Goal: Submit feedback/report problem: Submit feedback/report problem

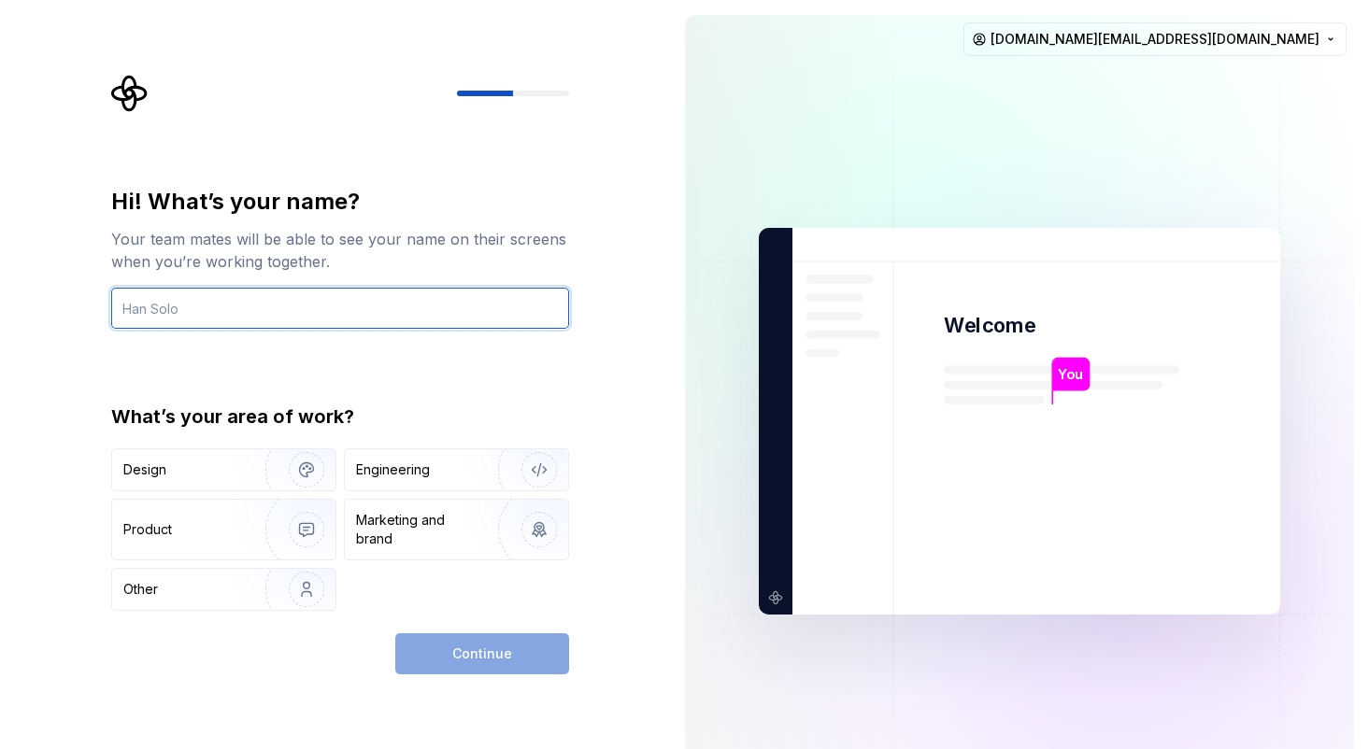
click at [173, 300] on input "text" at bounding box center [340, 308] width 458 height 41
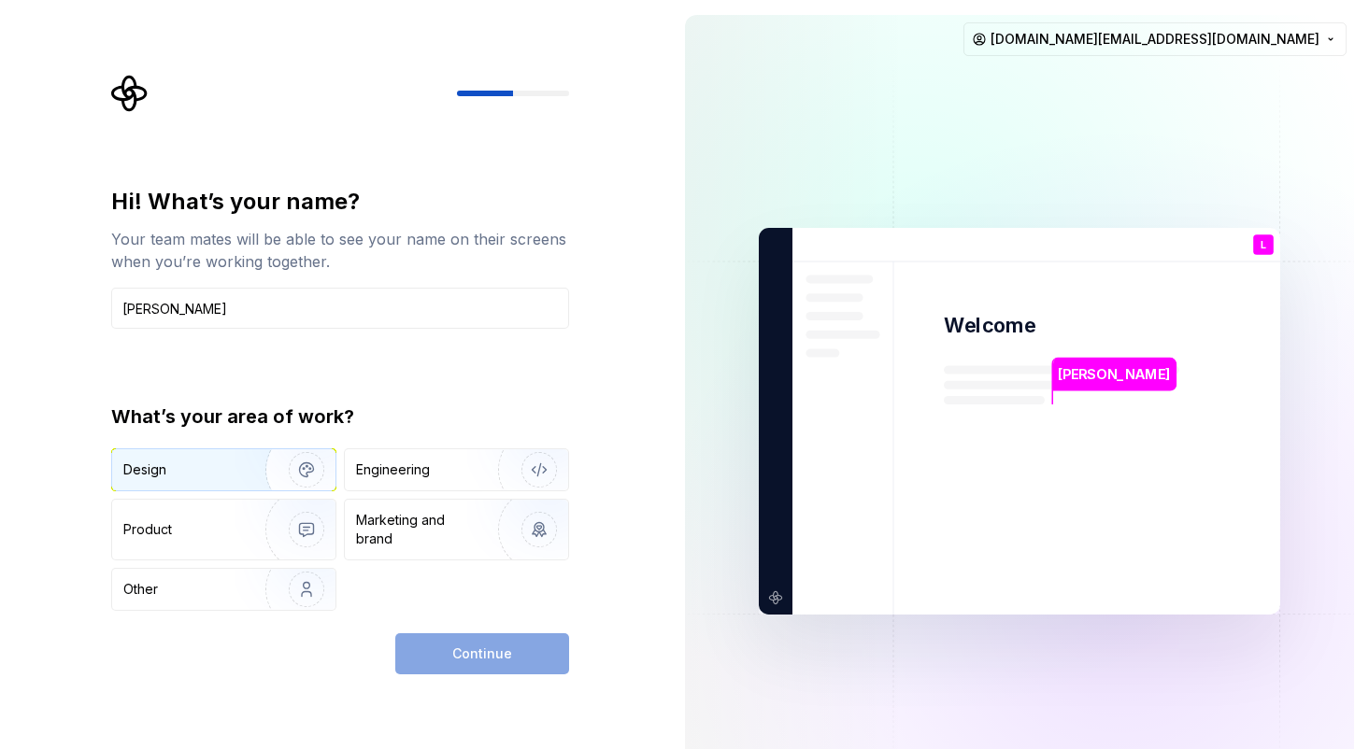
click at [229, 465] on div "Design" at bounding box center [182, 470] width 118 height 19
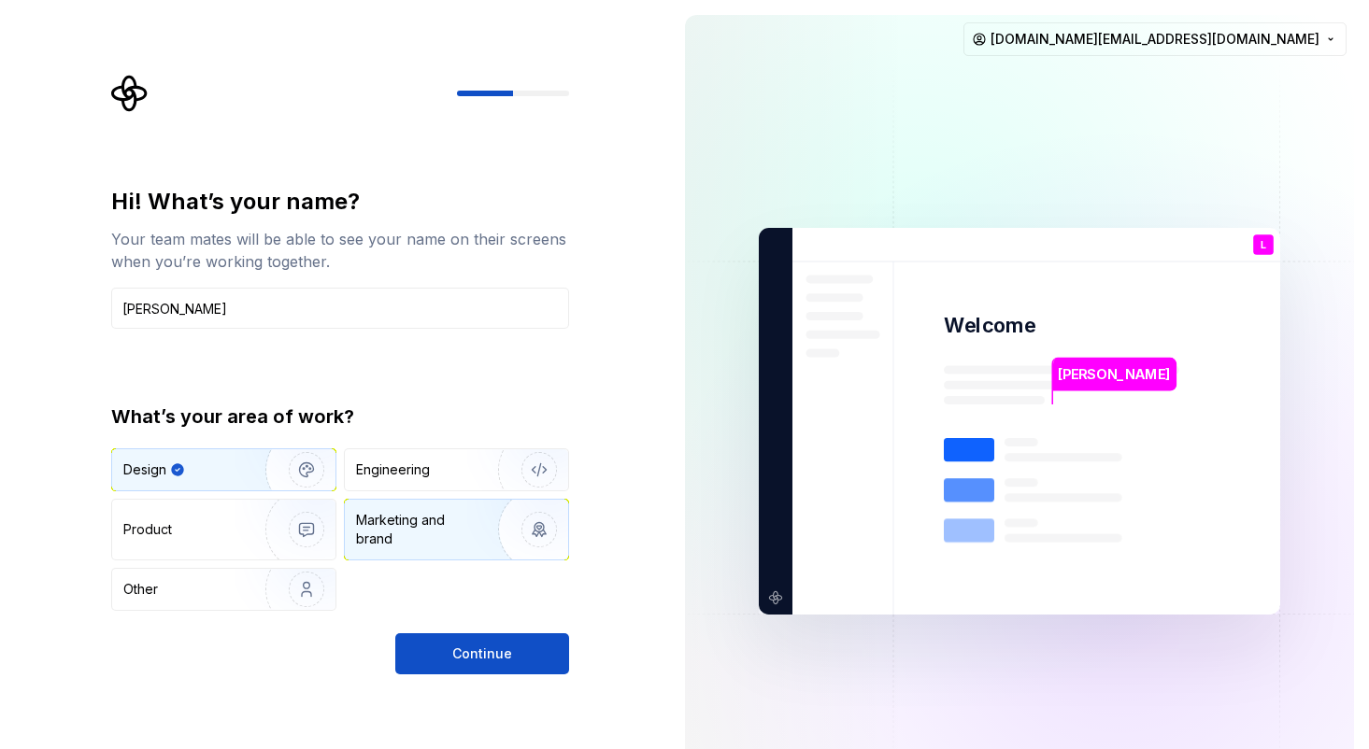
click at [491, 559] on img "button" at bounding box center [527, 529] width 120 height 125
click at [252, 484] on img "button" at bounding box center [294, 469] width 120 height 125
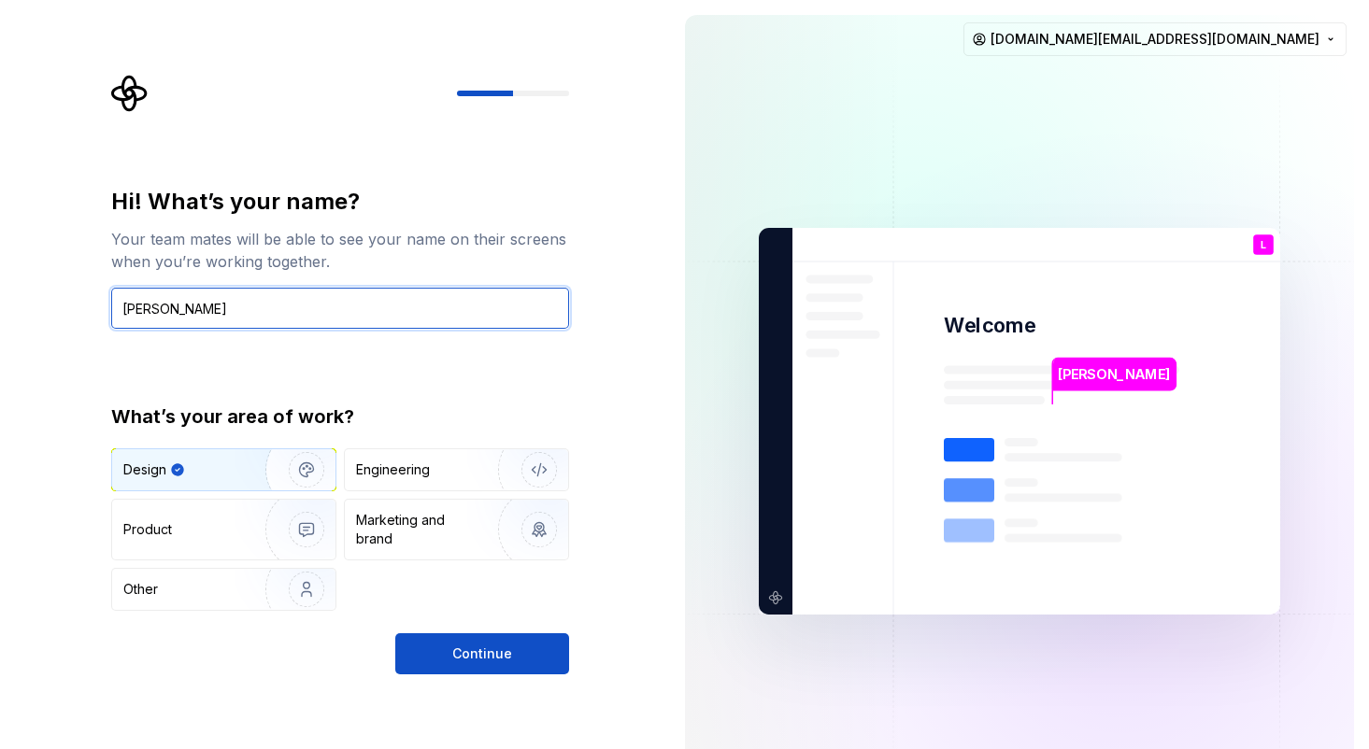
click at [169, 316] on input "Lin" at bounding box center [340, 308] width 458 height 41
type input "[PERSON_NAME]"
click at [398, 126] on div "Hi! What’s your name? Your team mates will be able to see your name on their sc…" at bounding box center [345, 375] width 491 height 600
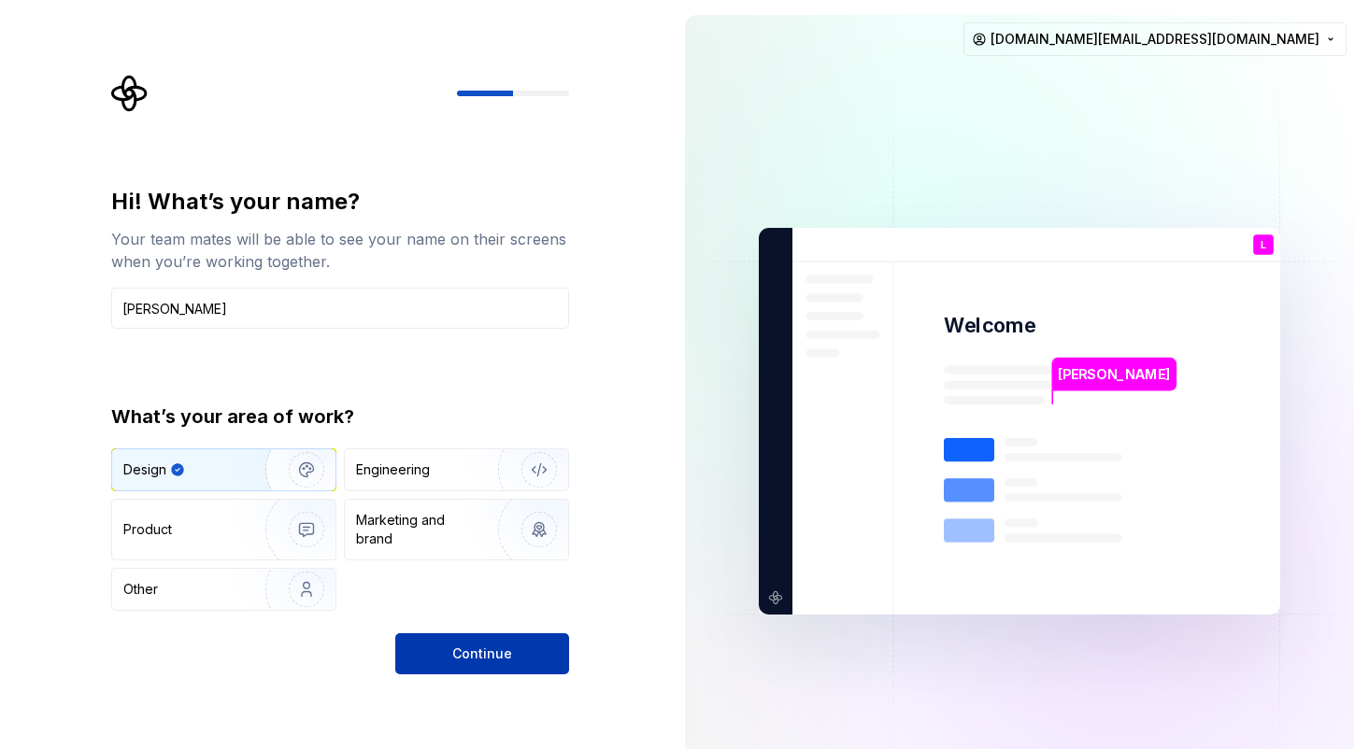
click at [493, 663] on button "Continue" at bounding box center [482, 653] width 174 height 41
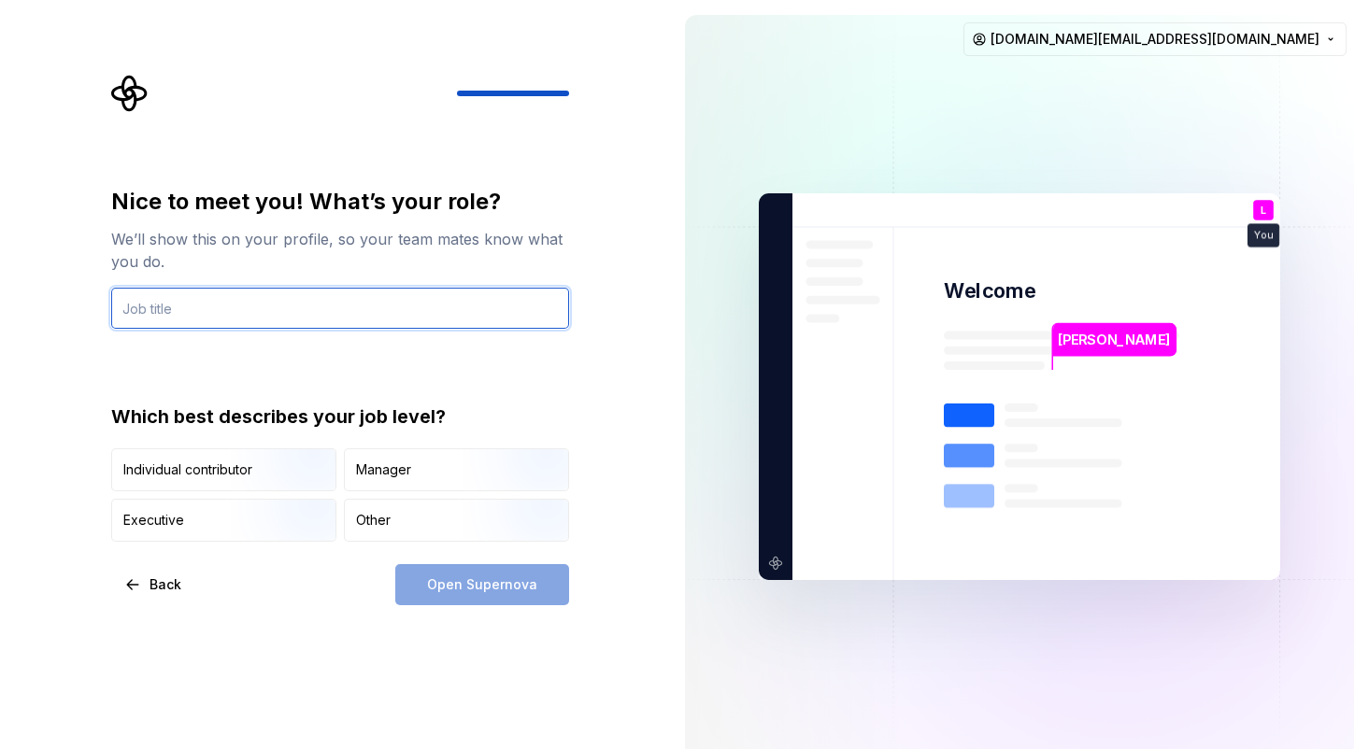
click at [157, 311] on input "text" at bounding box center [340, 308] width 458 height 41
paste input "Senior UX Visual Designer"
type input "Senior UX Visual Designer"
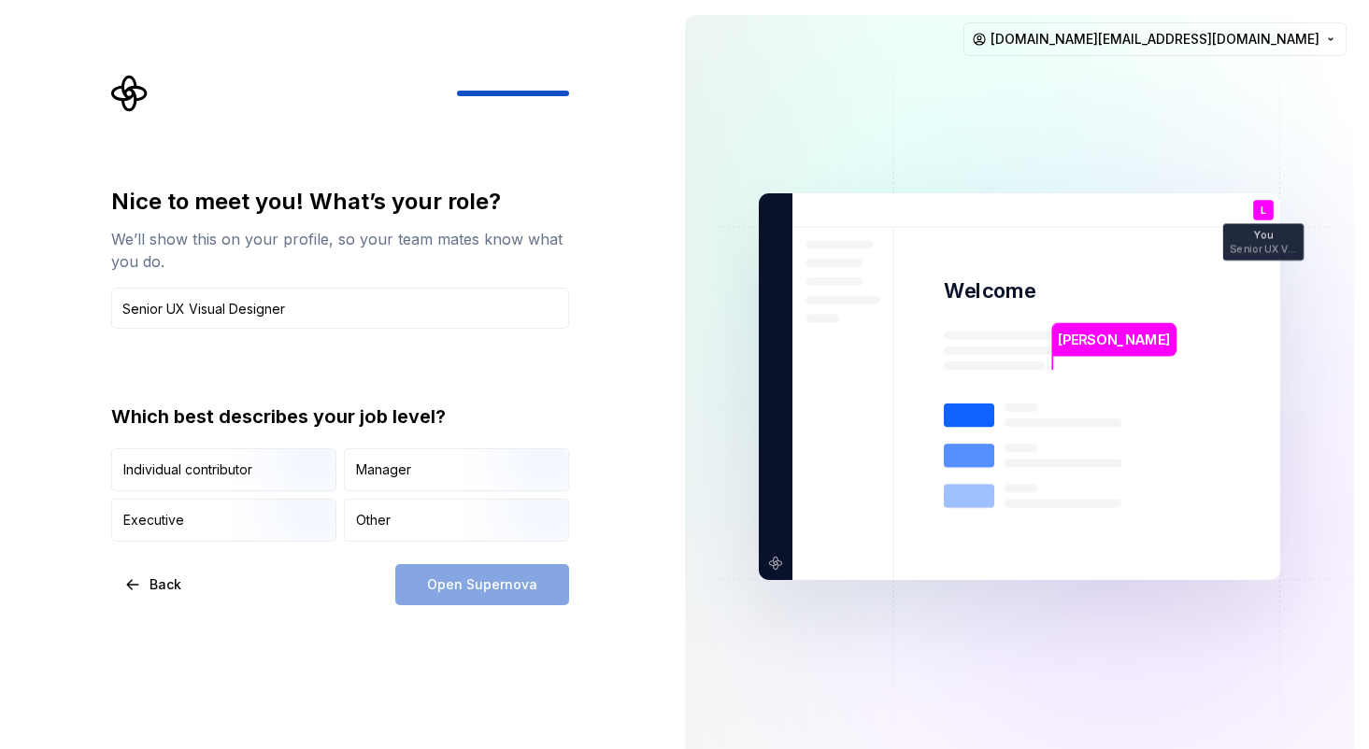
click at [15, 320] on div "Nice to meet you! What’s your role? We’ll show this on your profile, so your te…" at bounding box center [335, 387] width 670 height 774
click at [242, 476] on img "button" at bounding box center [291, 493] width 120 height 125
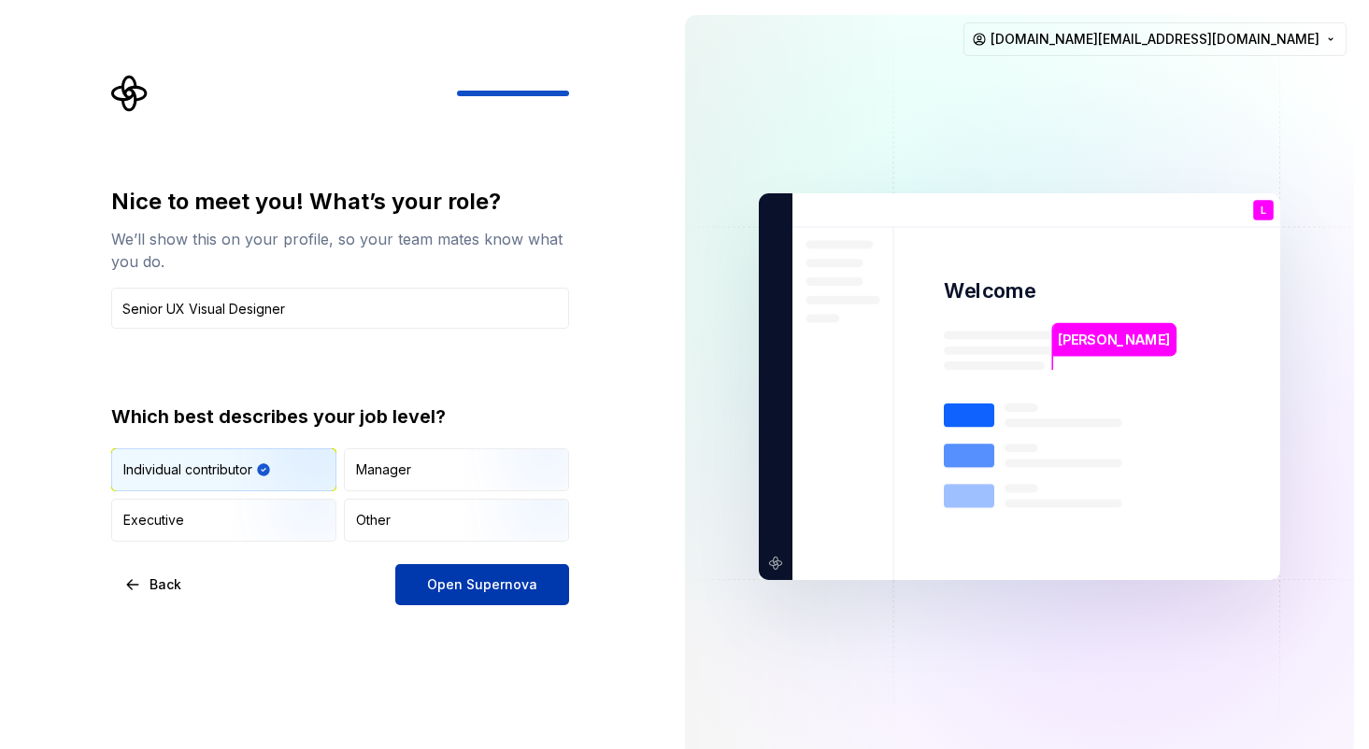
click at [491, 597] on button "Open Supernova" at bounding box center [482, 584] width 174 height 41
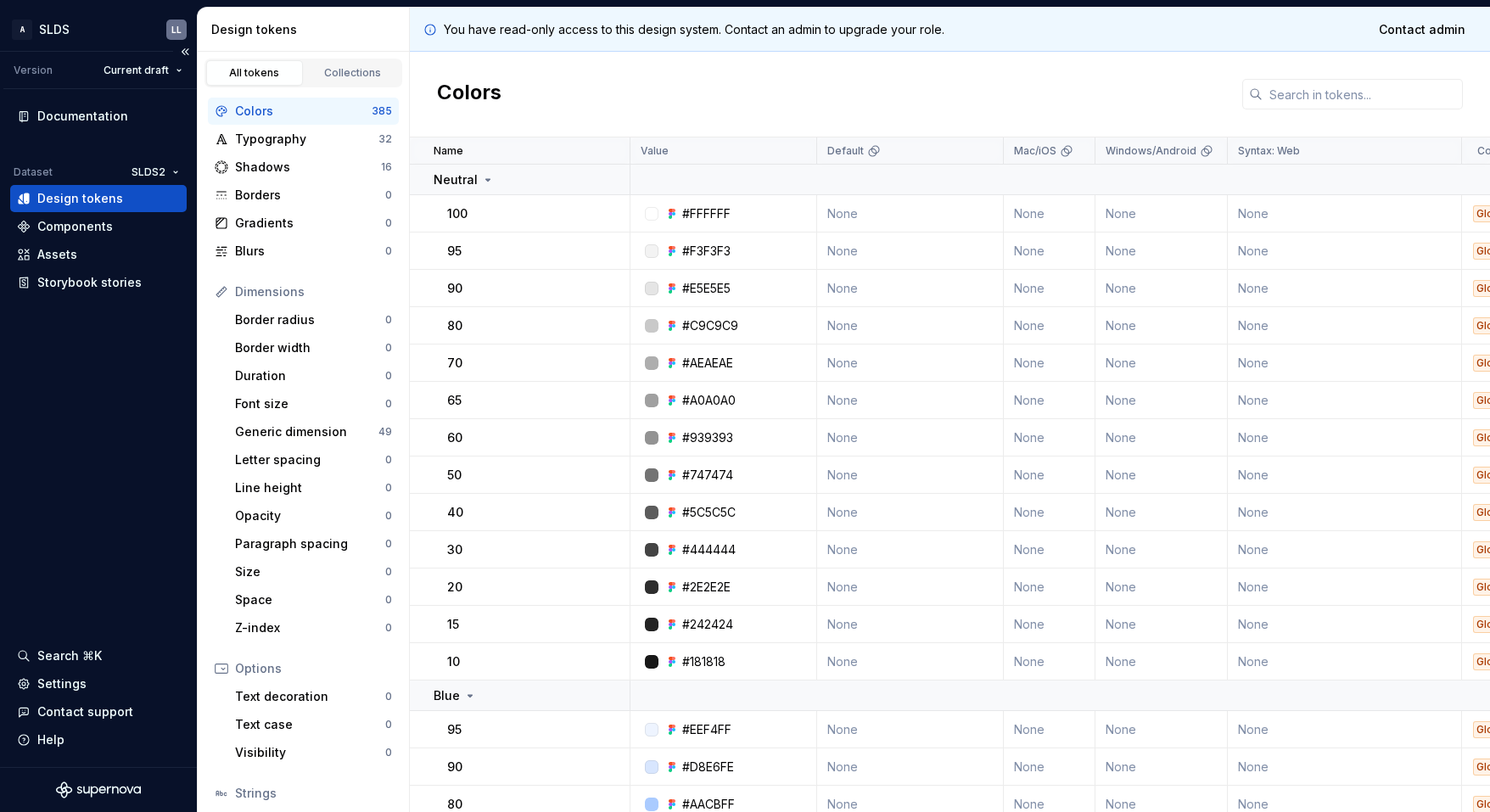
click at [51, 397] on div "Documentation Dataset SLDS2 Design tokens Components Assets Storybook stories S…" at bounding box center [98, 428] width 197 height 678
click at [77, 114] on div "Documentation" at bounding box center [83, 116] width 91 height 17
click at [61, 477] on div "Documentation Dataset SLDS2 Design tokens Components Assets Storybook stories S…" at bounding box center [98, 428] width 197 height 678
click at [81, 403] on div "Documentation Dataset SLDS2 Design tokens Components Assets Storybook stories S…" at bounding box center [98, 428] width 197 height 678
click at [105, 223] on div "Components" at bounding box center [74, 226] width 75 height 17
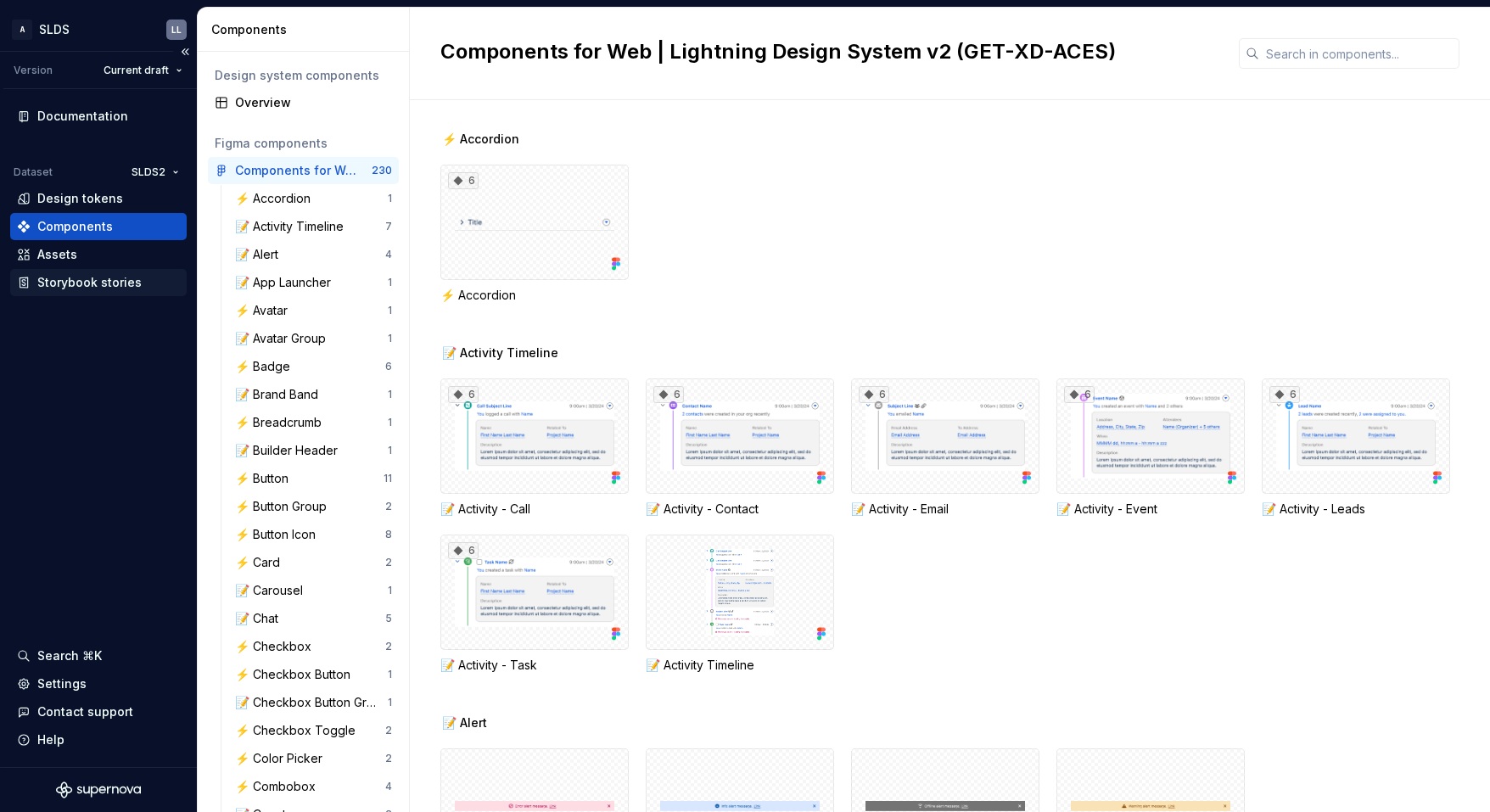
click at [84, 285] on div "Storybook stories" at bounding box center [89, 282] width 104 height 17
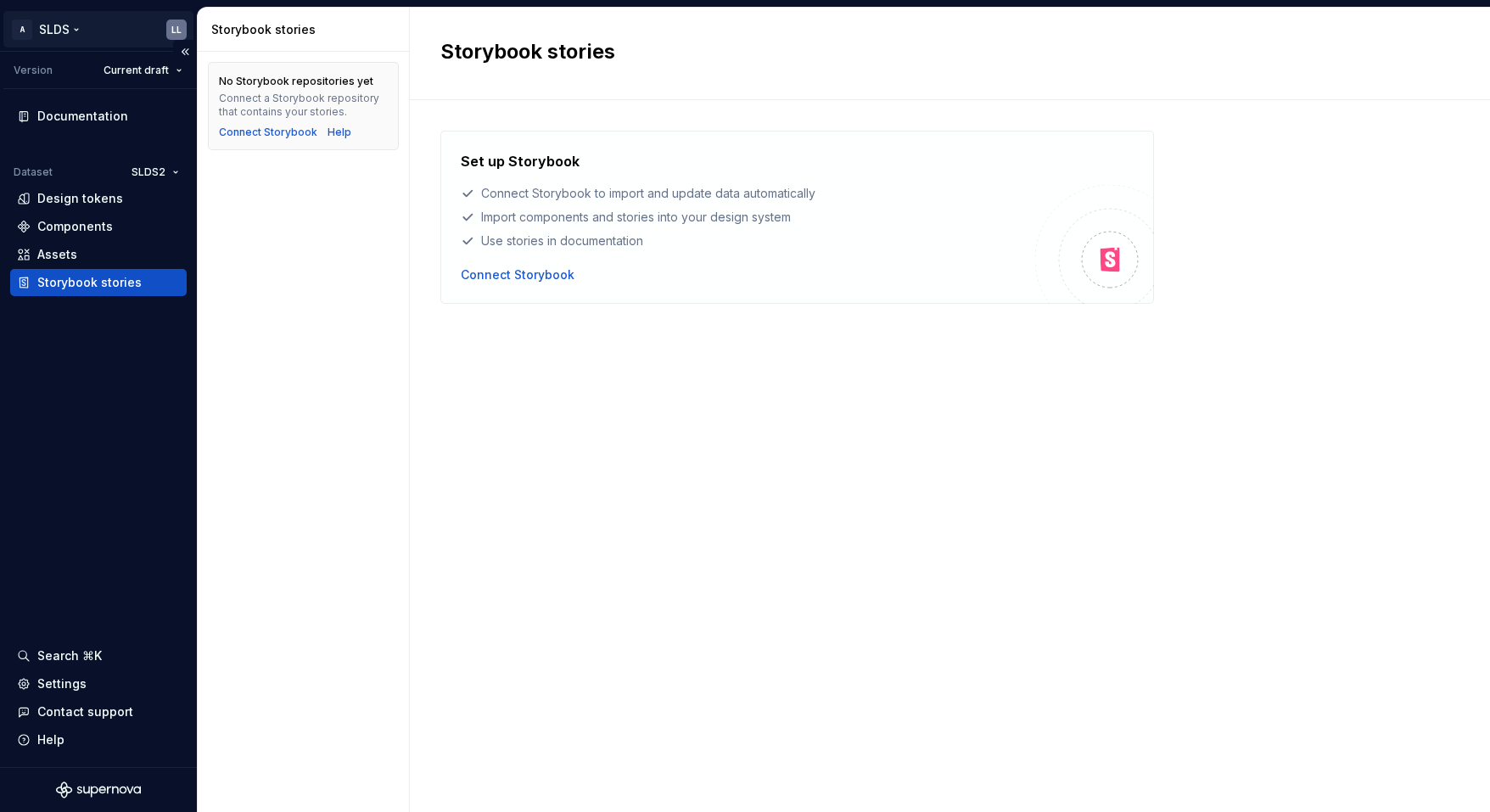
click at [74, 29] on html "A SLDS LL Version Current draft Documentation Dataset SLDS2 Design tokens Compo…" at bounding box center [745, 406] width 1490 height 812
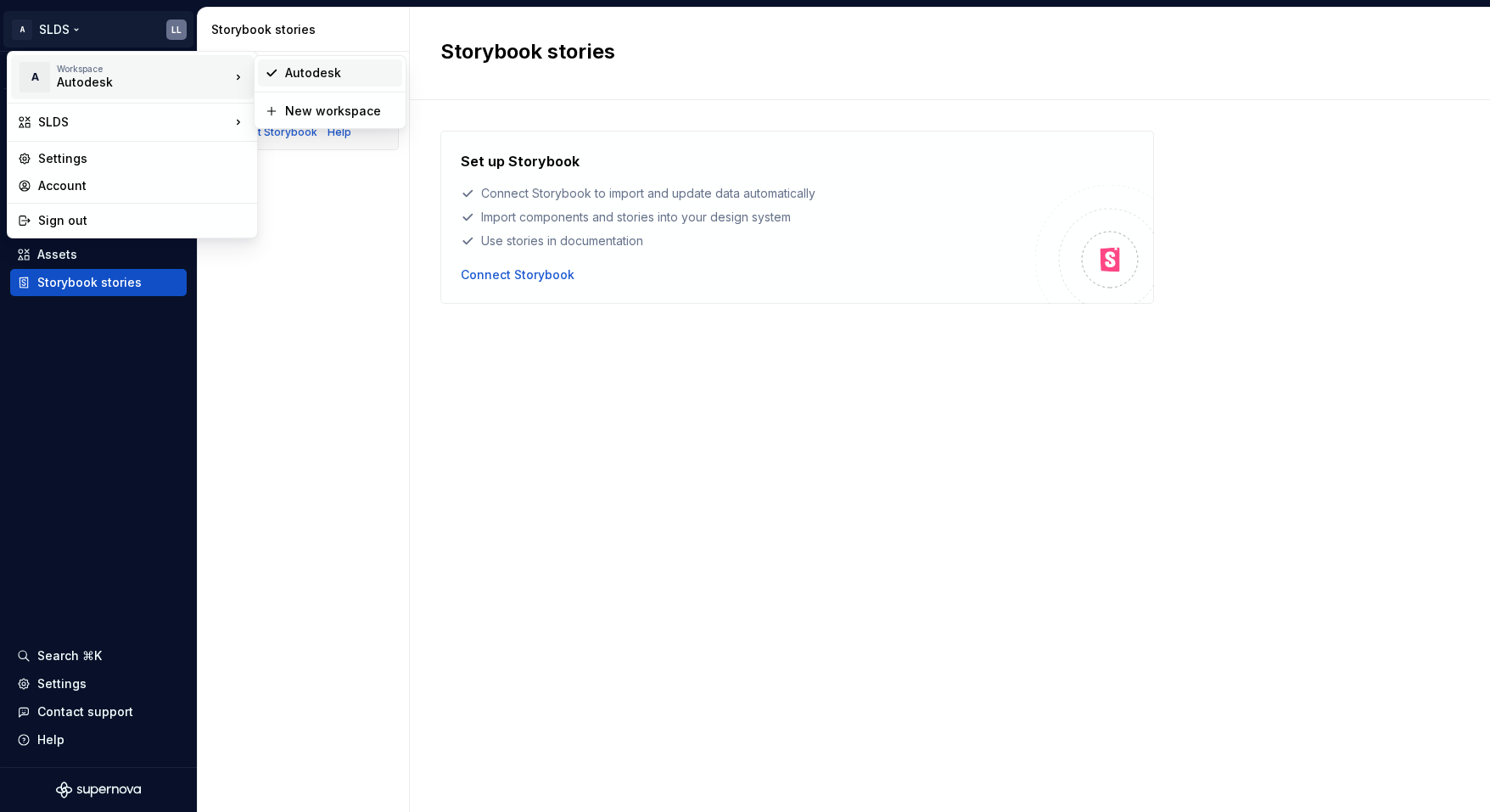
click at [283, 84] on div "Autodesk" at bounding box center [330, 73] width 144 height 27
click at [80, 27] on html "A SLDS LL Version Current draft Documentation Dataset SLDS2 Design tokens Compo…" at bounding box center [745, 406] width 1490 height 812
click at [277, 78] on icon at bounding box center [271, 73] width 14 height 14
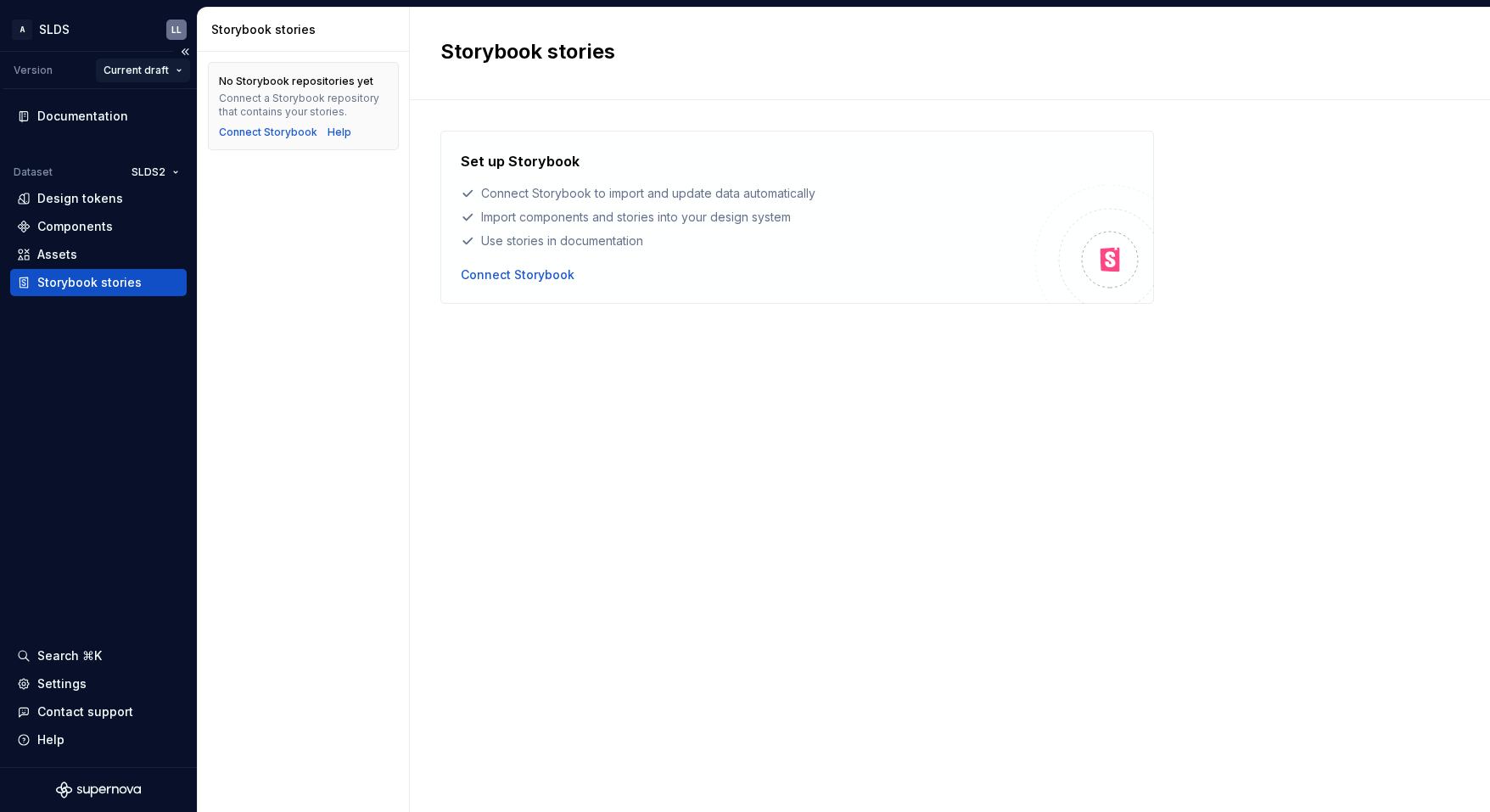
click at [132, 66] on html "A SLDS LL Version Current draft Documentation Dataset SLDS2 Design tokens Compo…" at bounding box center [745, 406] width 1490 height 812
click at [80, 404] on html "A SLDS LL Version Current draft Documentation Dataset SLDS2 Design tokens Compo…" at bounding box center [745, 406] width 1490 height 812
click at [74, 118] on div "Documentation" at bounding box center [83, 116] width 91 height 17
click at [65, 644] on div "Search ⌘K" at bounding box center [98, 656] width 176 height 27
click at [80, 256] on div "Assets" at bounding box center [98, 254] width 163 height 17
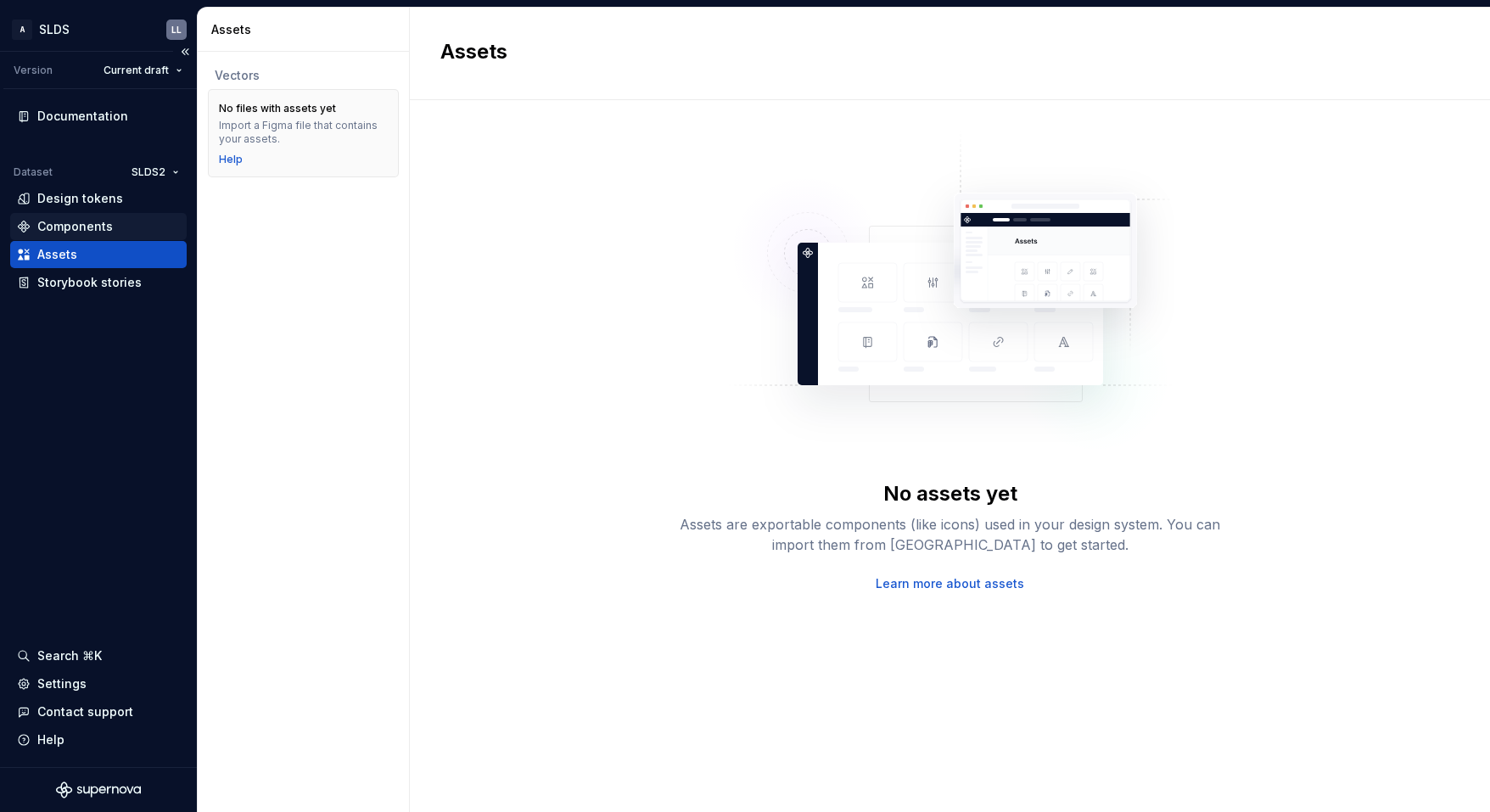
click at [80, 229] on div "Components" at bounding box center [74, 226] width 75 height 17
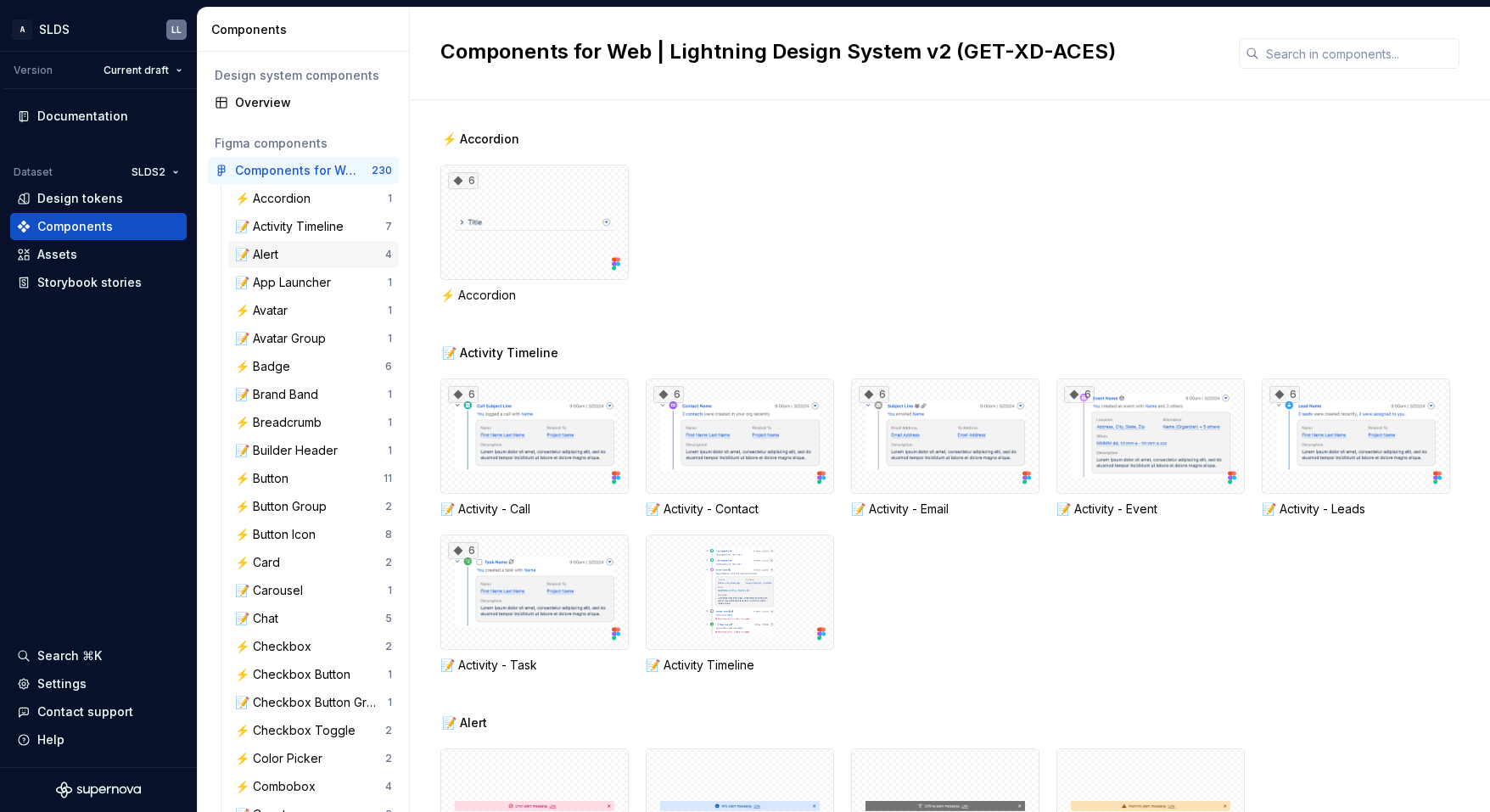
click at [346, 251] on div "📝 Alert" at bounding box center [310, 254] width 150 height 17
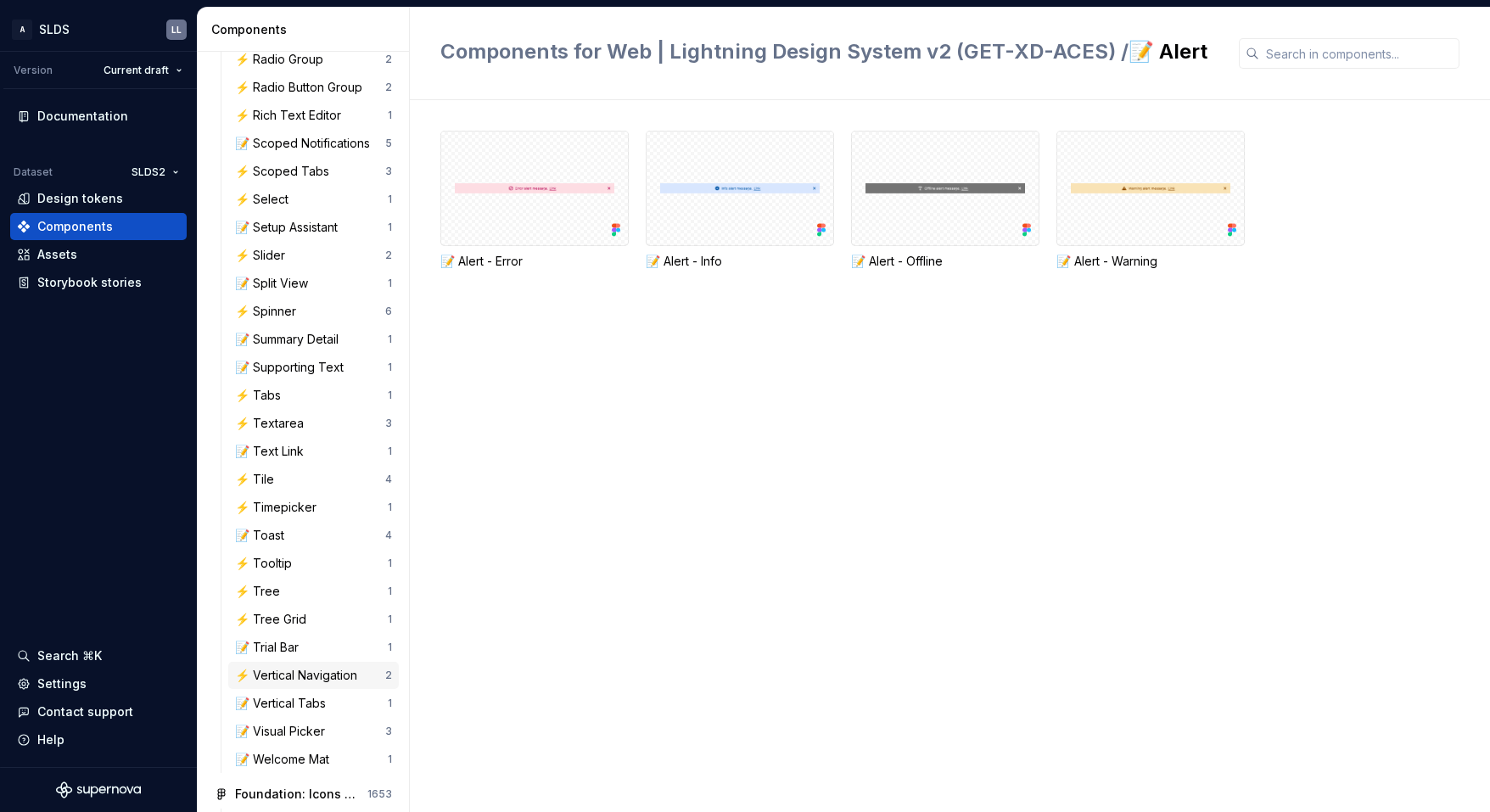
scroll to position [1951, 0]
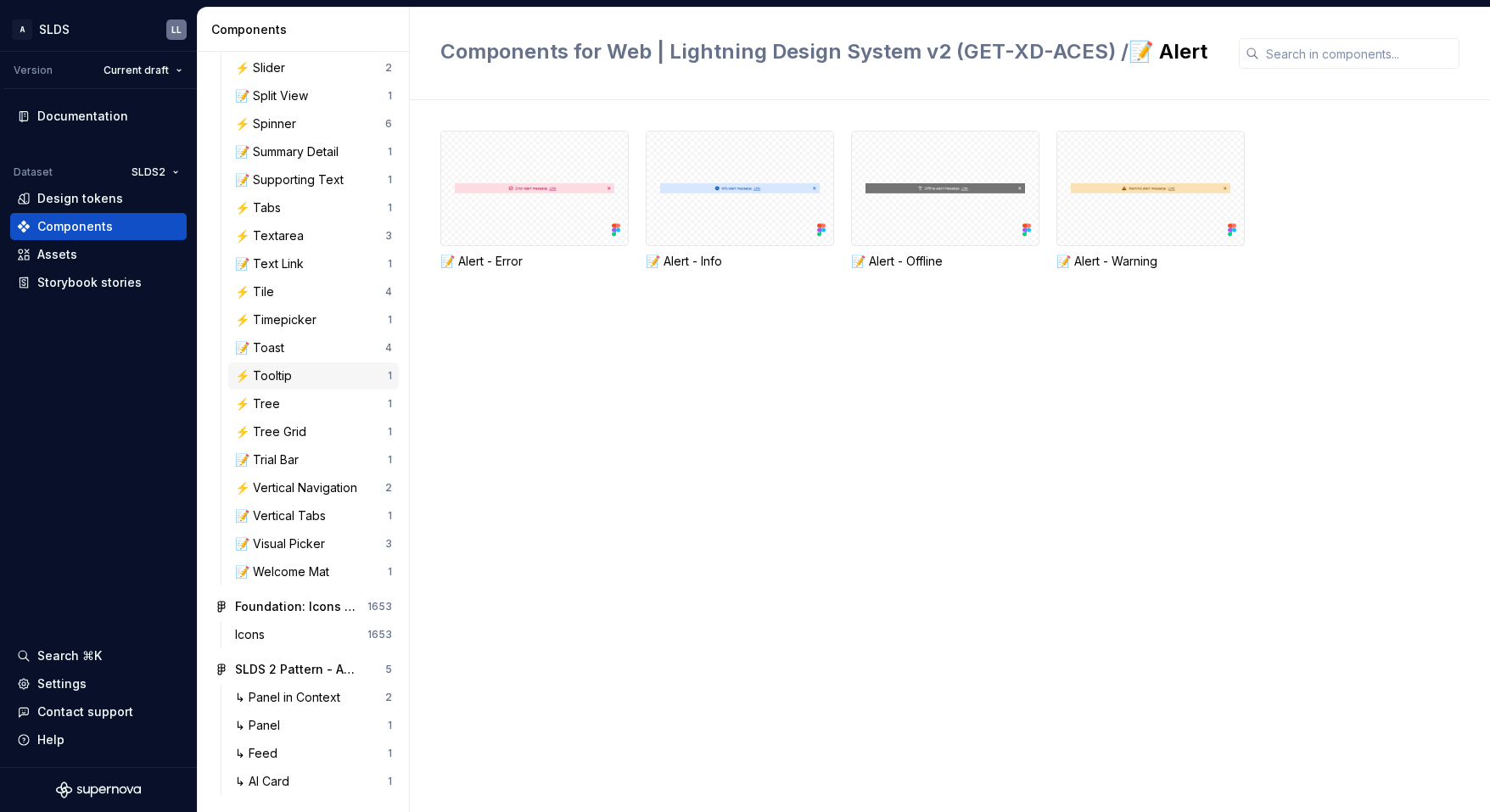
click at [303, 375] on div "⚡ Tooltip" at bounding box center [312, 376] width 153 height 17
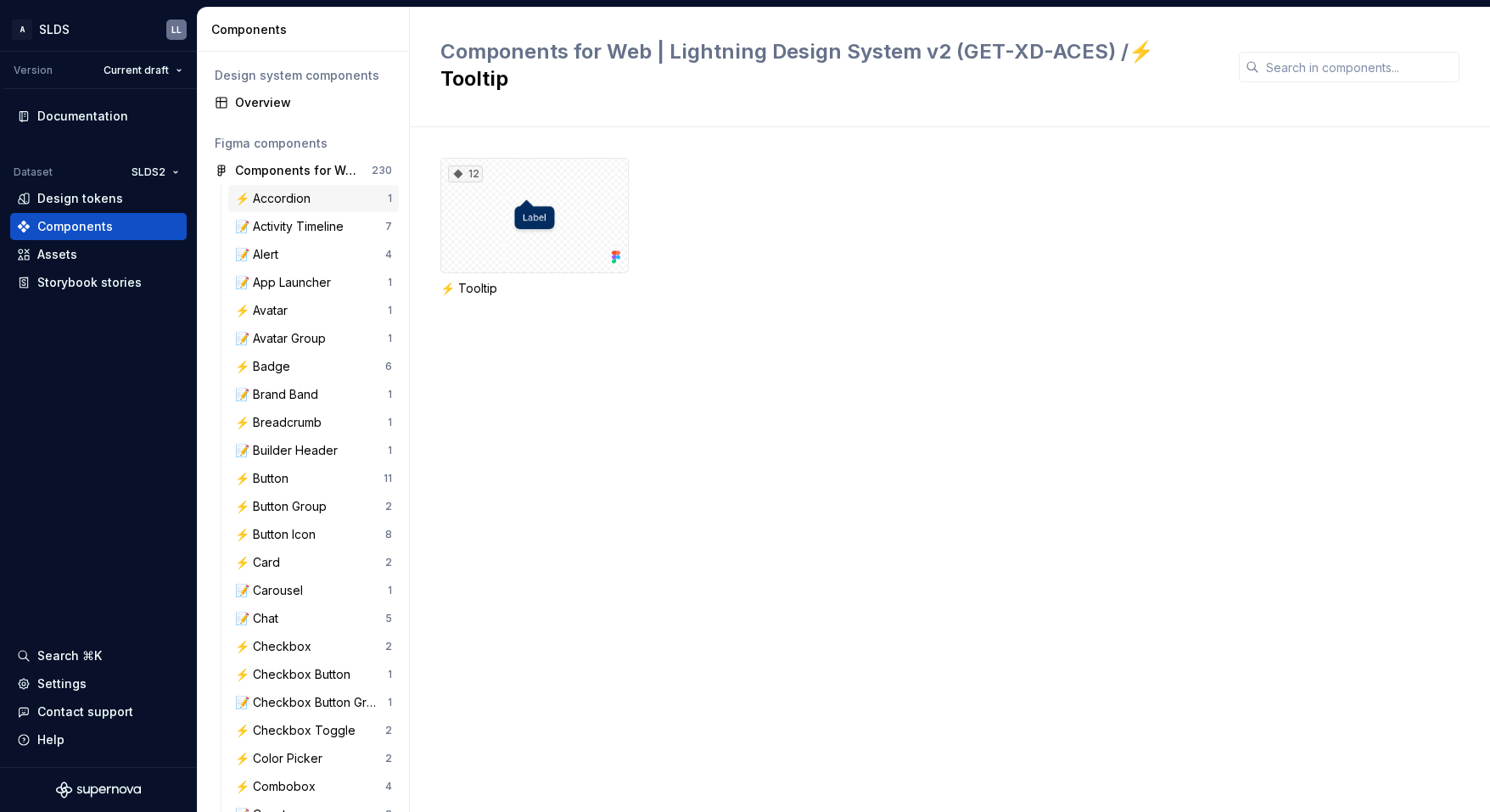
click at [271, 202] on div "⚡ Accordion" at bounding box center [276, 198] width 83 height 17
click at [296, 307] on div "⚡ Avatar" at bounding box center [312, 311] width 153 height 17
click at [303, 370] on div "⚡ Badge" at bounding box center [310, 366] width 150 height 17
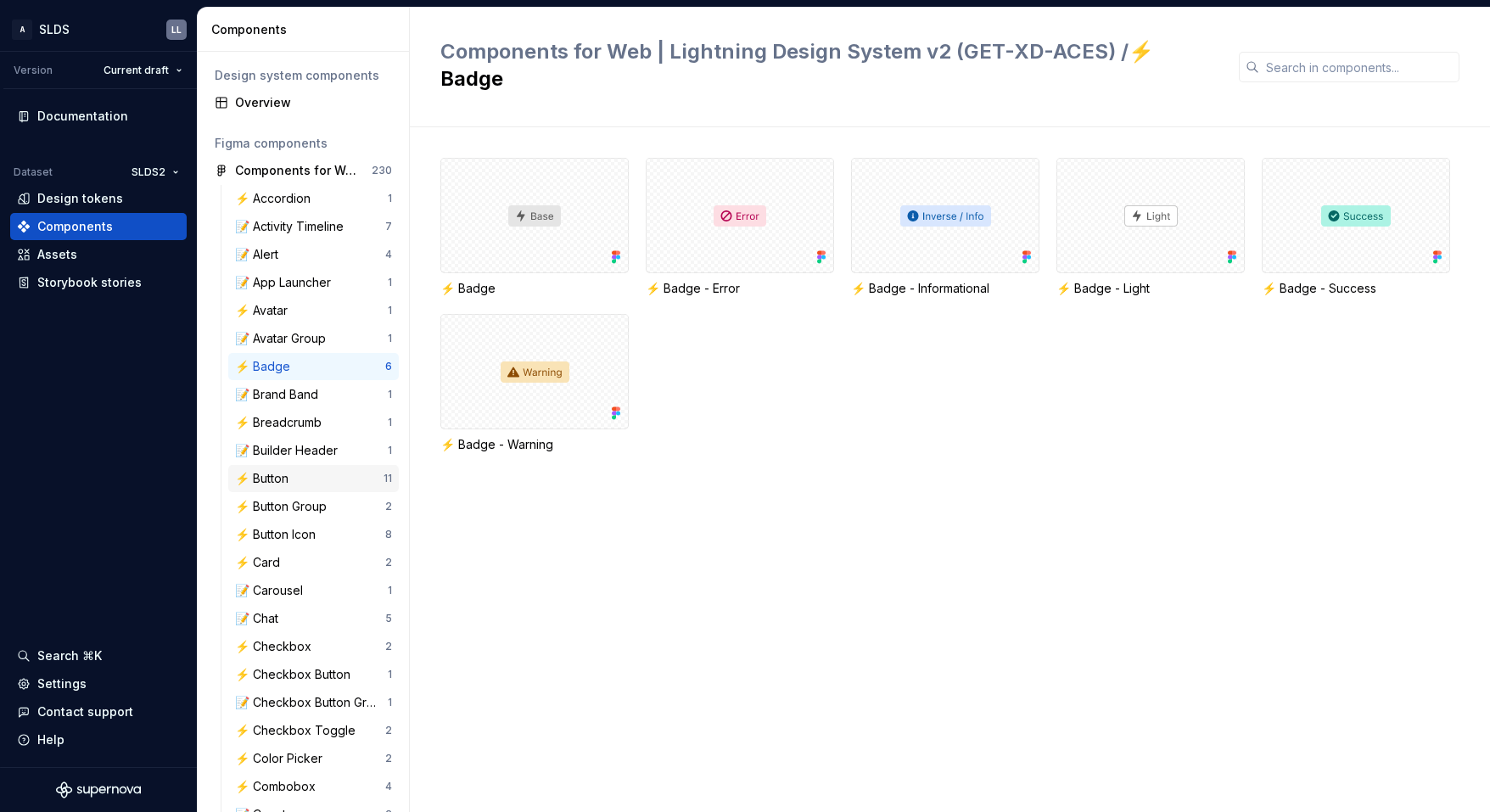
click at [298, 474] on div "⚡ Button" at bounding box center [309, 479] width 148 height 17
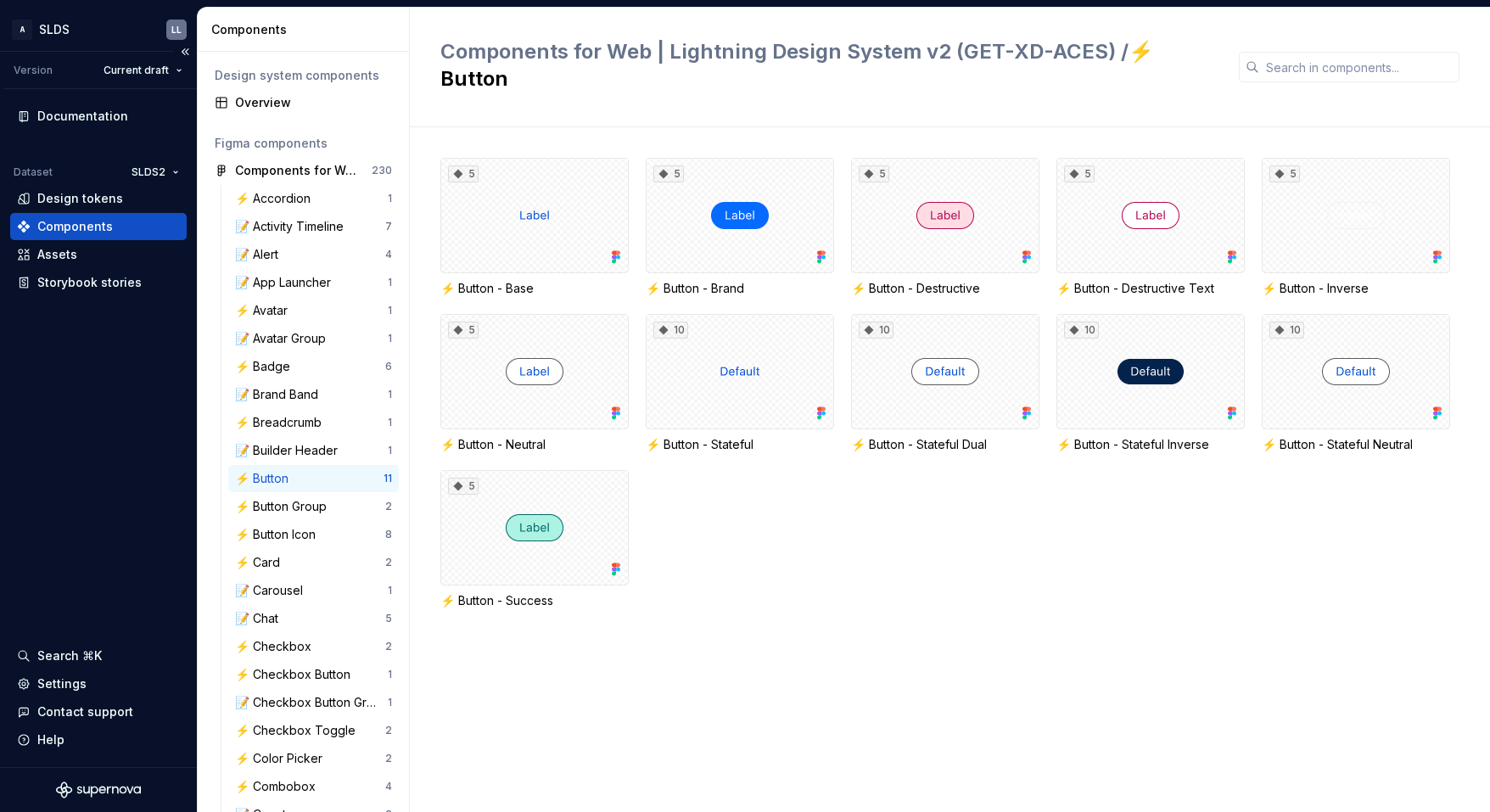
click at [90, 402] on div "Documentation Dataset SLDS2 Design tokens Components Assets Storybook stories S…" at bounding box center [98, 428] width 197 height 678
click at [99, 256] on div "Assets" at bounding box center [98, 254] width 163 height 17
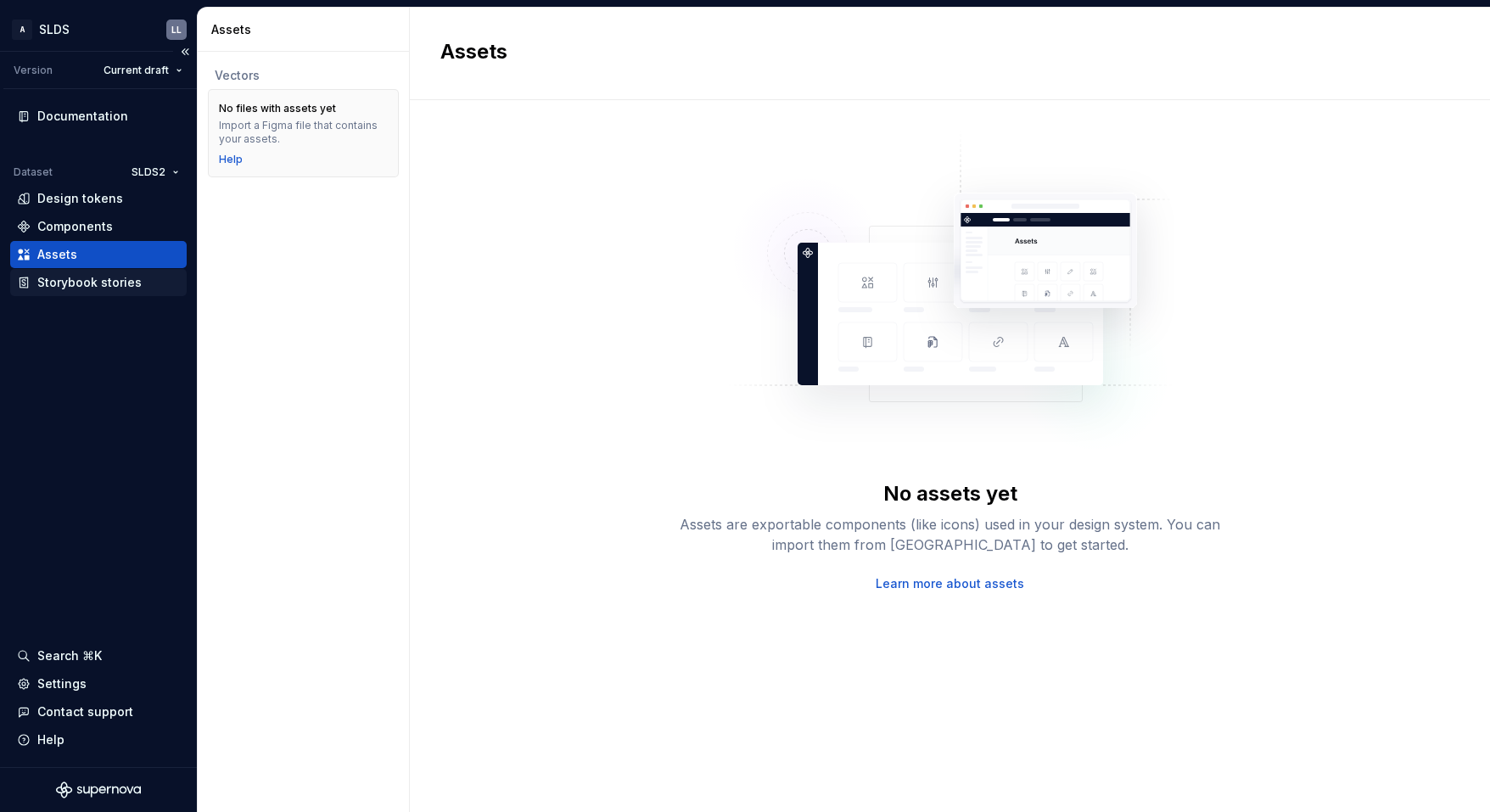
click at [101, 284] on div "Storybook stories" at bounding box center [89, 282] width 104 height 17
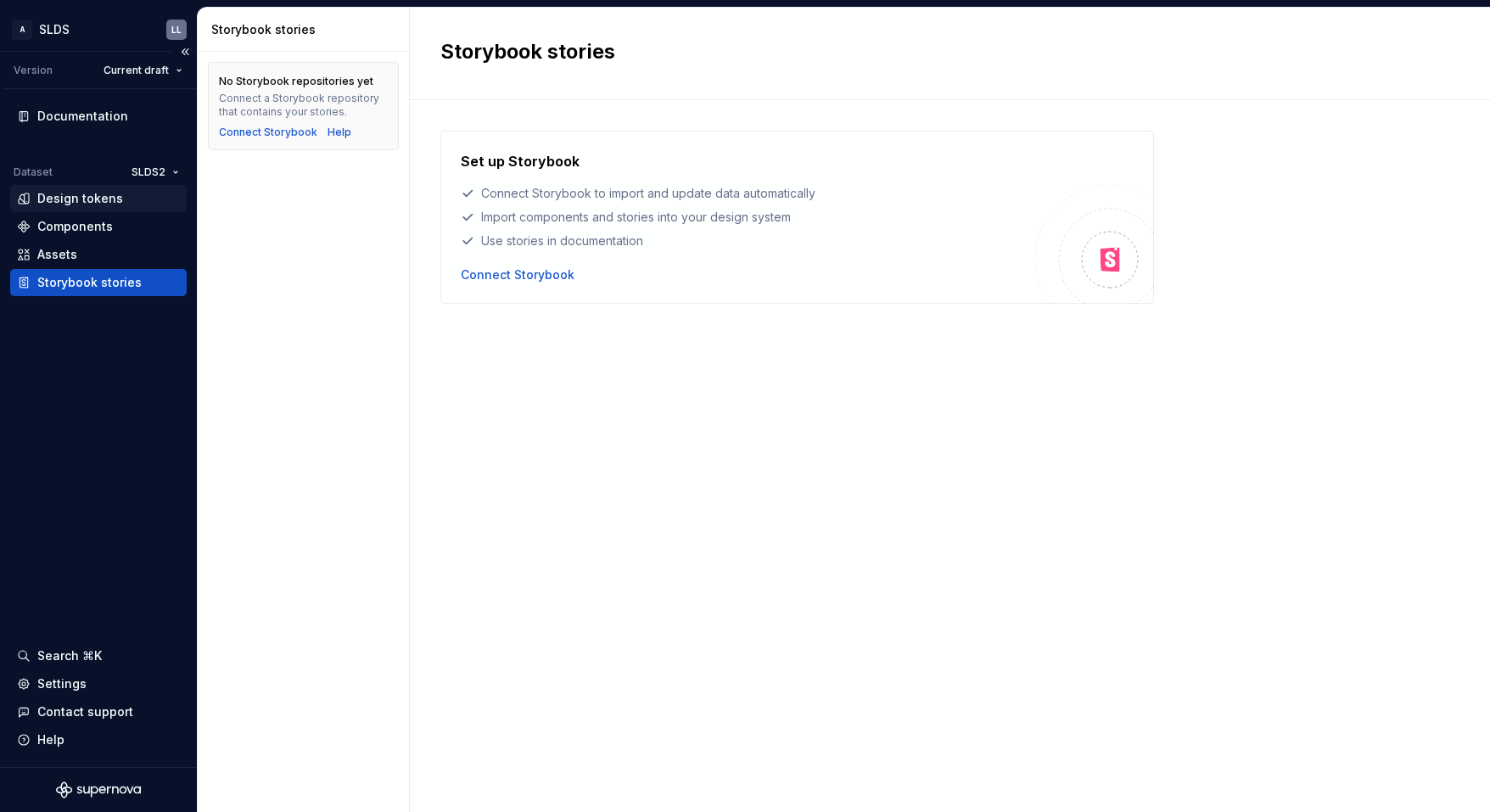
click at [97, 198] on div "Design tokens" at bounding box center [80, 198] width 85 height 17
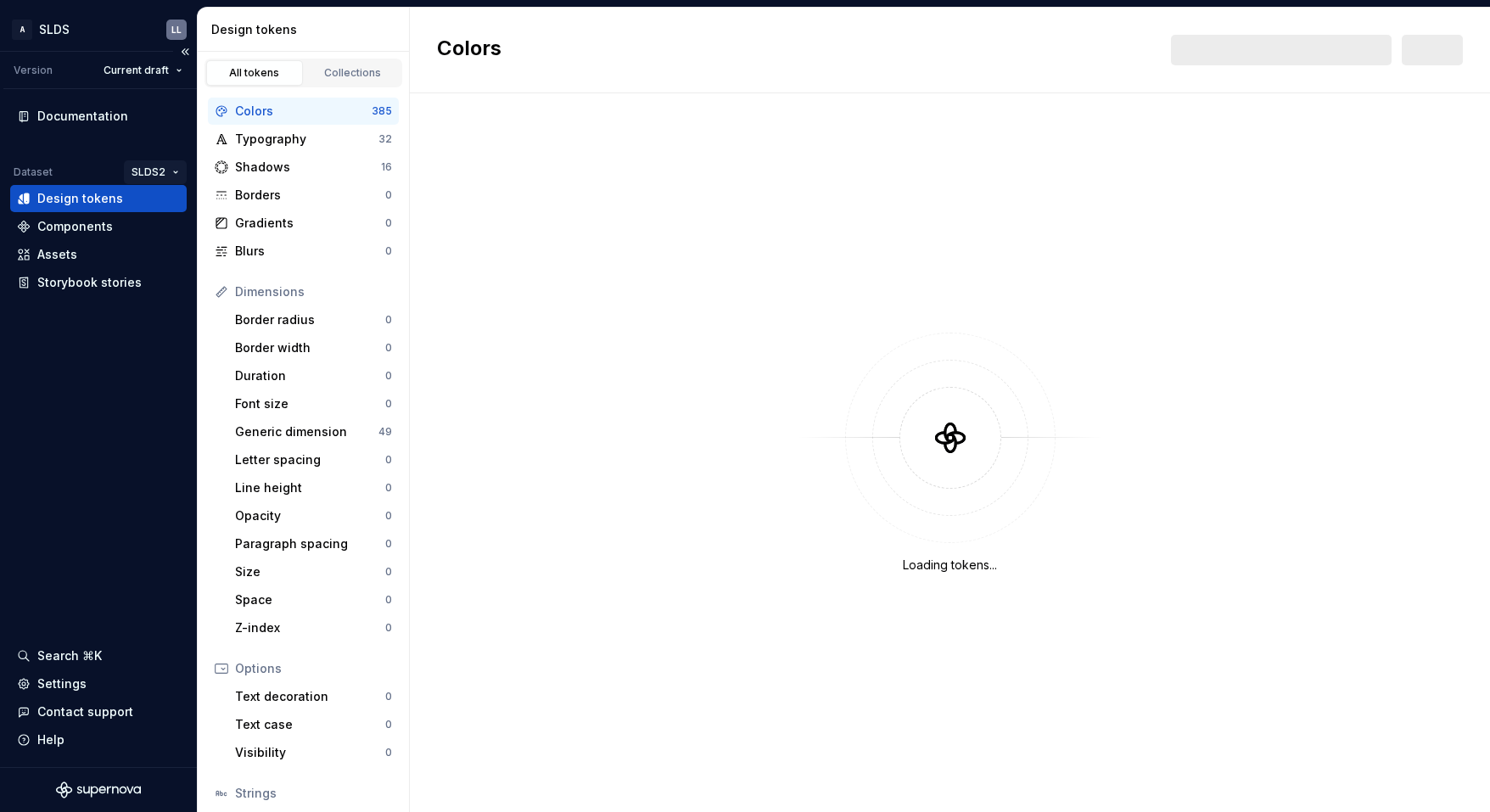
click at [159, 170] on html "A SLDS LL Version Current draft Documentation Dataset SLDS2 Design tokens Compo…" at bounding box center [745, 406] width 1490 height 812
click at [177, 209] on div "SLDS1" at bounding box center [212, 205] width 110 height 17
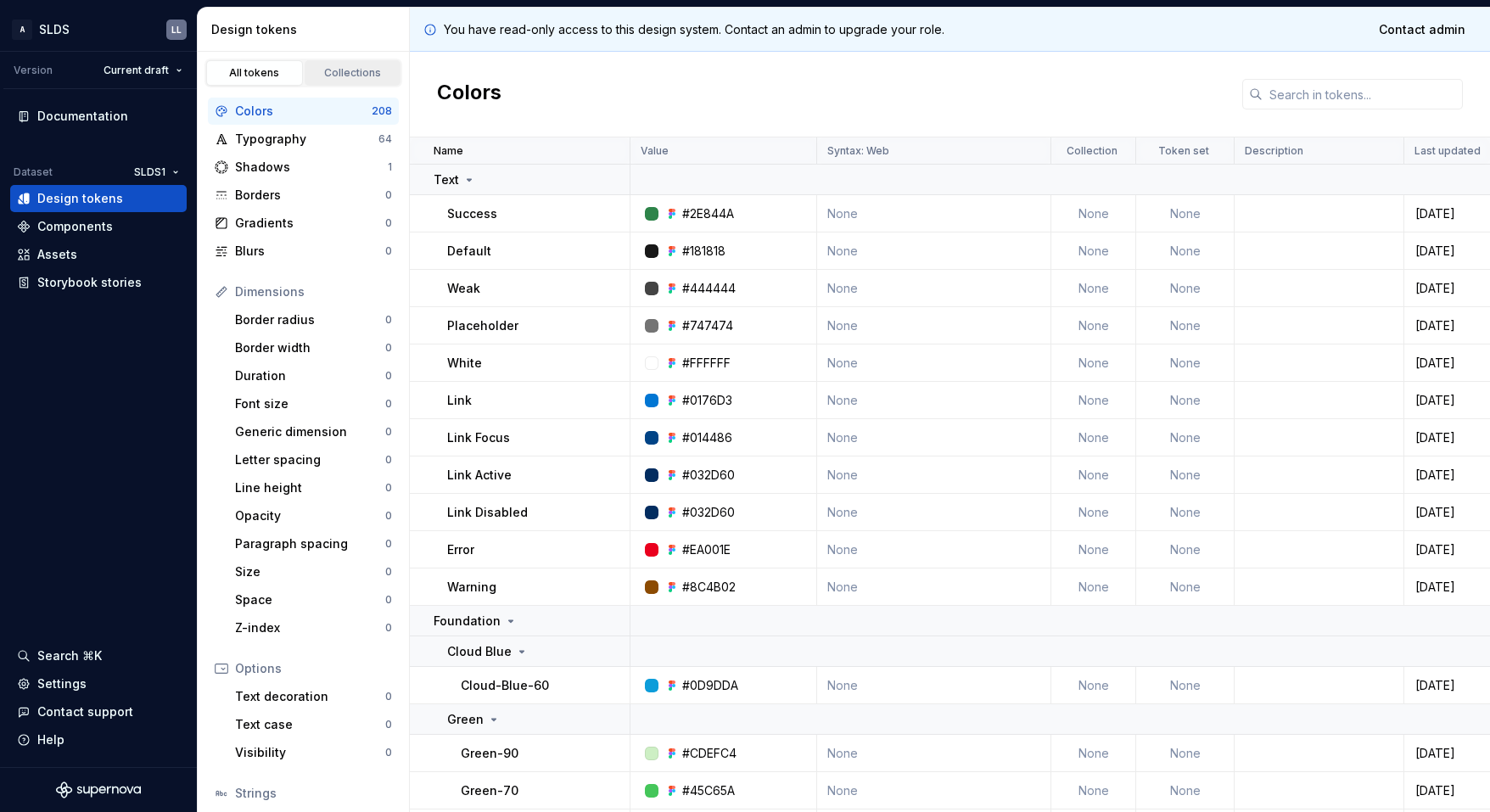
click at [325, 73] on div "Collections" at bounding box center [353, 73] width 84 height 14
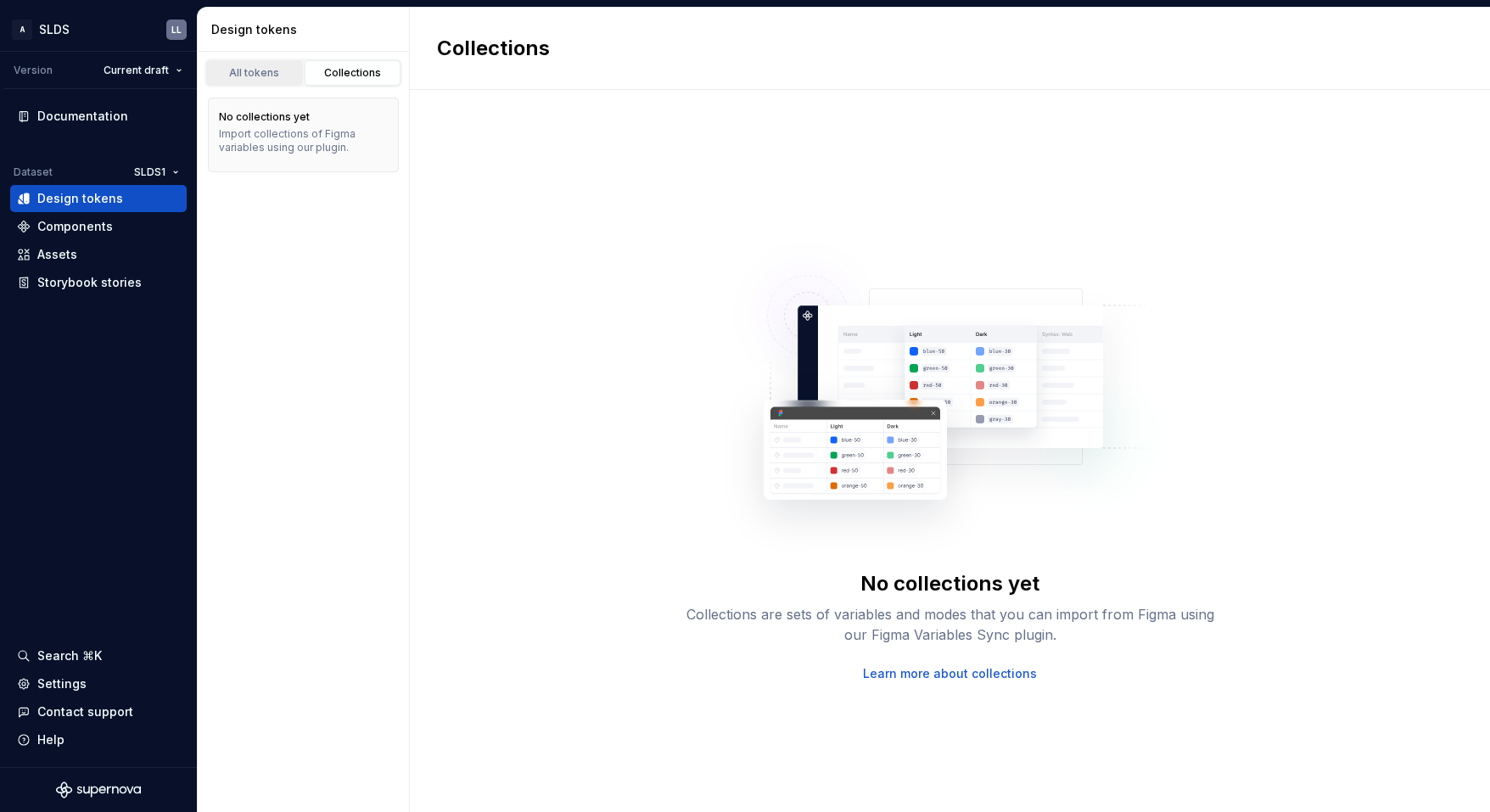
click at [250, 77] on div "All tokens" at bounding box center [254, 73] width 84 height 14
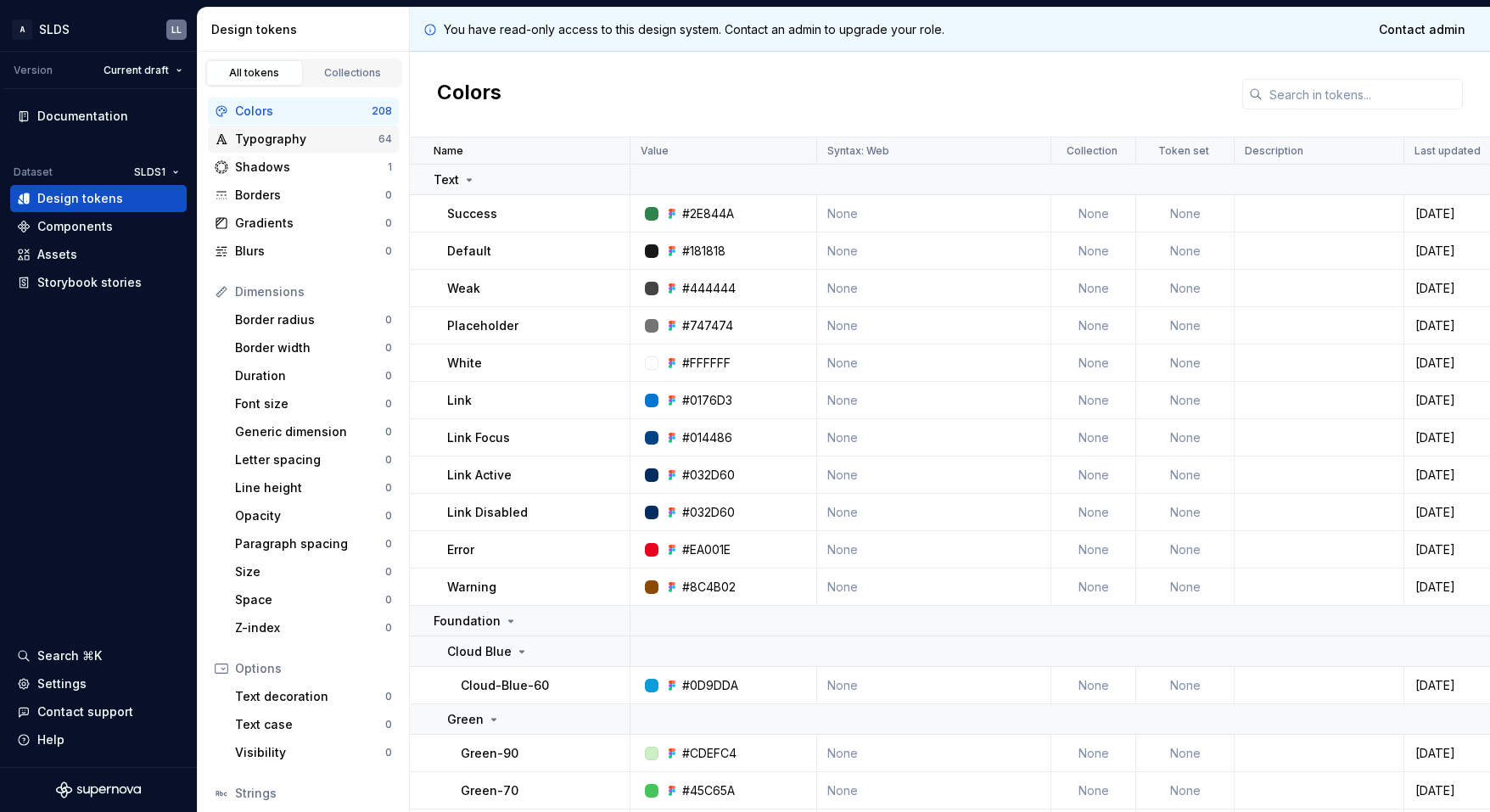
click at [292, 137] on div "Typography" at bounding box center [307, 139] width 144 height 17
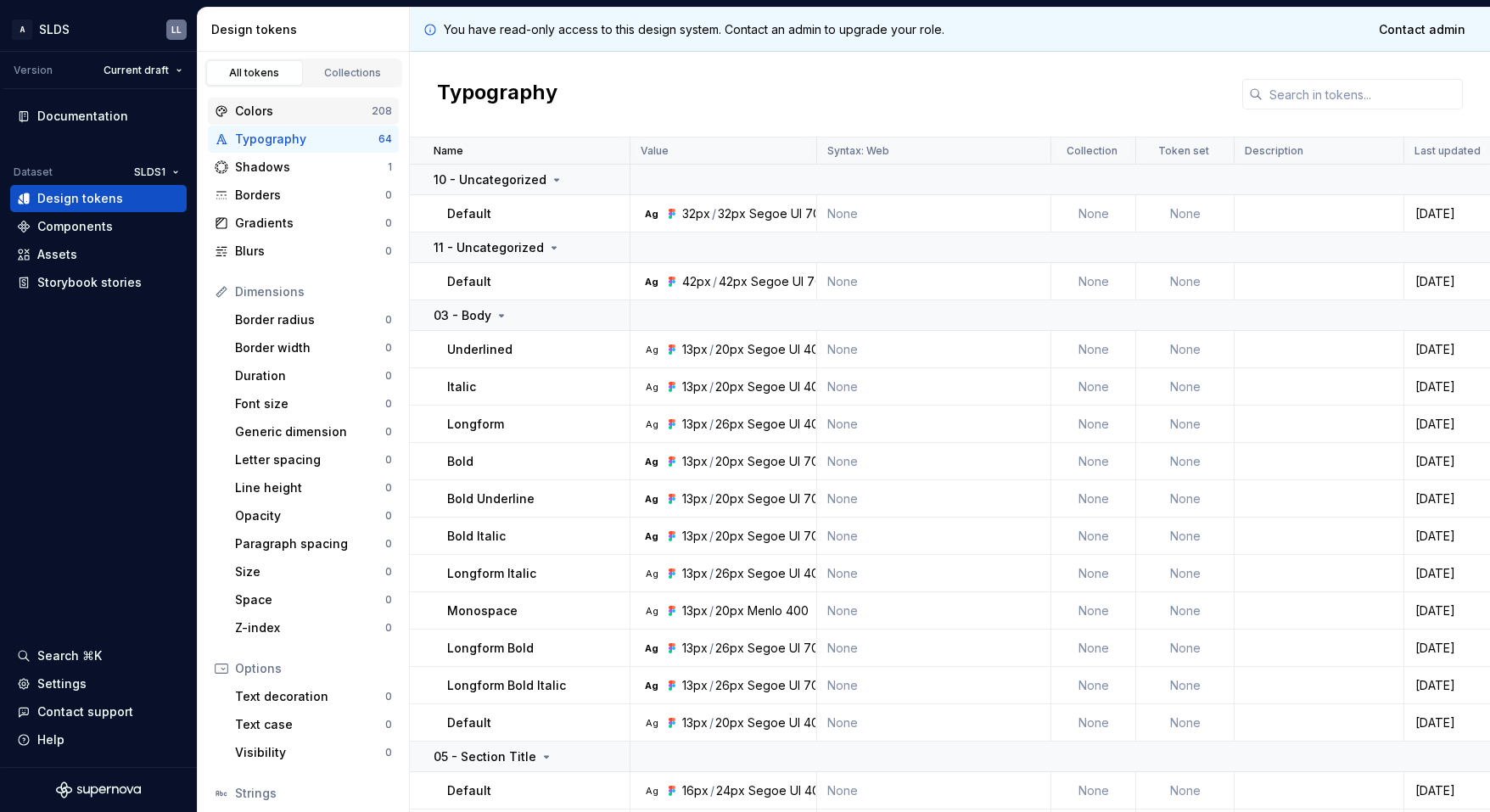
click at [273, 110] on div "Colors" at bounding box center [303, 111] width 136 height 17
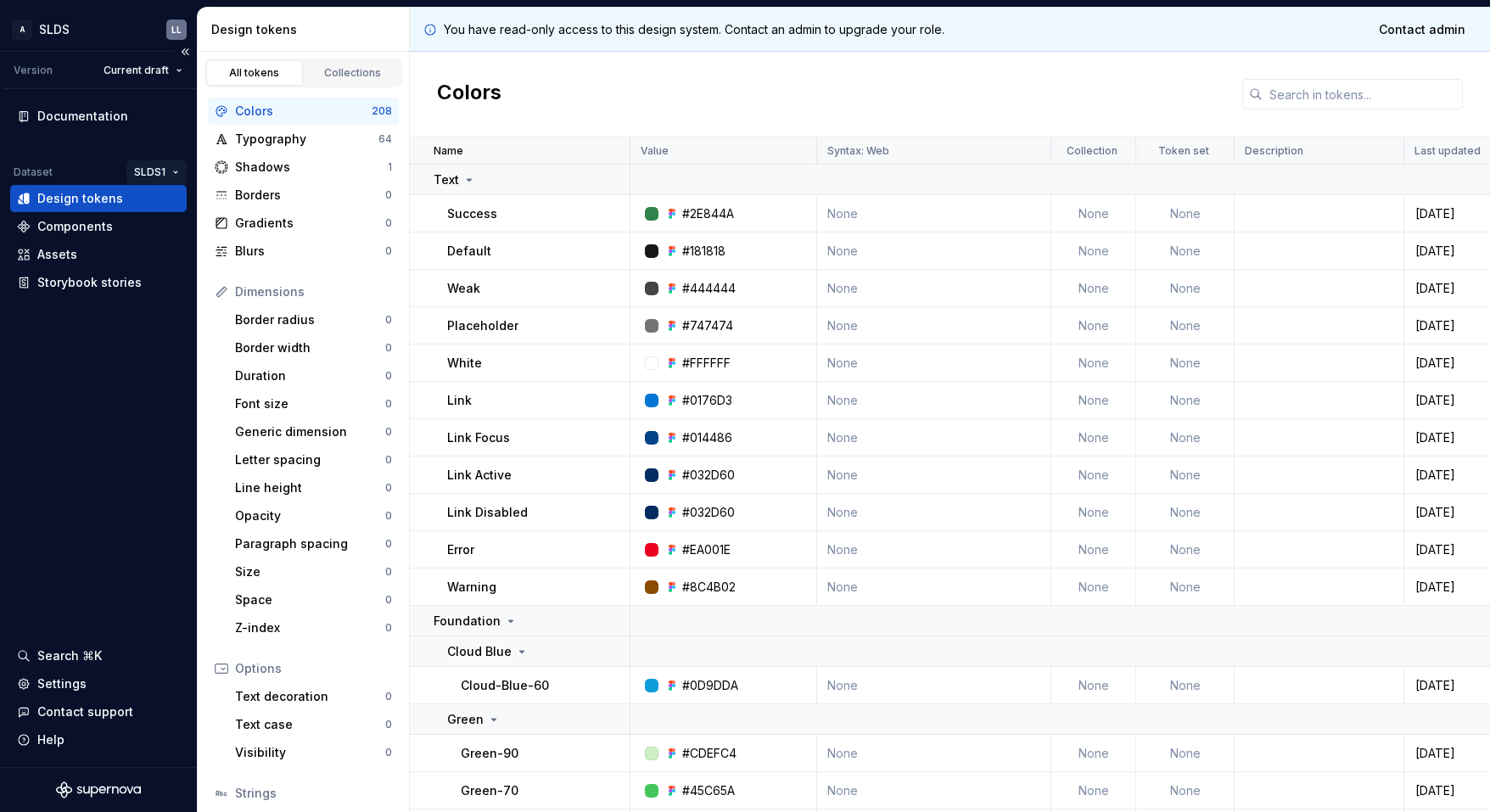
click at [151, 163] on html "A SLDS LL Version Current draft Documentation Dataset SLDS1 Design tokens Compo…" at bounding box center [745, 406] width 1490 height 812
click at [164, 231] on div "SLDS2" at bounding box center [214, 233] width 110 height 17
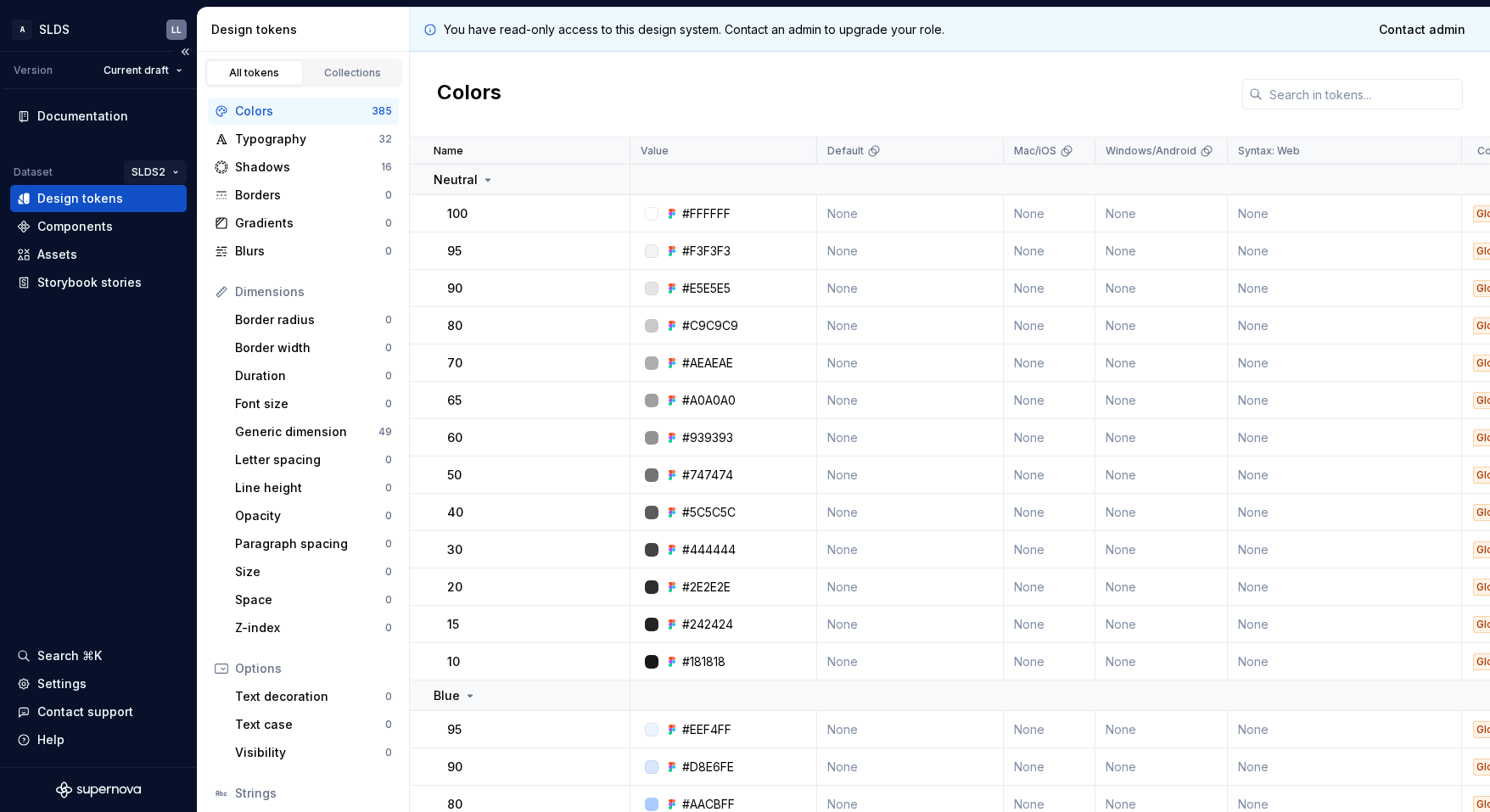
click at [155, 171] on html "A SLDS LL Version Current draft Documentation Dataset SLDS2 Design tokens Compo…" at bounding box center [745, 406] width 1490 height 812
click at [184, 203] on div "SLDS1" at bounding box center [212, 205] width 110 height 17
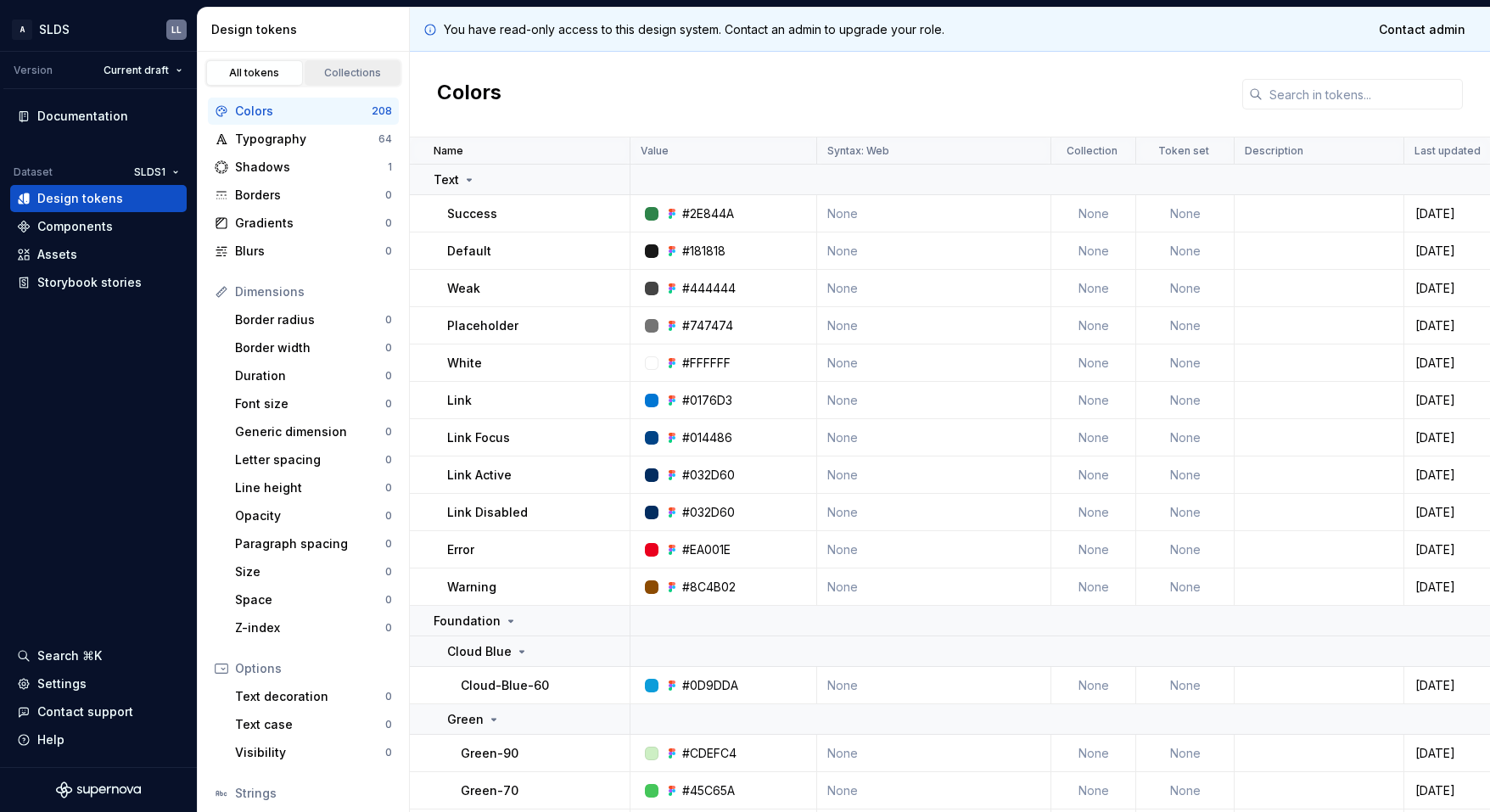
click at [340, 78] on div "Collections" at bounding box center [353, 73] width 84 height 14
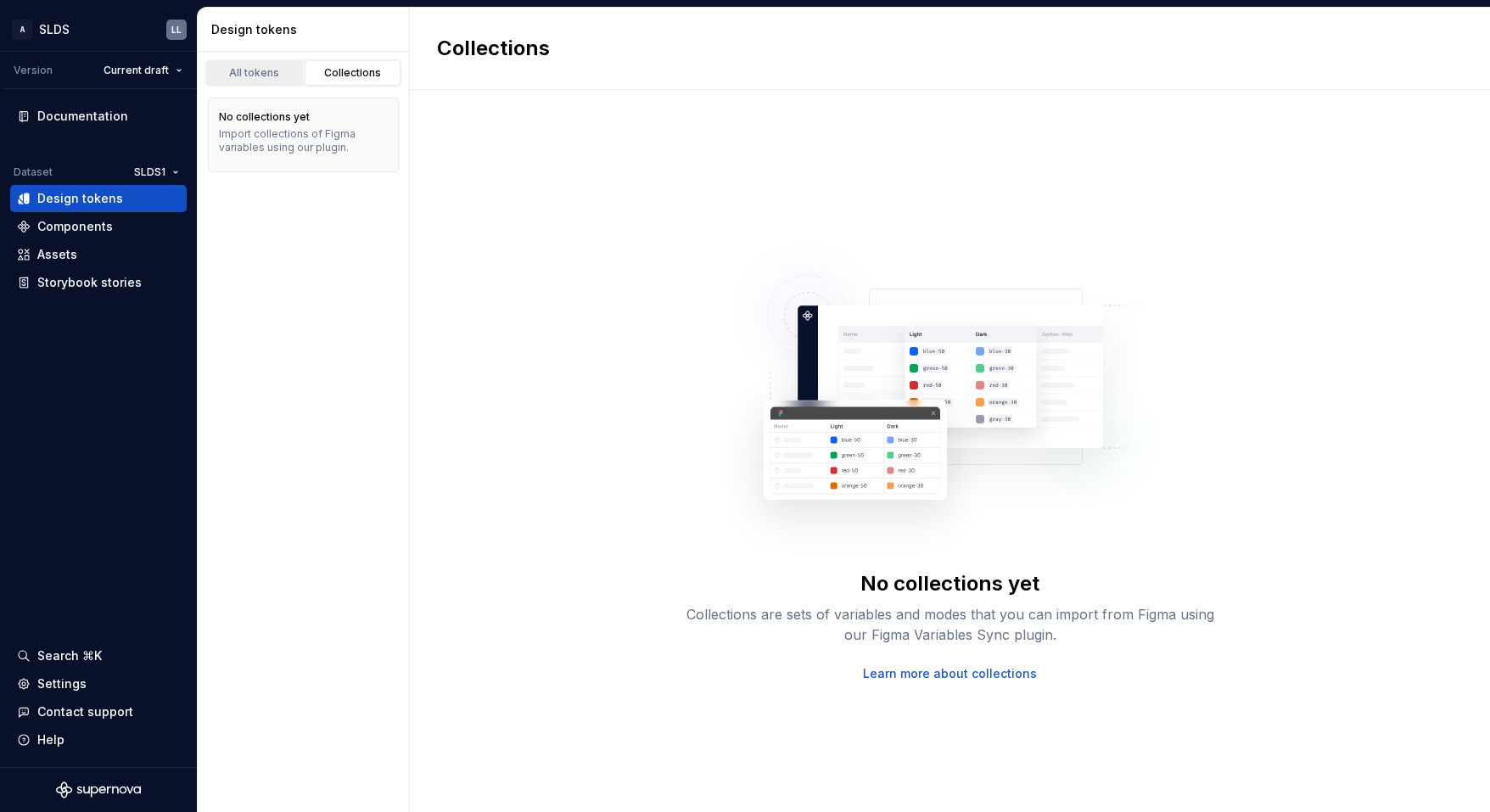
click at [253, 68] on div "All tokens" at bounding box center [254, 73] width 84 height 14
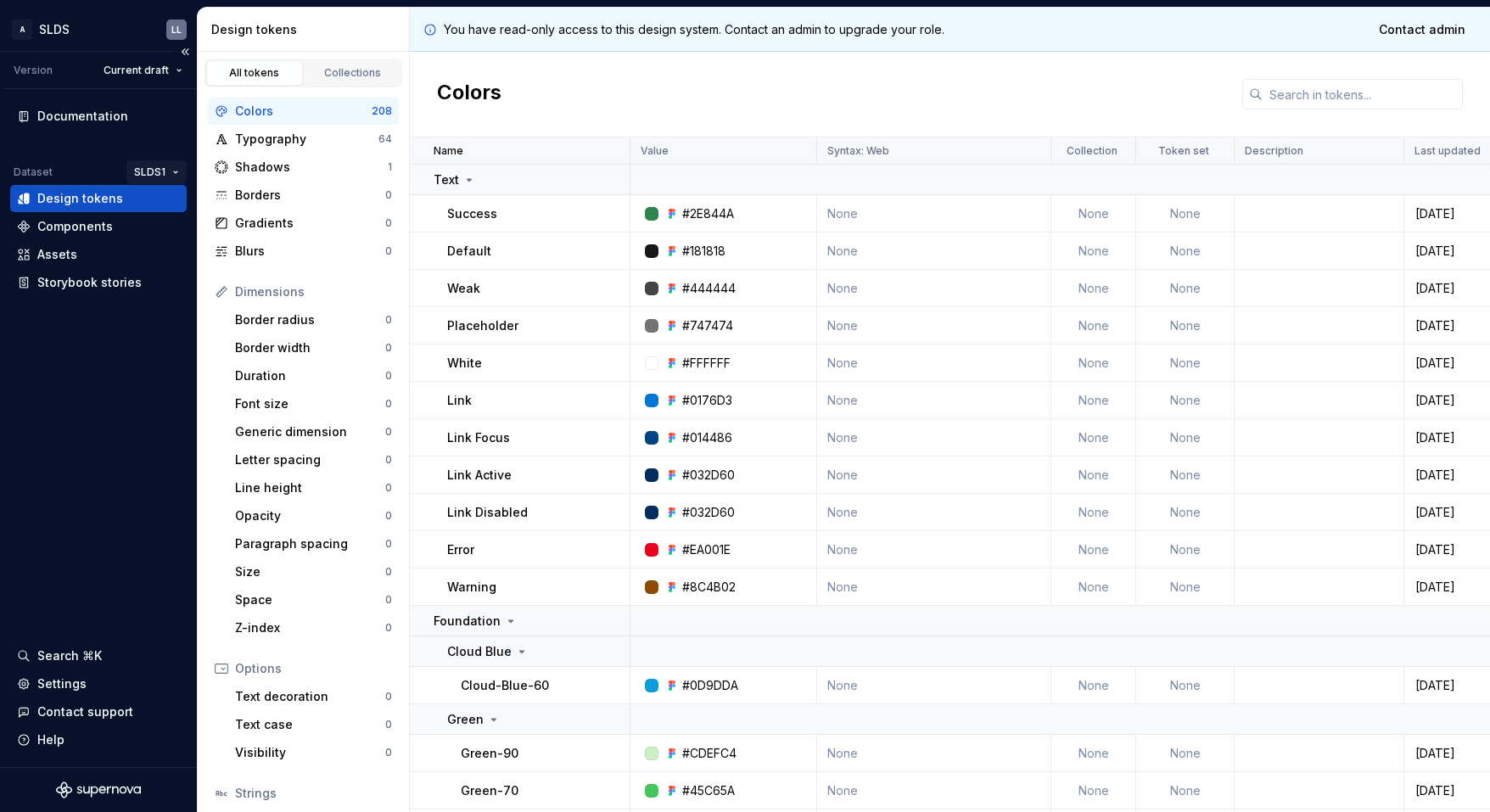
click at [161, 173] on html "A SLDS LL Version Current draft Documentation Dataset SLDS1 Design tokens Compo…" at bounding box center [745, 406] width 1490 height 812
click at [164, 228] on div "SLDS2" at bounding box center [214, 233] width 110 height 17
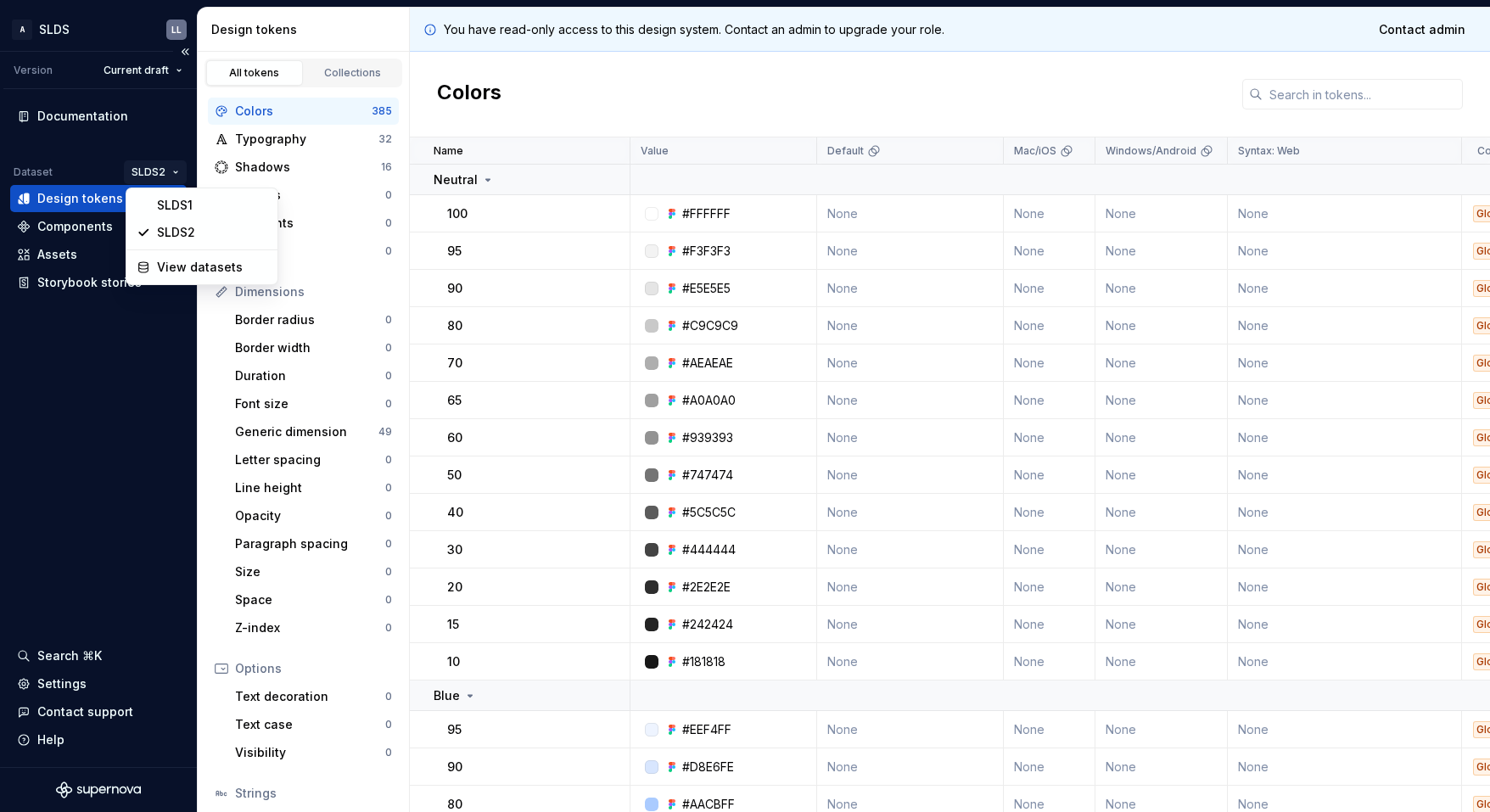
click at [148, 169] on html "A SLDS LL Version Current draft Documentation Dataset SLDS2 Design tokens Compo…" at bounding box center [745, 406] width 1490 height 812
click at [160, 208] on div "SLDS1" at bounding box center [212, 205] width 110 height 17
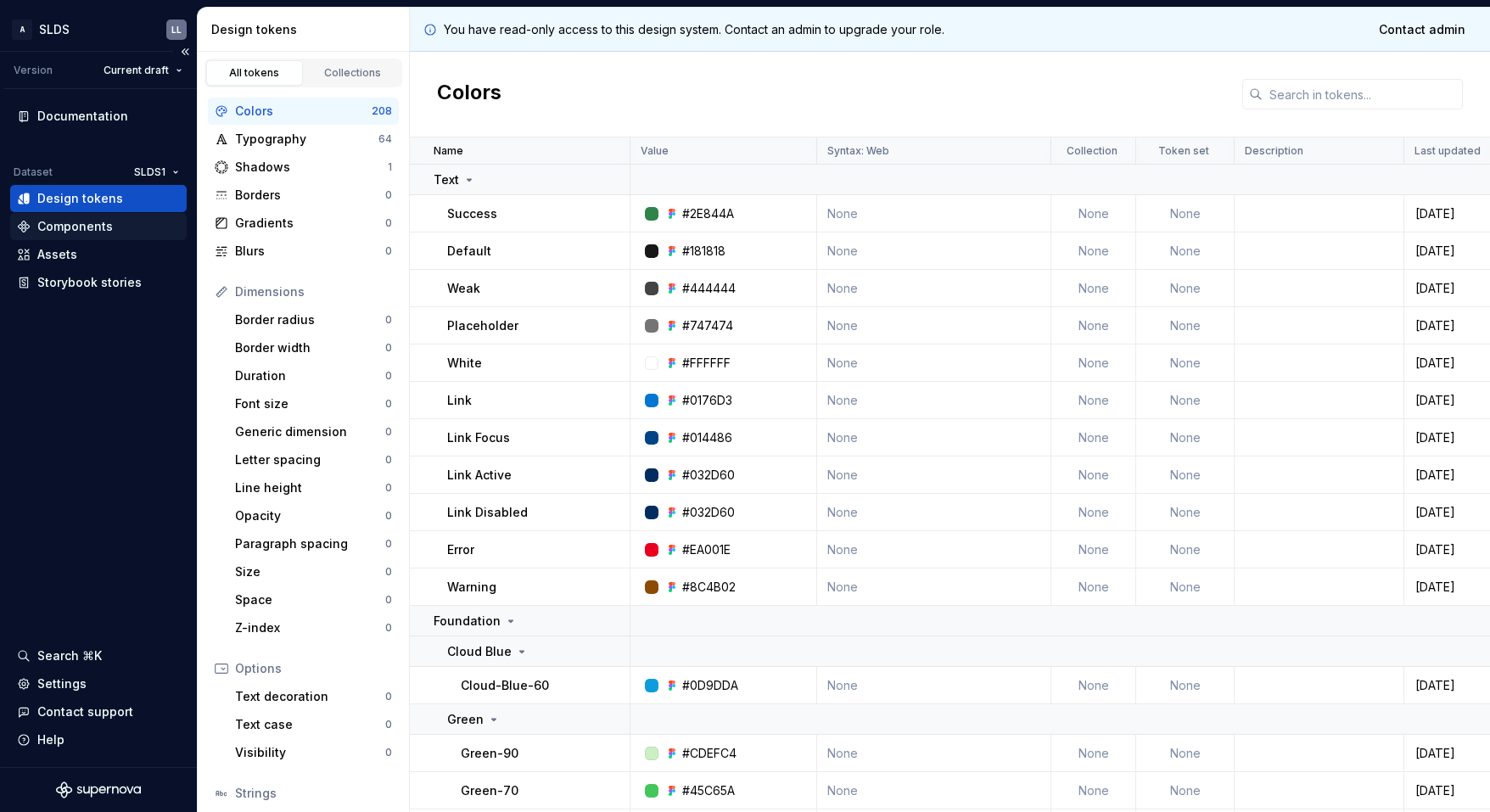
click at [102, 228] on div "Components" at bounding box center [74, 226] width 75 height 17
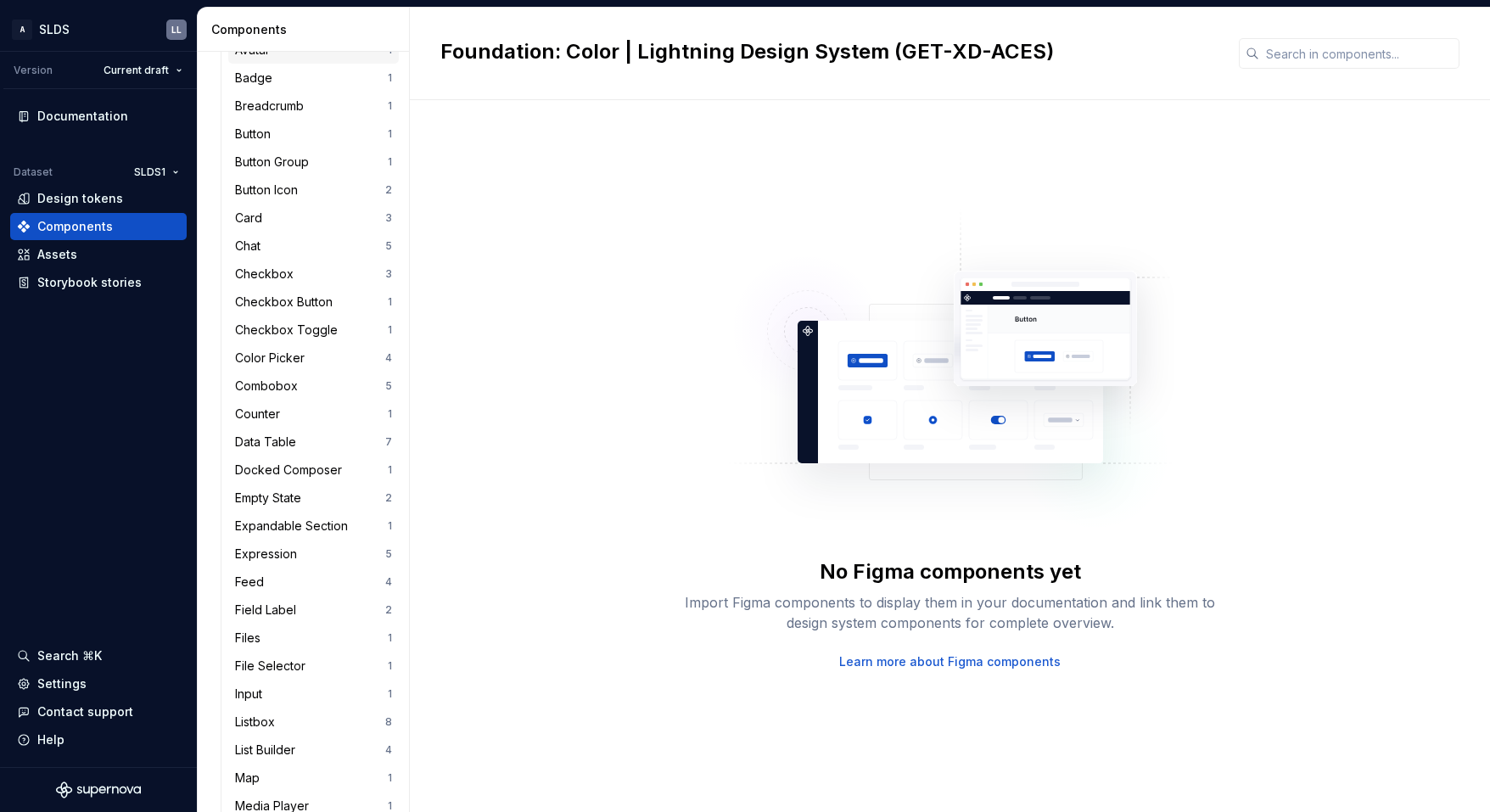
scroll to position [814, 0]
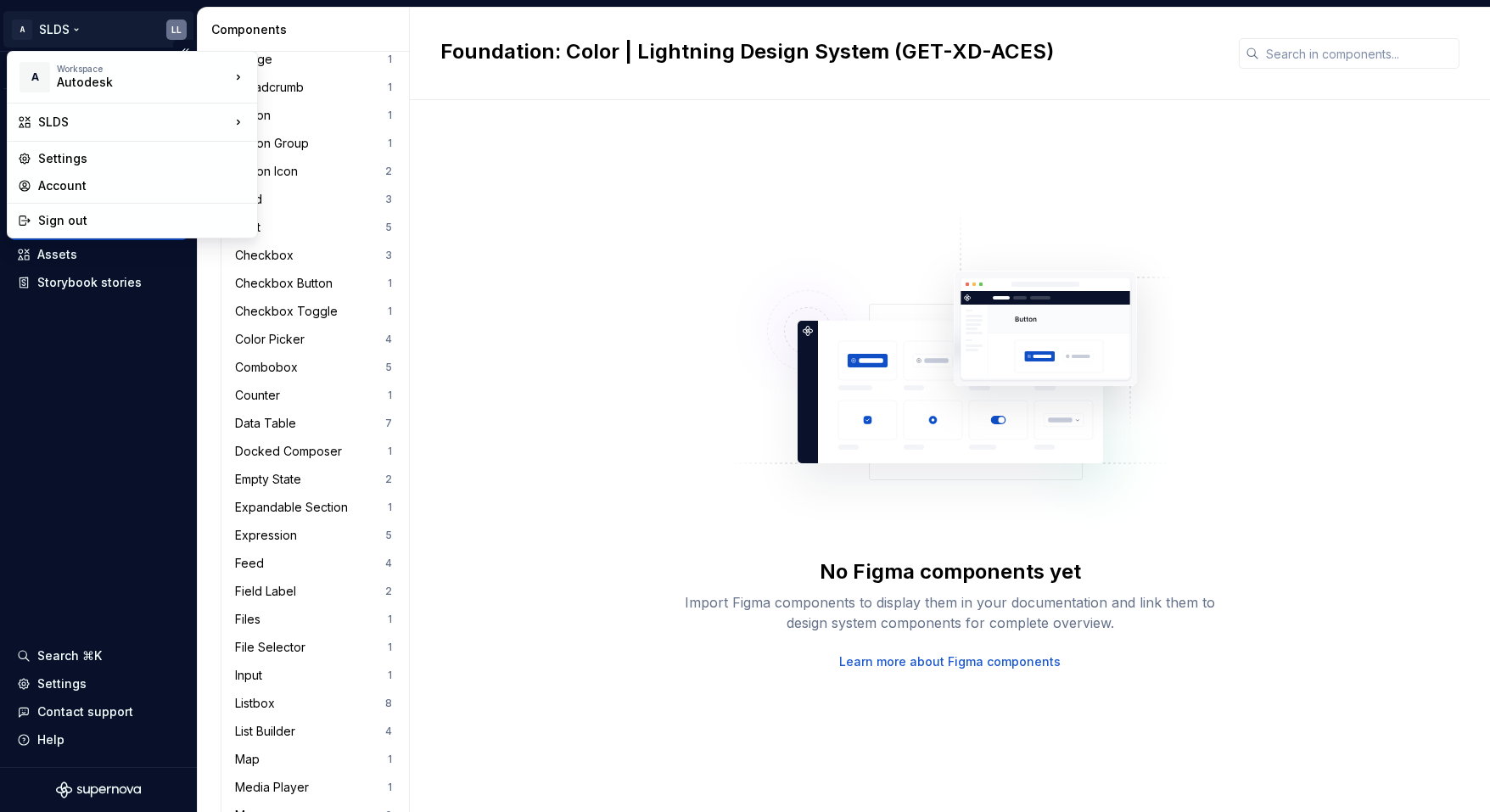
click at [73, 30] on html "A SLDS LL Version Current draft Documentation Dataset SLDS1 Design tokens Compo…" at bounding box center [745, 406] width 1490 height 812
click at [299, 83] on div "Autodesk" at bounding box center [330, 73] width 144 height 27
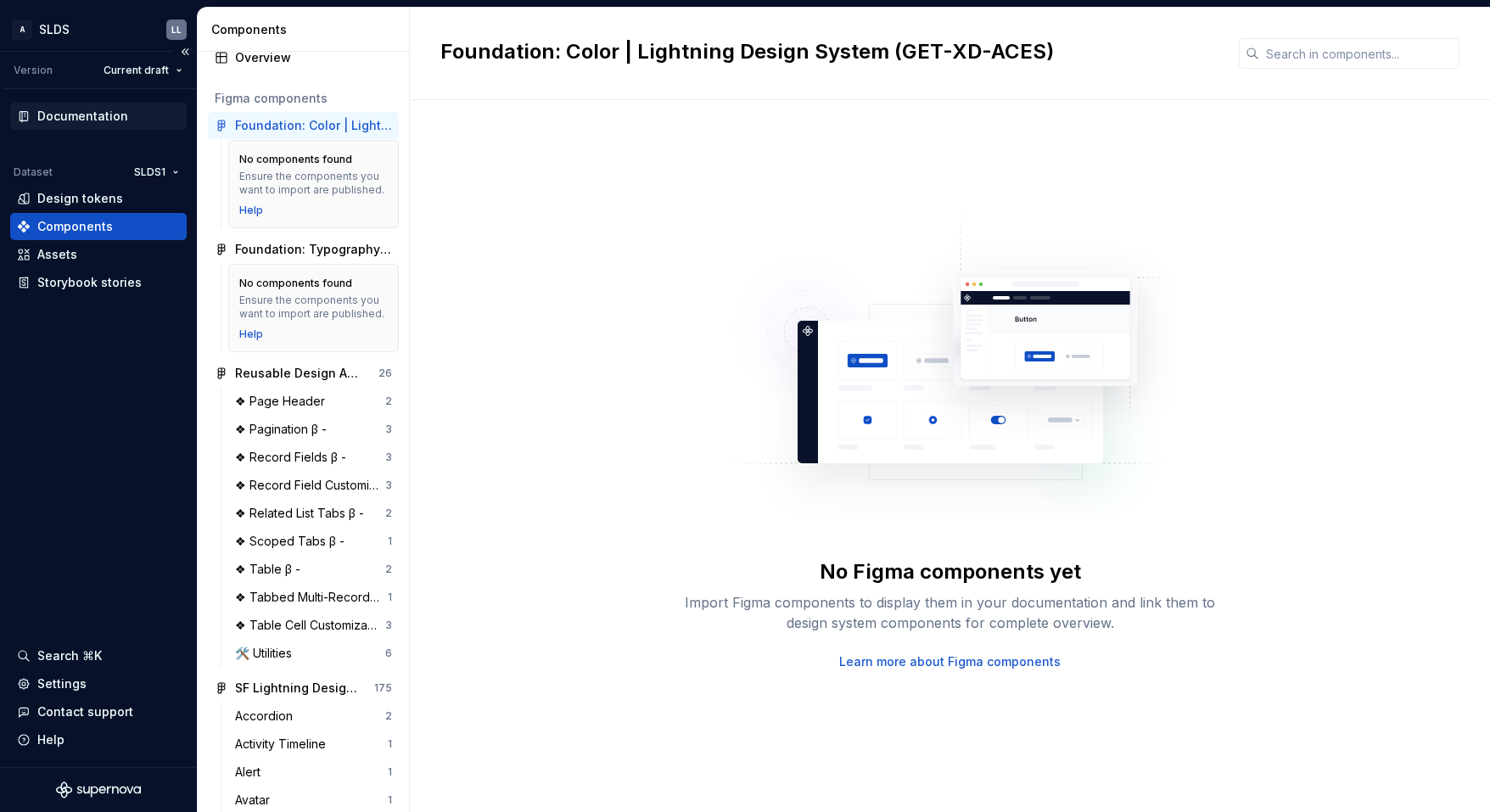
scroll to position [0, 0]
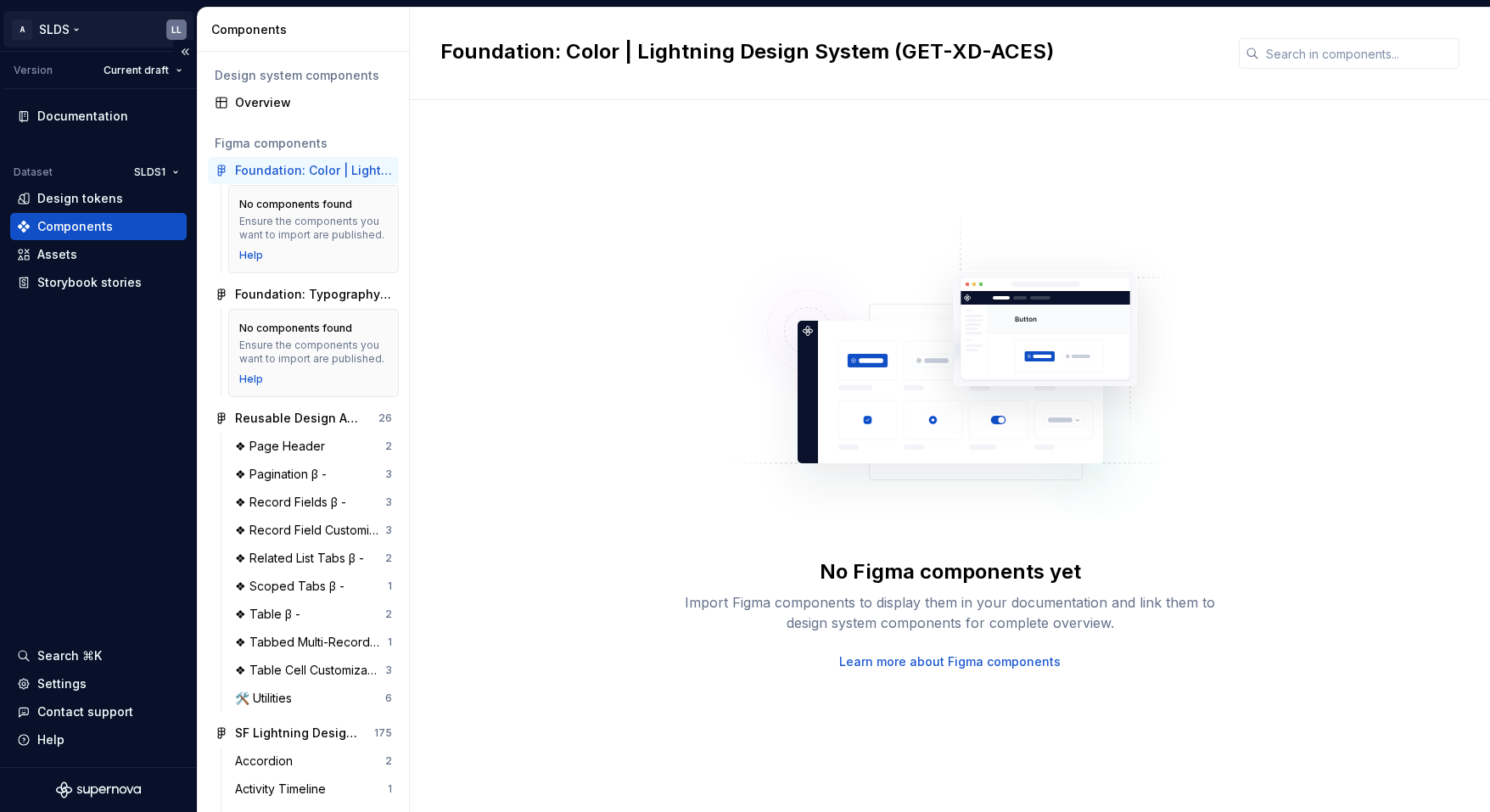
click at [11, 32] on html "A SLDS LL Version Current draft Documentation Dataset SLDS1 Design tokens Compo…" at bounding box center [745, 406] width 1490 height 812
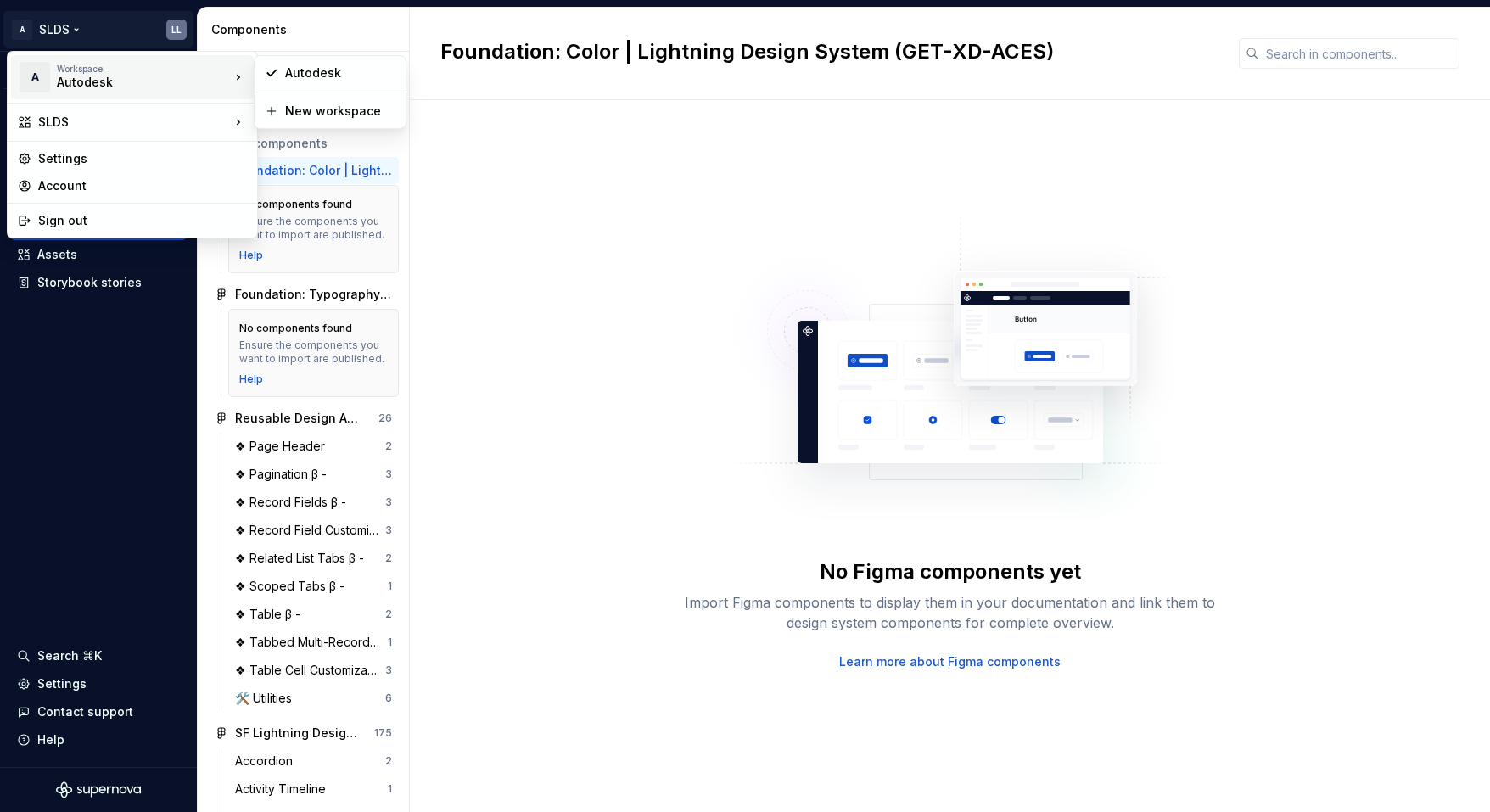
click at [65, 80] on div "Autodesk" at bounding box center [129, 82] width 144 height 17
click at [118, 445] on html "A SLDS LL Version Current draft Documentation Dataset SLDS1 Design tokens Compo…" at bounding box center [745, 406] width 1490 height 812
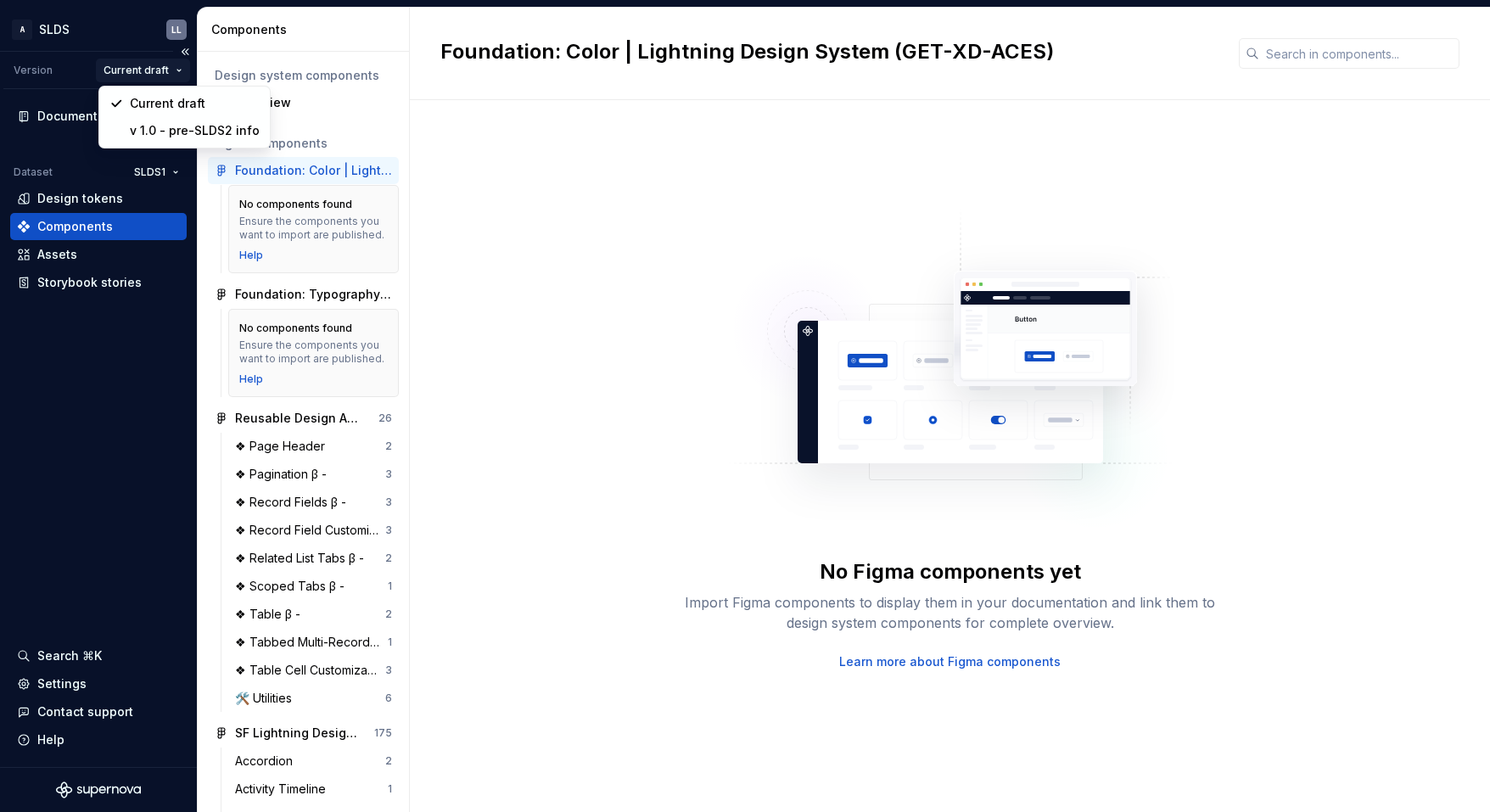
click at [165, 68] on html "A SLDS LL Version Current draft Documentation Dataset SLDS1 Design tokens Compo…" at bounding box center [745, 406] width 1490 height 812
click at [164, 133] on div "v 1.0 - pre-SLDS2 info" at bounding box center [194, 131] width 130 height 17
click at [163, 70] on html "A SLDS LL Version Current draft Documentation Dataset SLDS1 Design tokens Compo…" at bounding box center [745, 406] width 1490 height 812
click at [163, 101] on div "Current draft" at bounding box center [194, 104] width 130 height 17
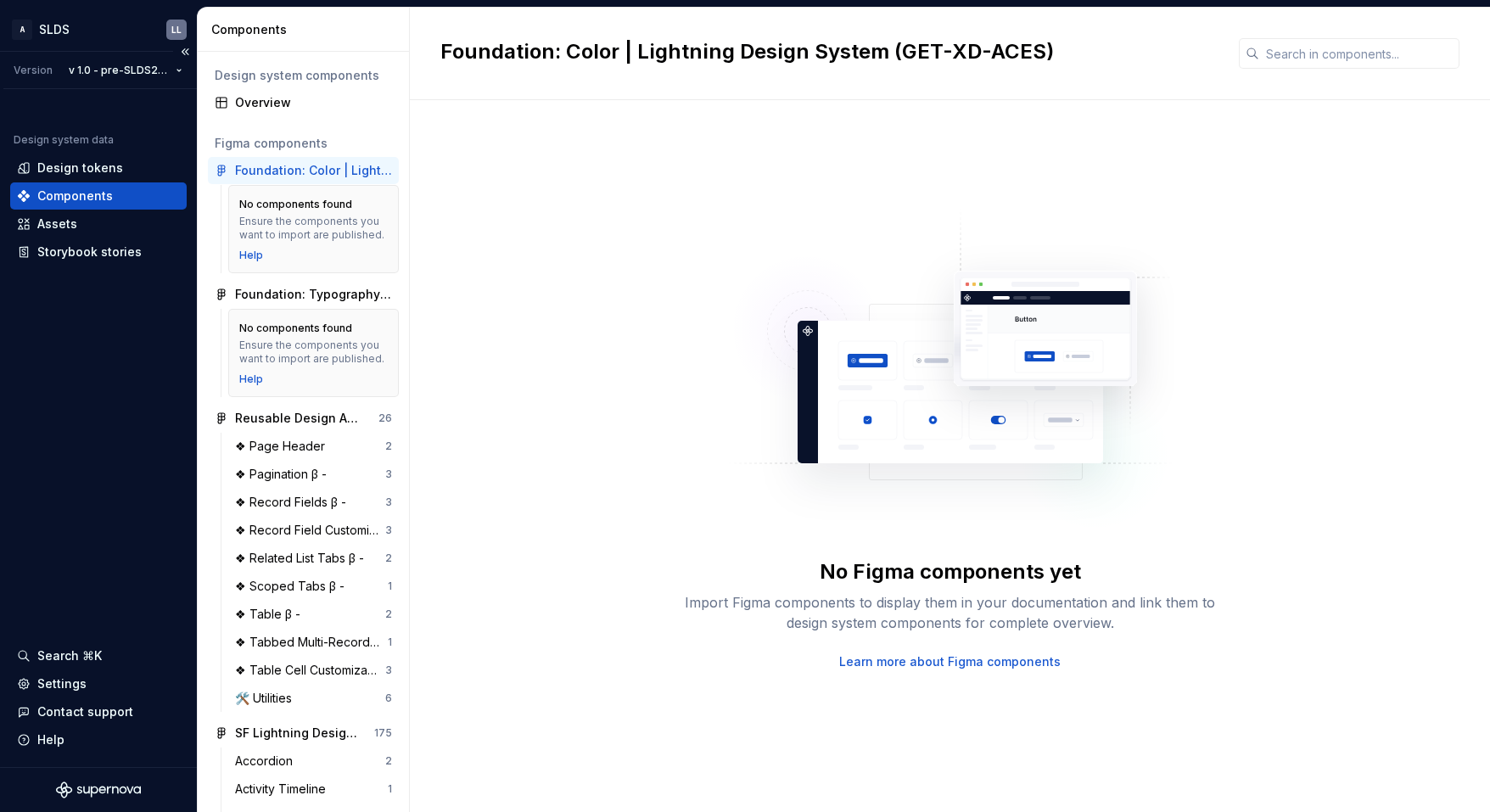
click at [84, 387] on div "Design system data Design tokens Components Assets Storybook stories Search ⌘K …" at bounding box center [98, 428] width 197 height 678
click at [173, 73] on html "A SLDS LL Version v 1.0 - pre-SLDS2 info Design system data Design tokens Compo…" at bounding box center [745, 406] width 1490 height 812
click at [157, 97] on div "Current draft" at bounding box center [157, 104] width 130 height 17
click at [99, 445] on div "Design system data Design tokens Components Assets Storybook stories Search ⌘K …" at bounding box center [98, 428] width 197 height 678
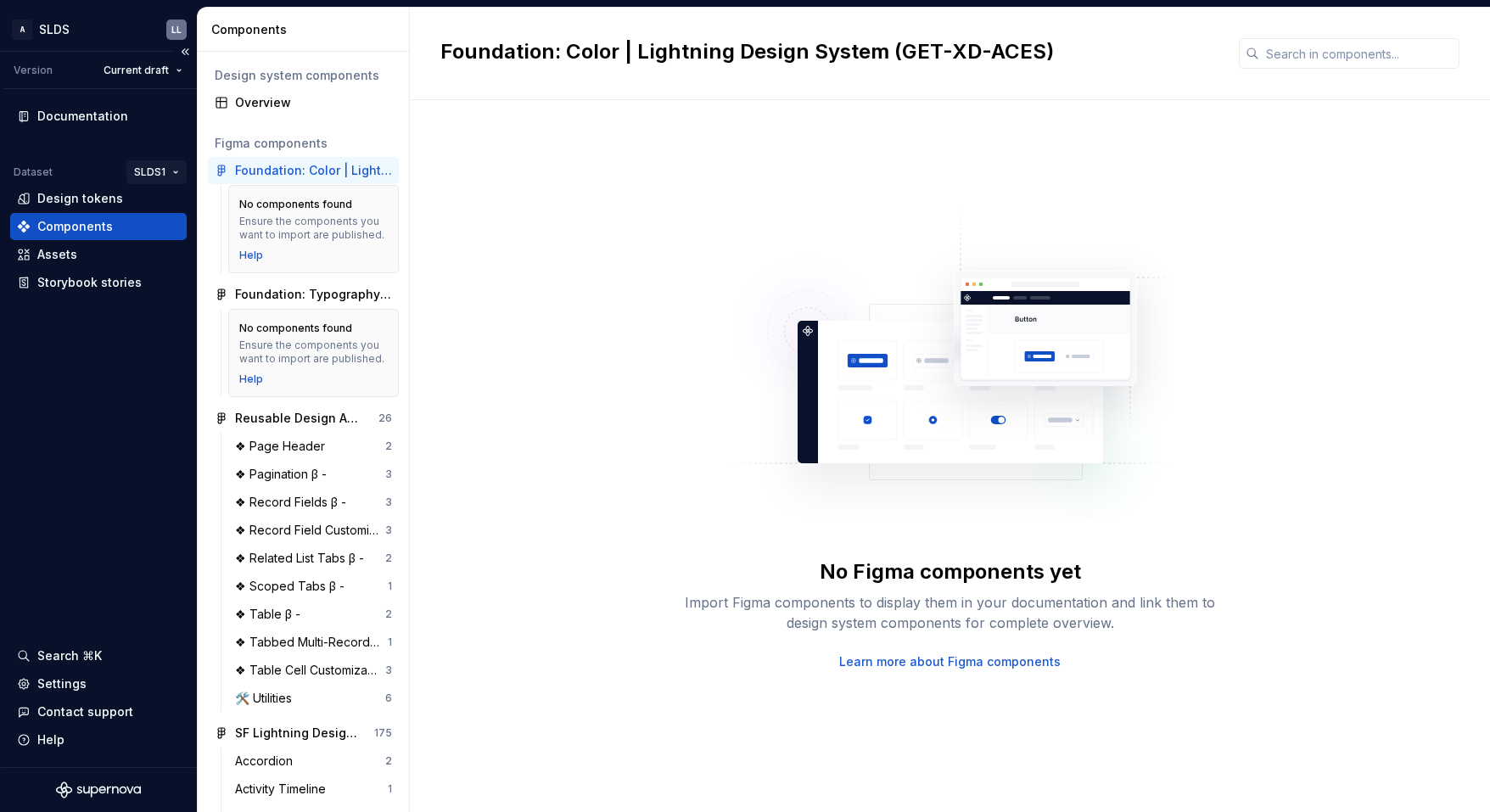
click at [157, 174] on html "A SLDS LL Version Current draft Documentation Dataset SLDS1 Design tokens Compo…" at bounding box center [745, 406] width 1490 height 812
click at [83, 363] on html "A SLDS LL Version Current draft Documentation Dataset SLDS1 Design tokens Compo…" at bounding box center [745, 406] width 1490 height 812
click at [173, 167] on html "A SLDS LL Version Current draft Documentation Dataset SLDS1 Design tokens Compo…" at bounding box center [745, 406] width 1490 height 812
click at [181, 236] on div "SLDS2" at bounding box center [214, 233] width 110 height 17
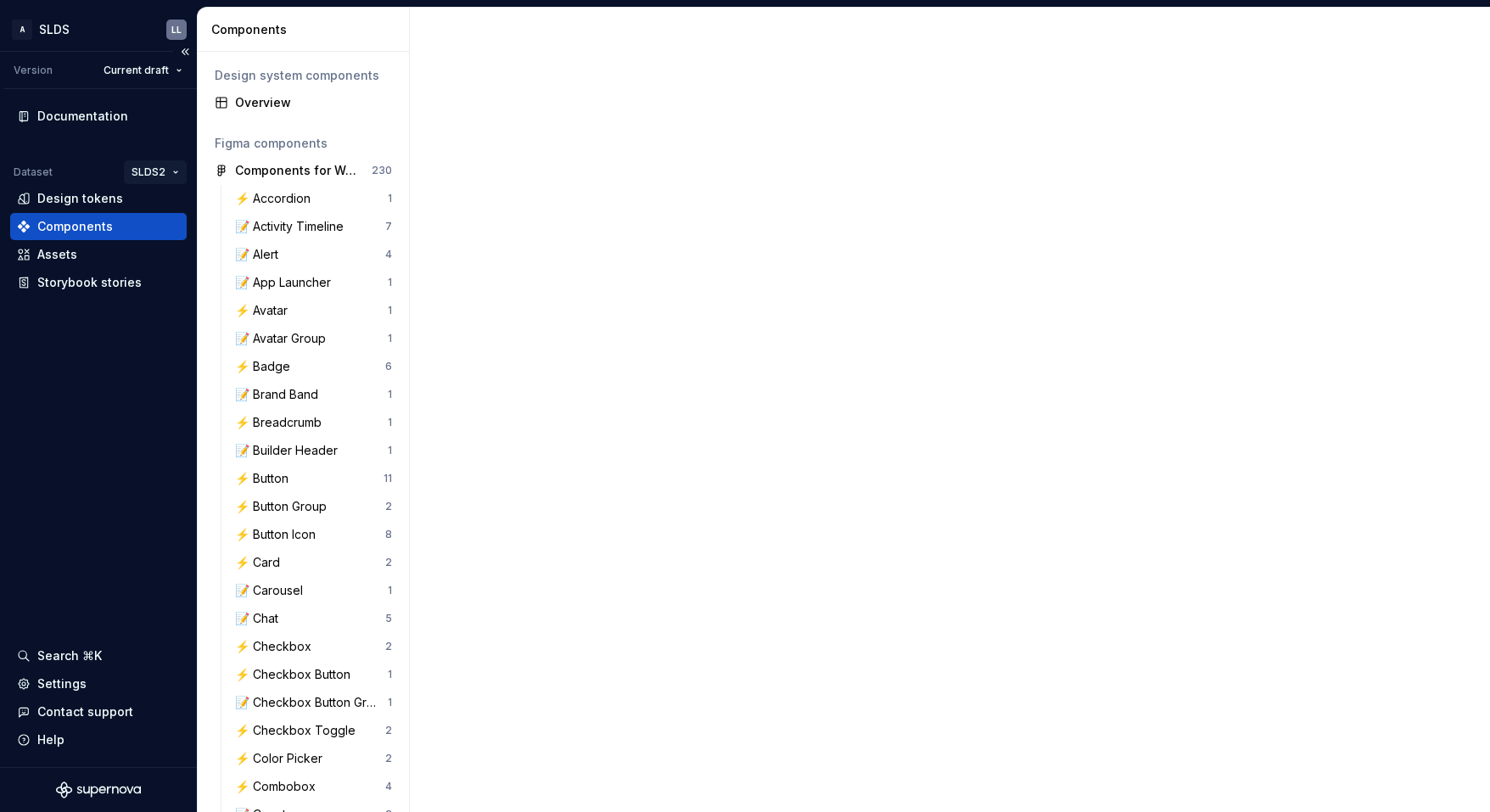
click at [154, 172] on html "A SLDS LL Version Current draft Documentation Dataset SLDS2 Design tokens Compo…" at bounding box center [745, 406] width 1490 height 812
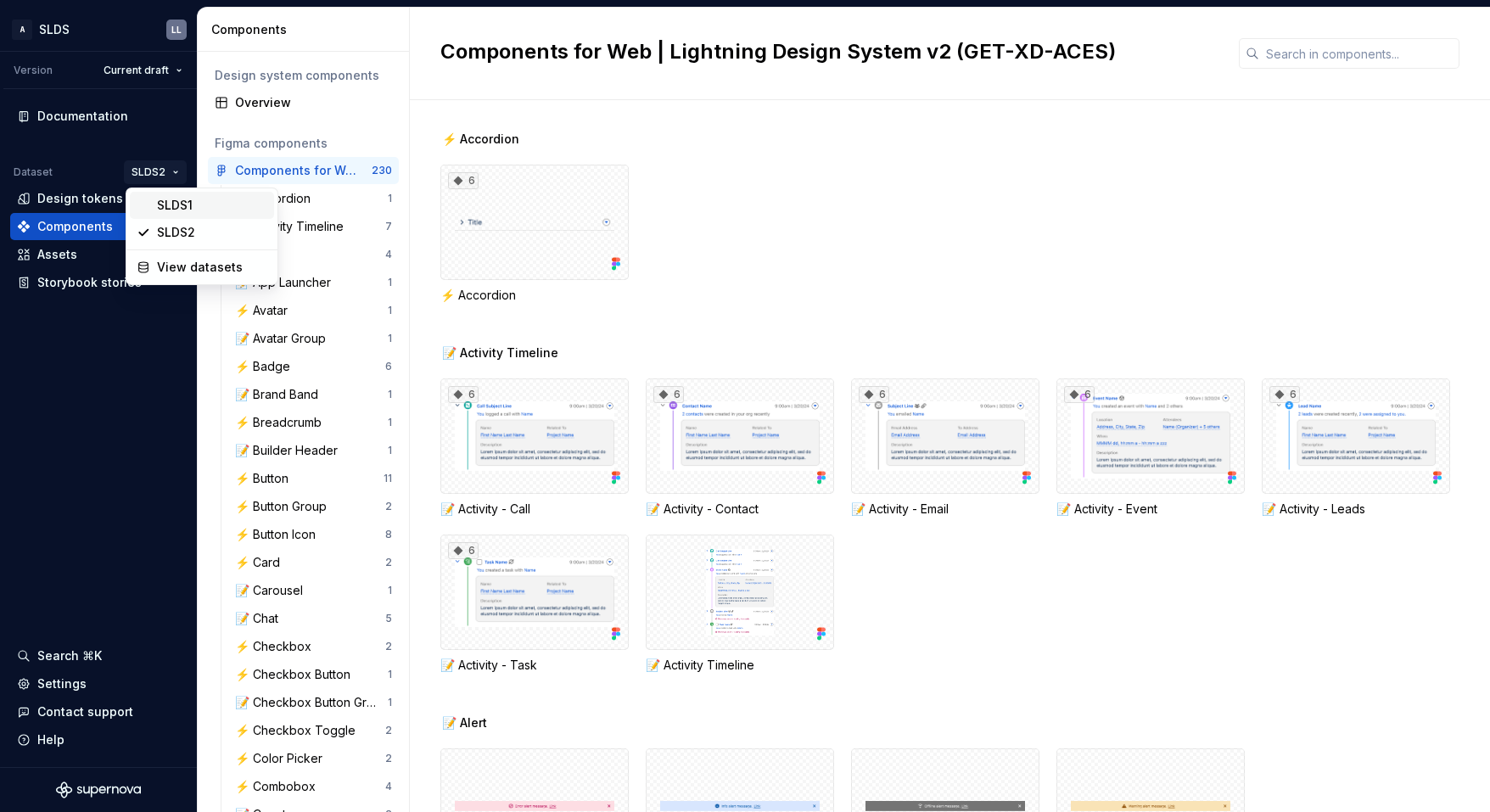
click at [166, 211] on div "SLDS1" at bounding box center [212, 205] width 110 height 17
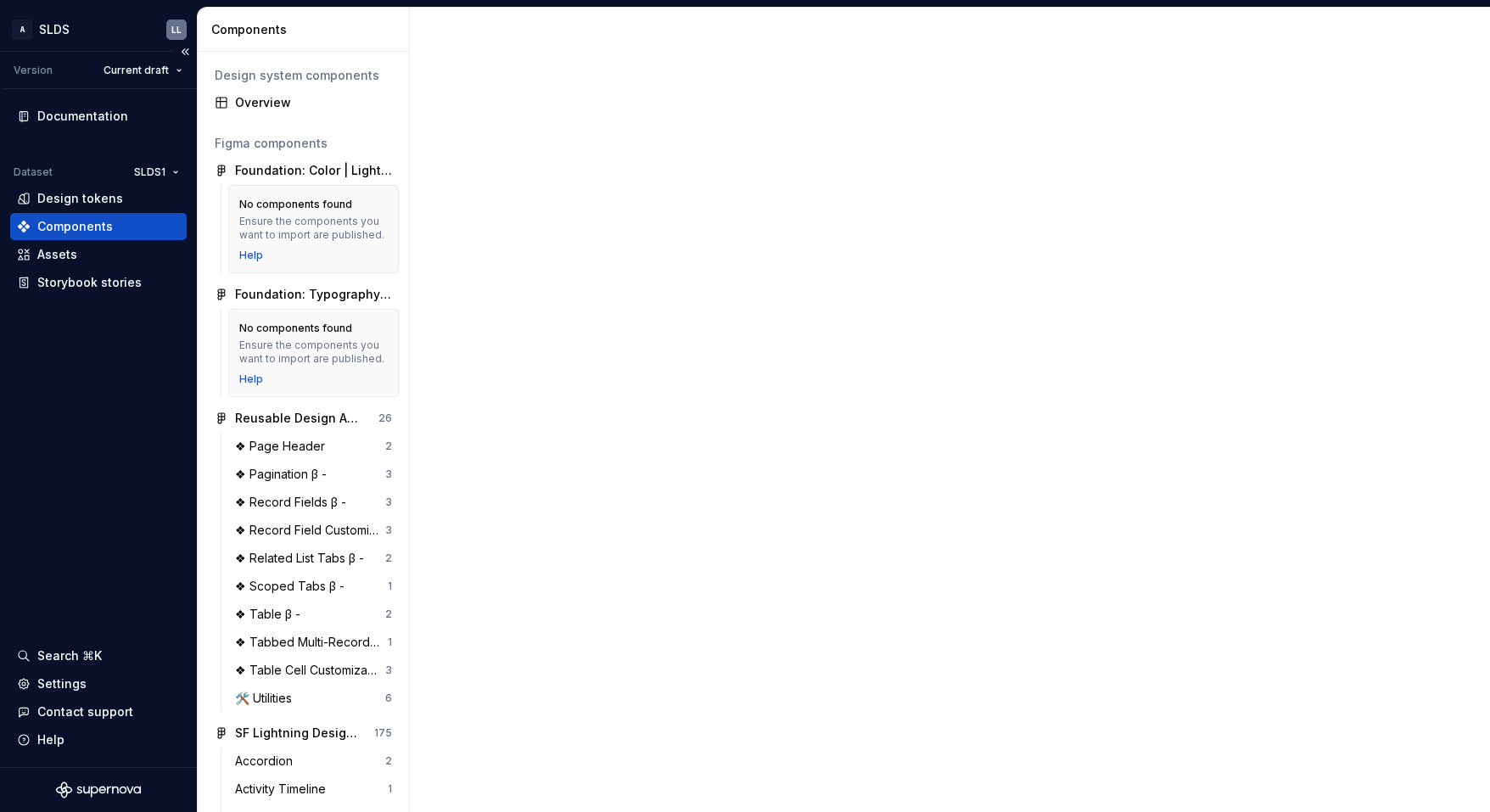
click at [114, 409] on div "Documentation Dataset SLDS1 Design tokens Components Assets Storybook stories S…" at bounding box center [98, 428] width 197 height 678
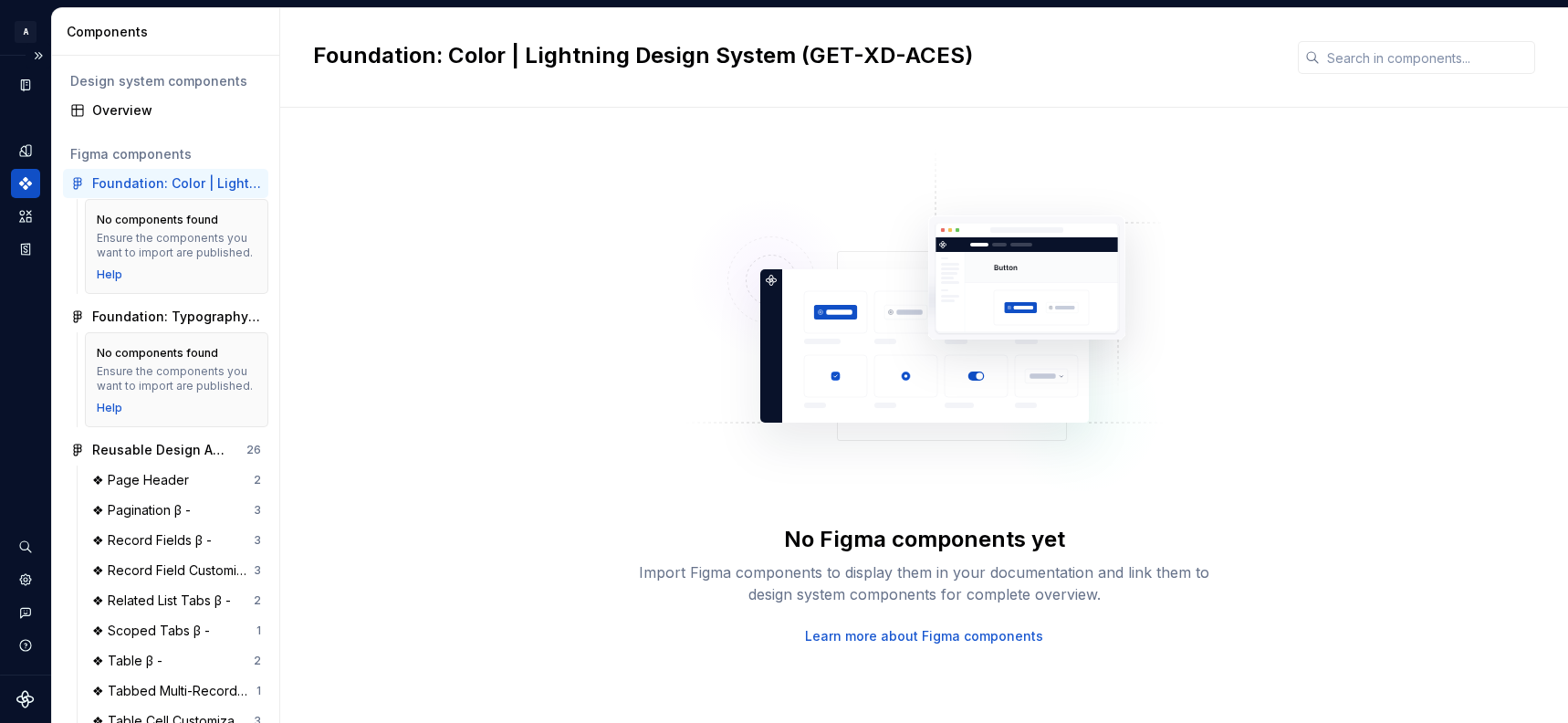
drag, startPoint x: 15, startPoint y: 318, endPoint x: 21, endPoint y: 304, distance: 15.2
click at [15, 318] on div "Dataset SLDS1" at bounding box center [25, 364] width 51 height 618
click at [34, 58] on button "Expand sidebar" at bounding box center [38, 56] width 25 height 25
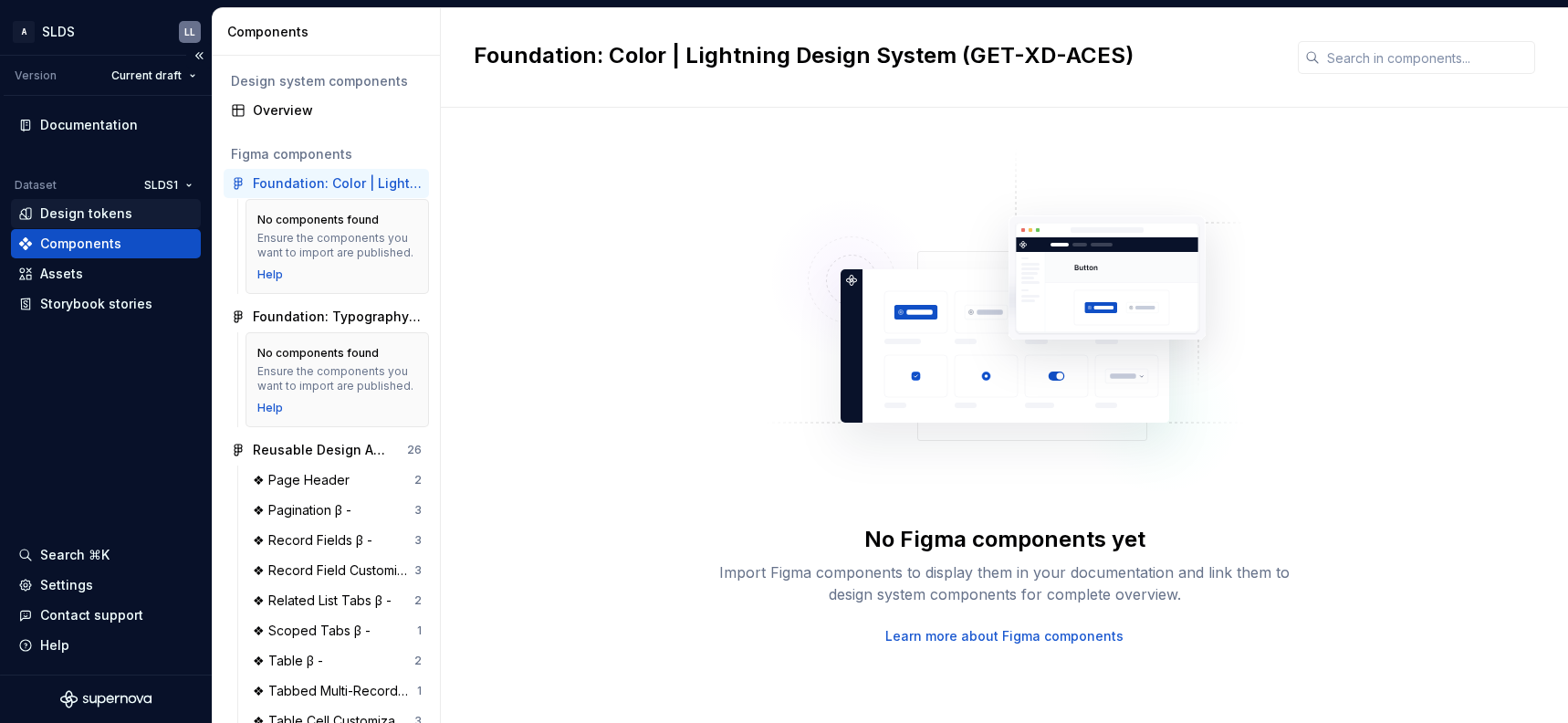
click at [133, 219] on div "Design tokens" at bounding box center [106, 213] width 175 height 19
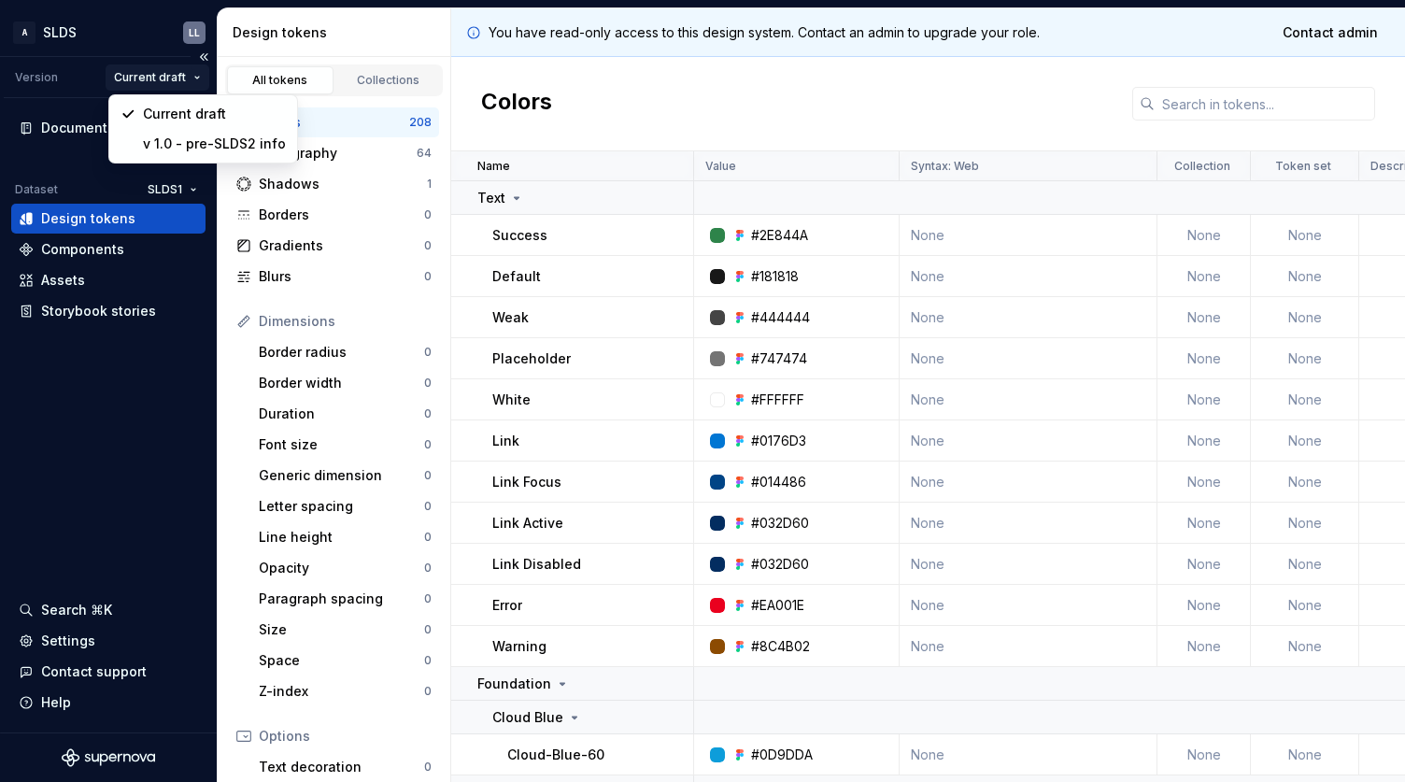
click at [181, 76] on html "A SLDS LL Version Current draft Documentation Dataset SLDS1 Design tokens Compo…" at bounding box center [702, 391] width 1405 height 782
click at [78, 152] on html "A SLDS LL Version Current draft Documentation Dataset SLDS1 Design tokens Compo…" at bounding box center [702, 391] width 1405 height 782
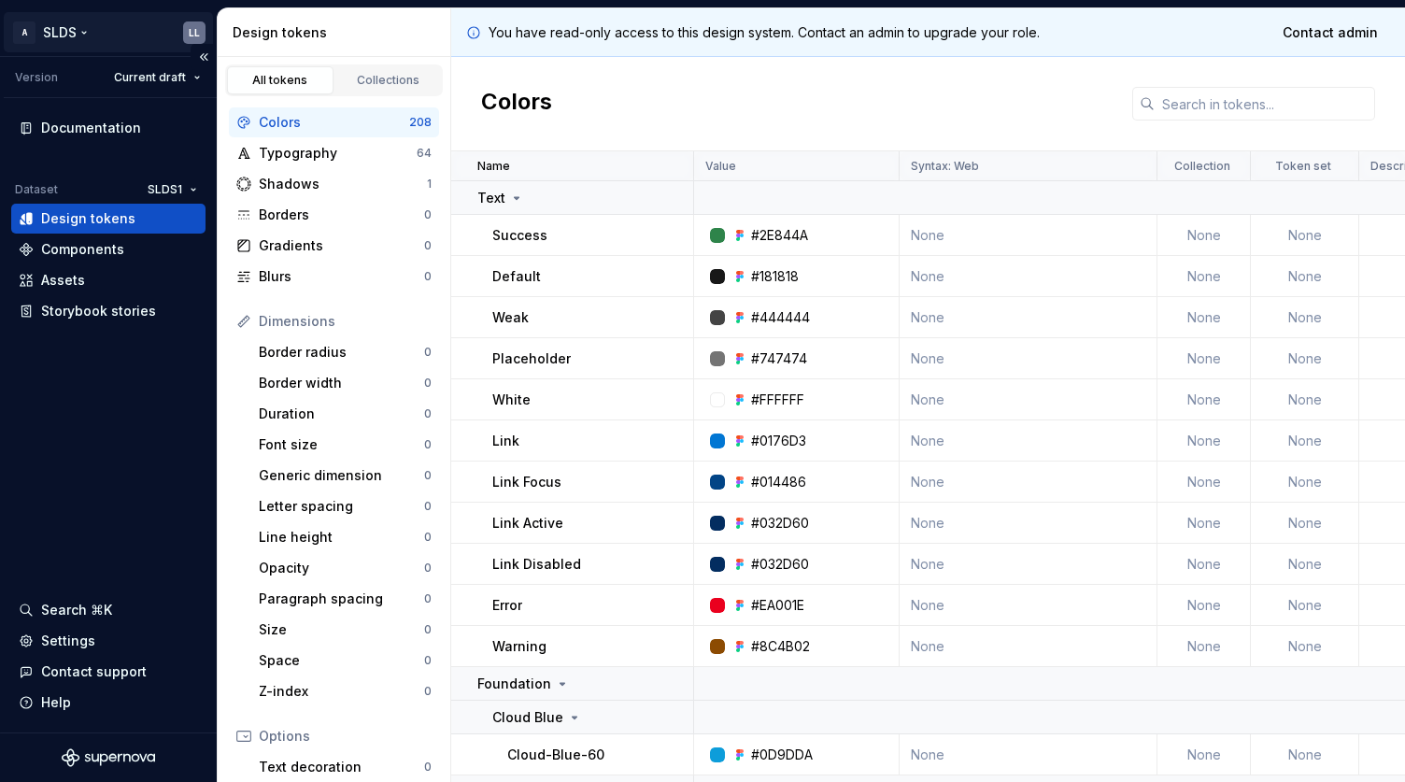
click at [85, 35] on html "A SLDS LL Version Current draft Documentation Dataset SLDS1 Design tokens Compo…" at bounding box center [702, 391] width 1405 height 782
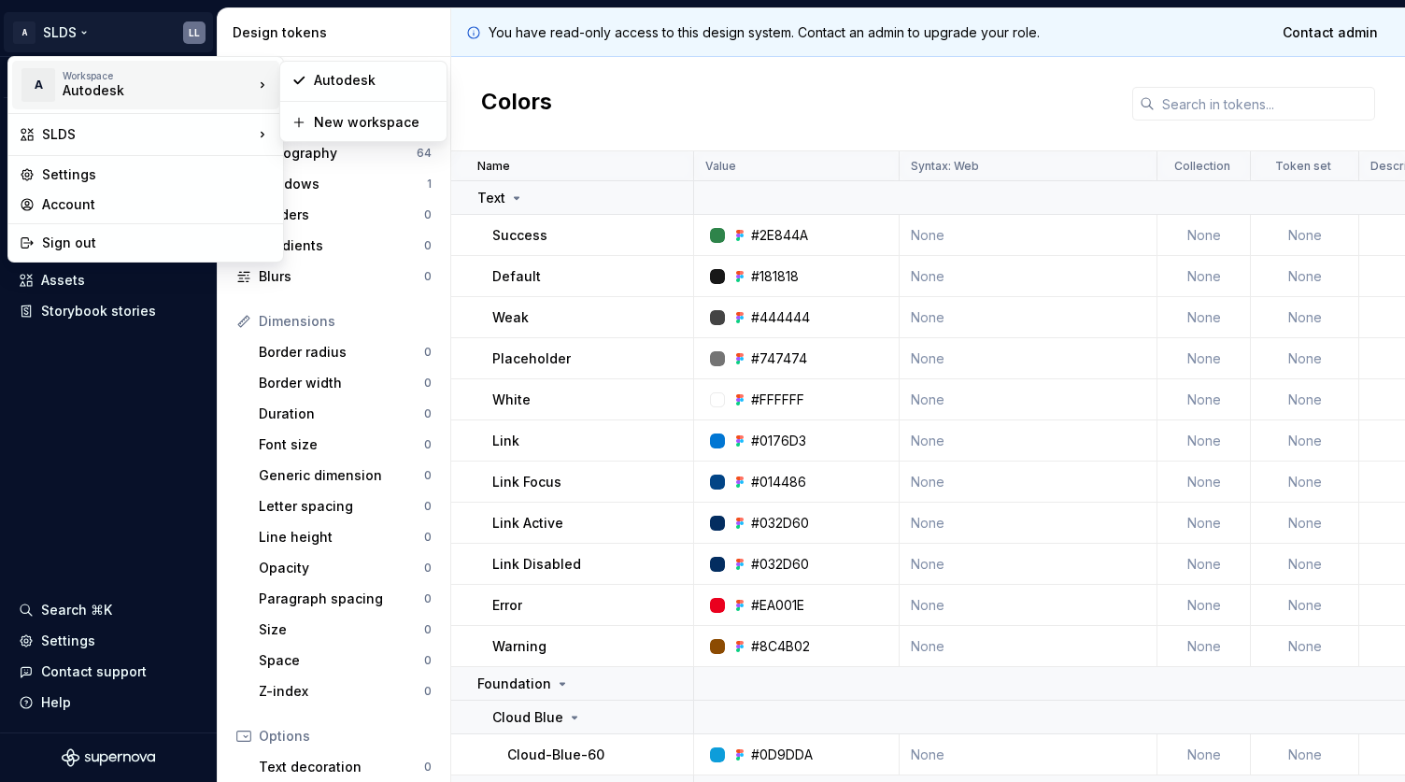
click at [103, 93] on div "Autodesk" at bounding box center [142, 90] width 159 height 19
click at [326, 85] on div "Autodesk" at bounding box center [374, 80] width 121 height 19
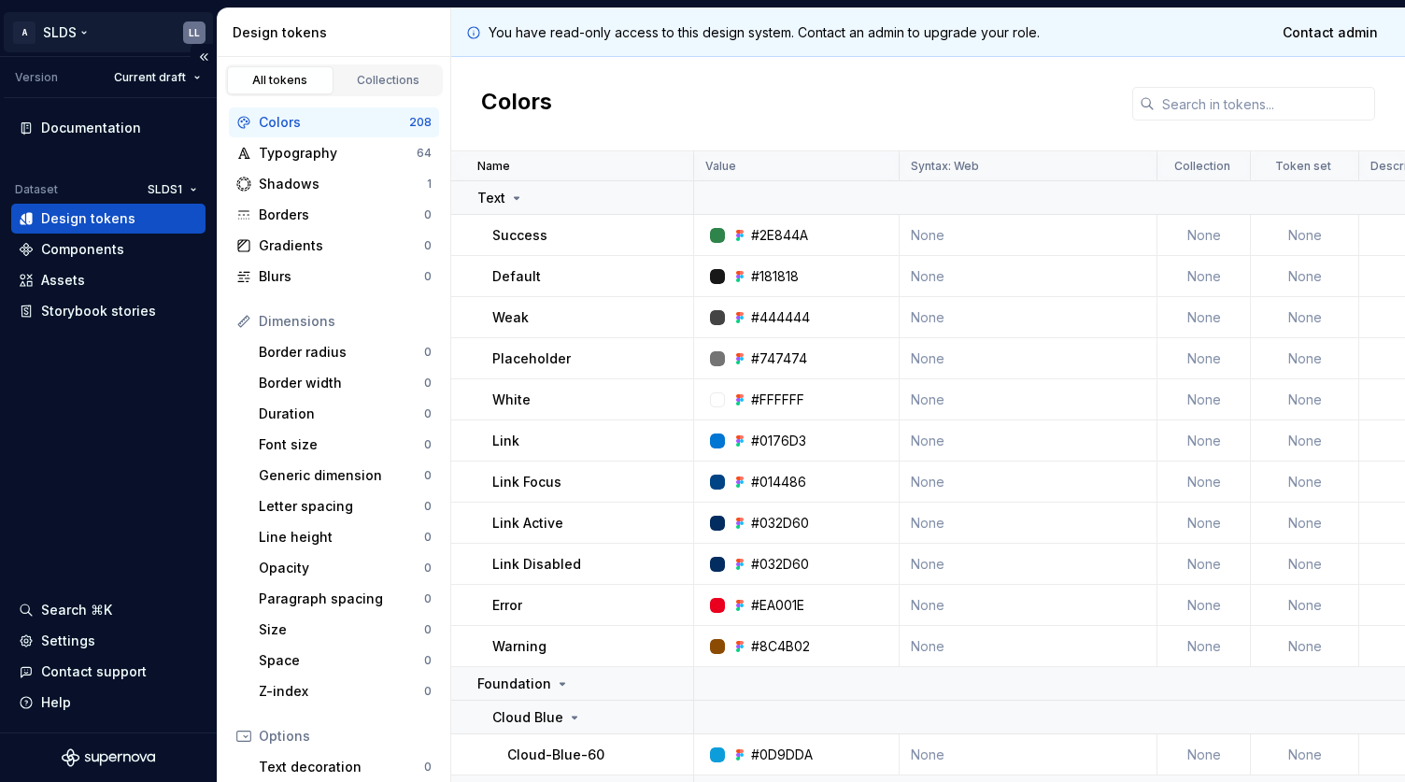
click at [87, 36] on html "A SLDS LL Version Current draft Documentation Dataset SLDS1 Design tokens Compo…" at bounding box center [702, 391] width 1405 height 782
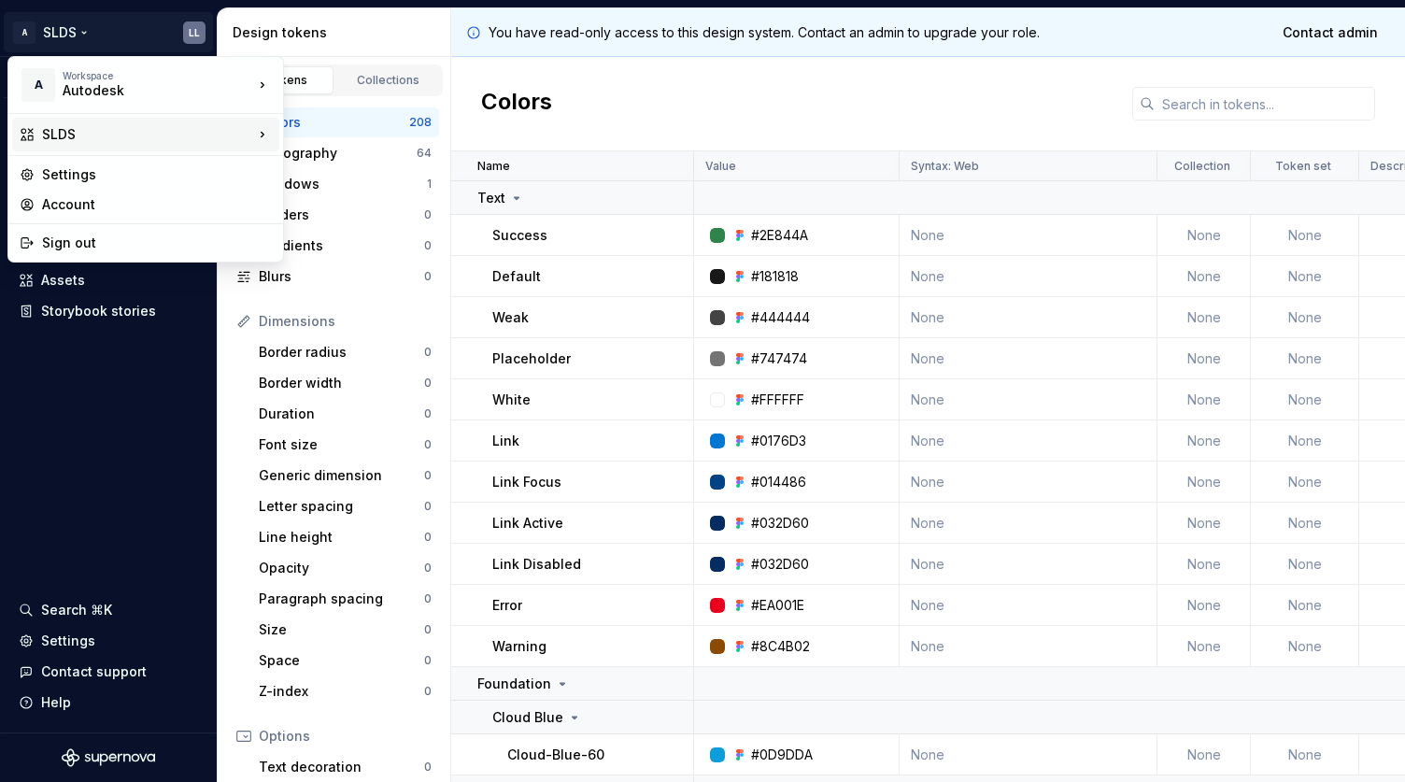
click at [255, 131] on icon at bounding box center [262, 134] width 19 height 19
click at [362, 208] on div "Weave Brand Extended" at bounding box center [389, 201] width 151 height 19
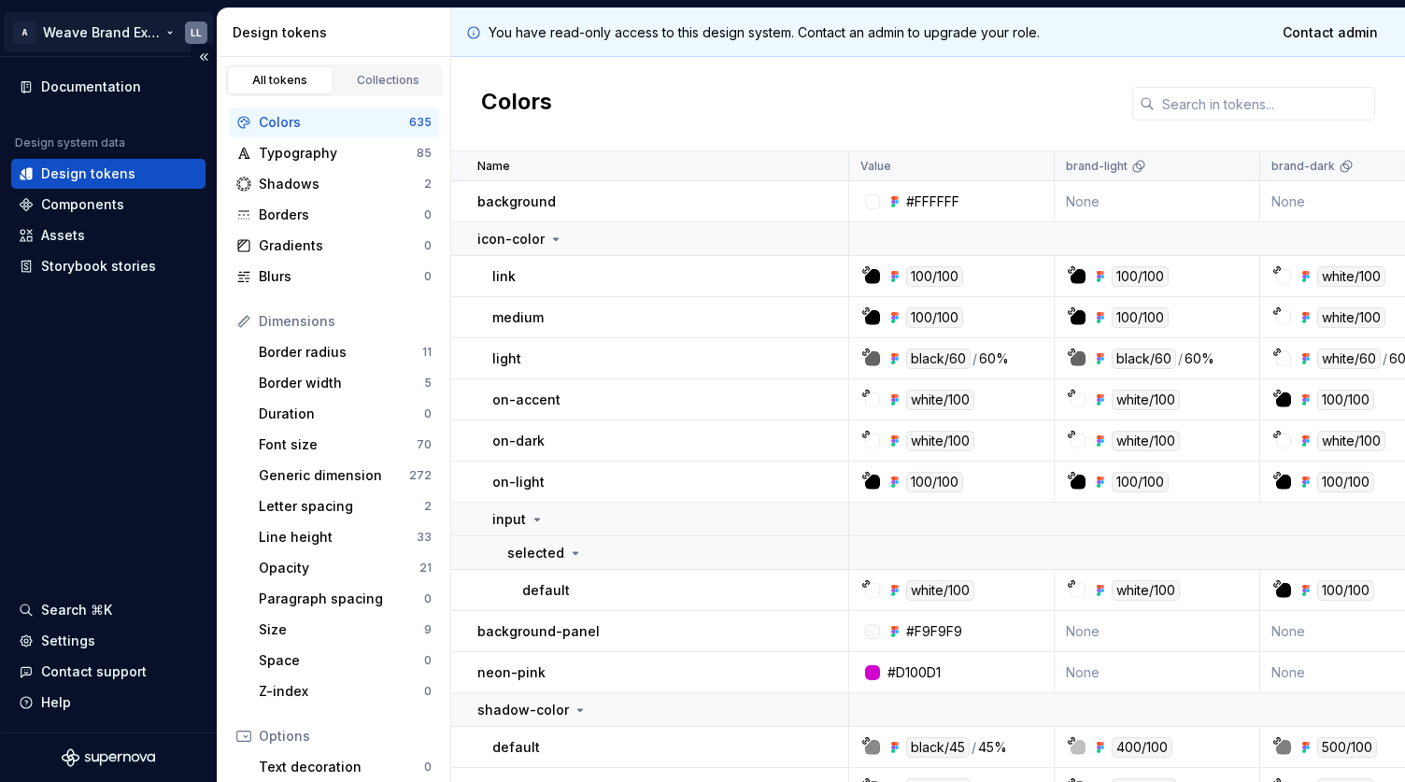
click at [163, 27] on html "A Weave Brand Extended LL Documentation Design system data Design tokens Compon…" at bounding box center [702, 391] width 1405 height 782
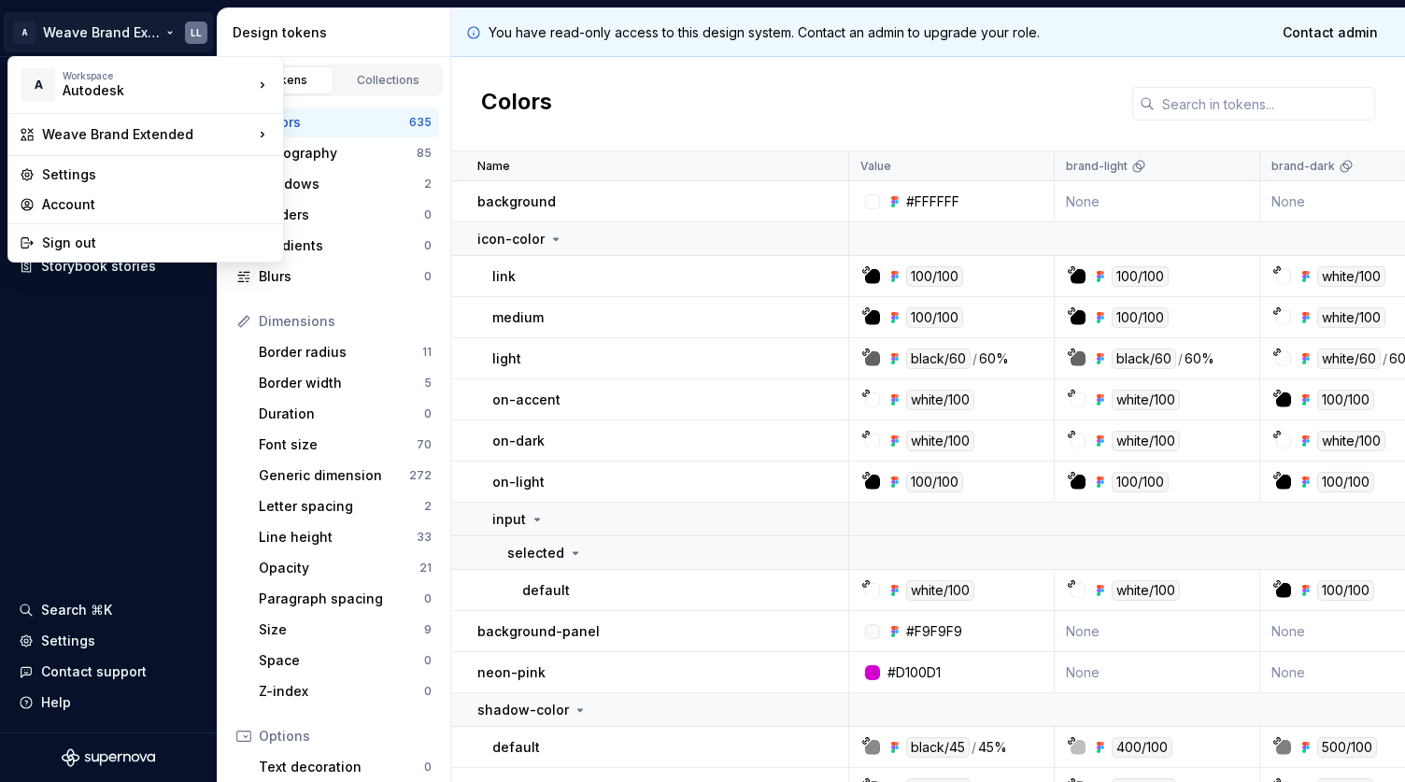
click at [122, 391] on html "A Weave Brand Extended LL Documentation Design system data Design tokens Compon…" at bounding box center [702, 391] width 1405 height 782
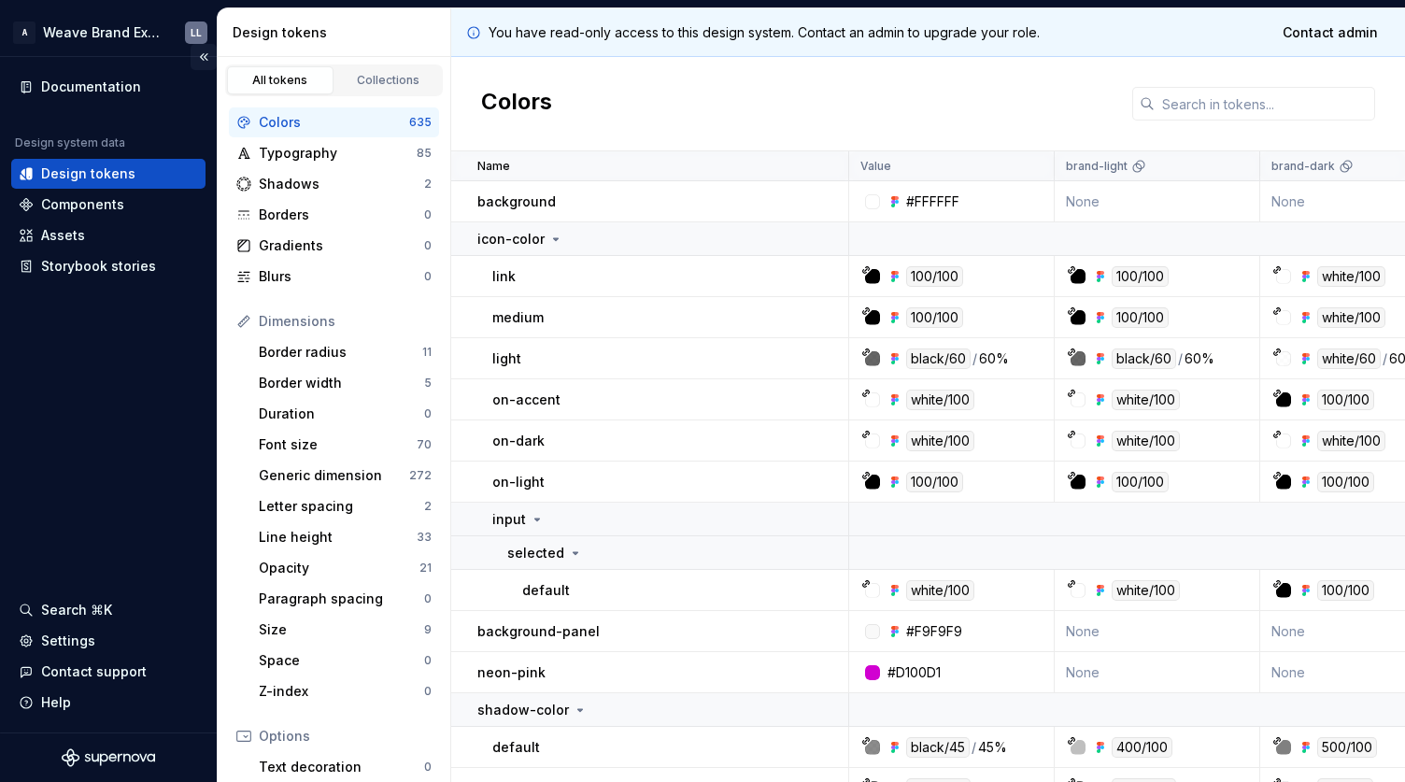
click at [206, 61] on button "Collapse sidebar" at bounding box center [204, 57] width 26 height 26
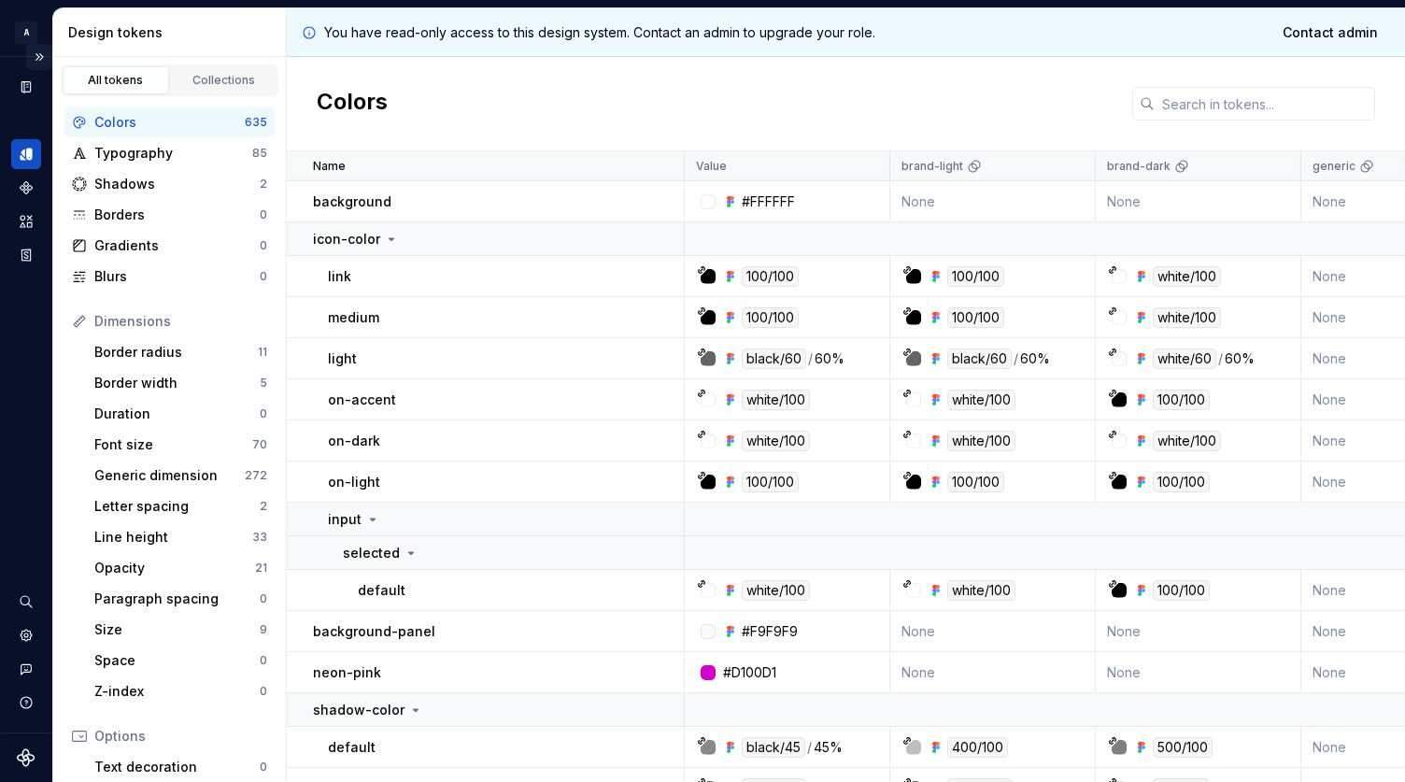
click at [44, 58] on button "Expand sidebar" at bounding box center [39, 57] width 26 height 26
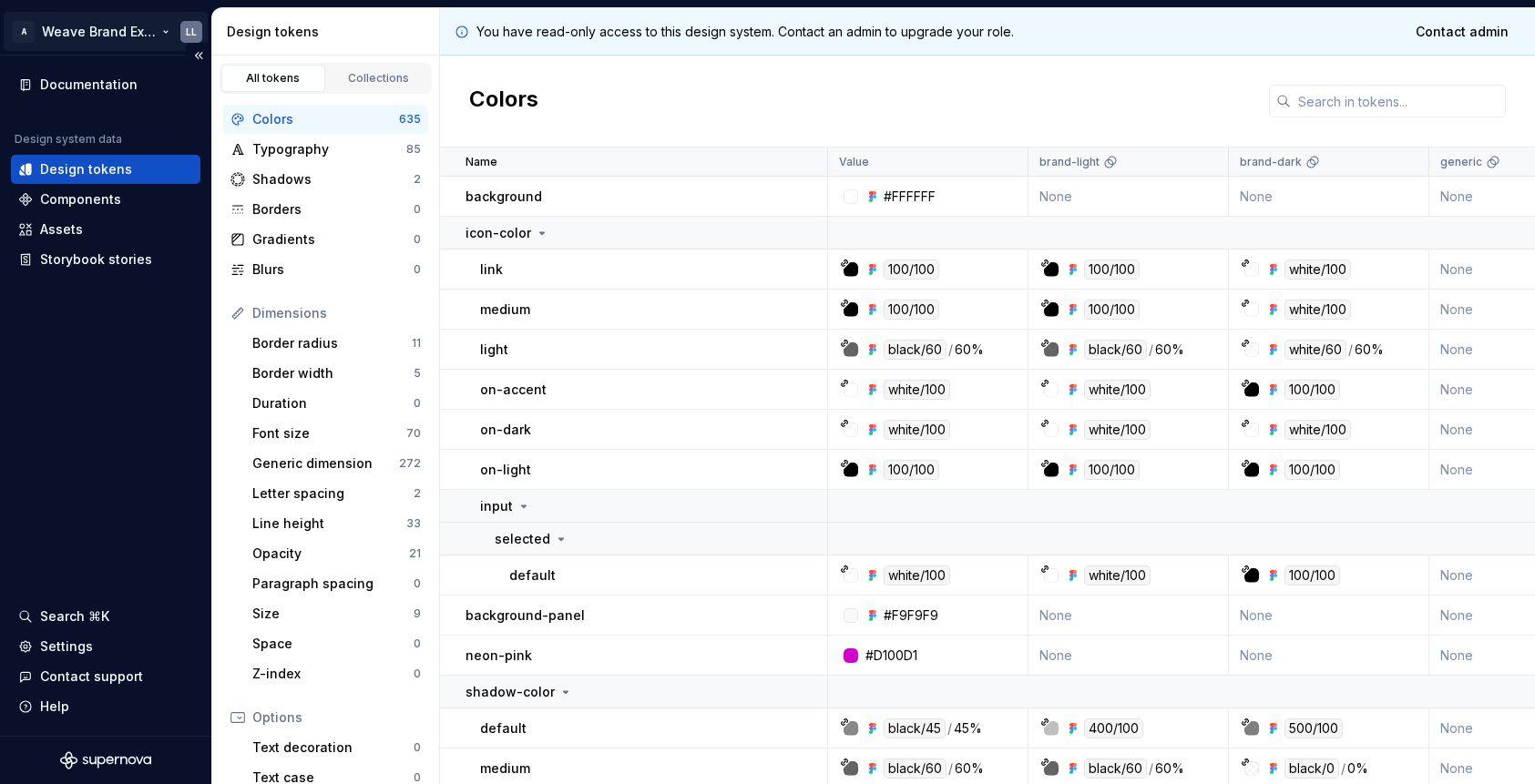
click at [158, 33] on html "A Weave Brand Extended LL Documentation Design system data Design tokens Compon…" at bounding box center [768, 392] width 1535 height 784
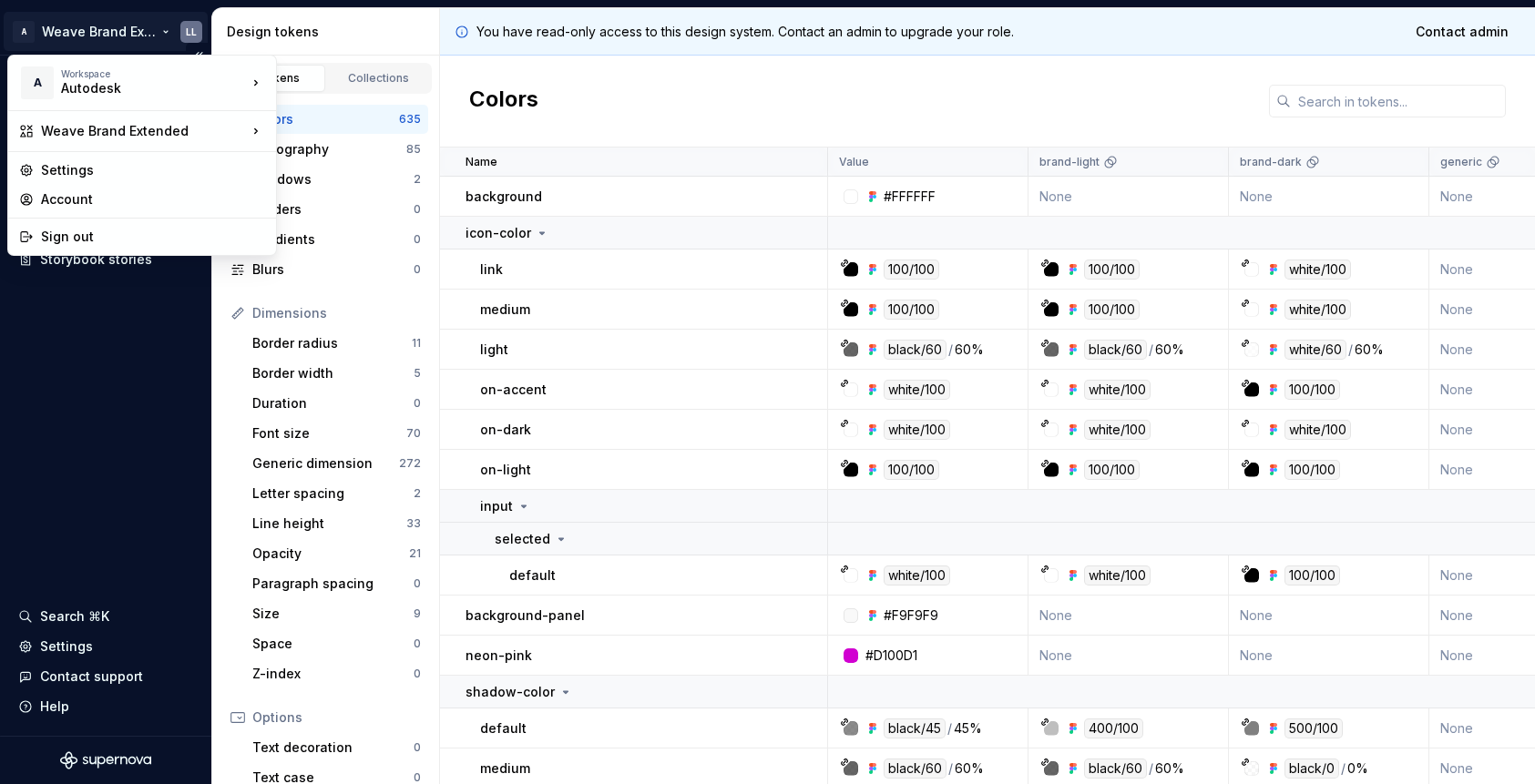
drag, startPoint x: 125, startPoint y: 394, endPoint x: 135, endPoint y: 367, distance: 28.8
click at [125, 394] on html "A Weave Brand Extended LL Documentation Design system data Design tokens Compon…" at bounding box center [768, 392] width 1535 height 784
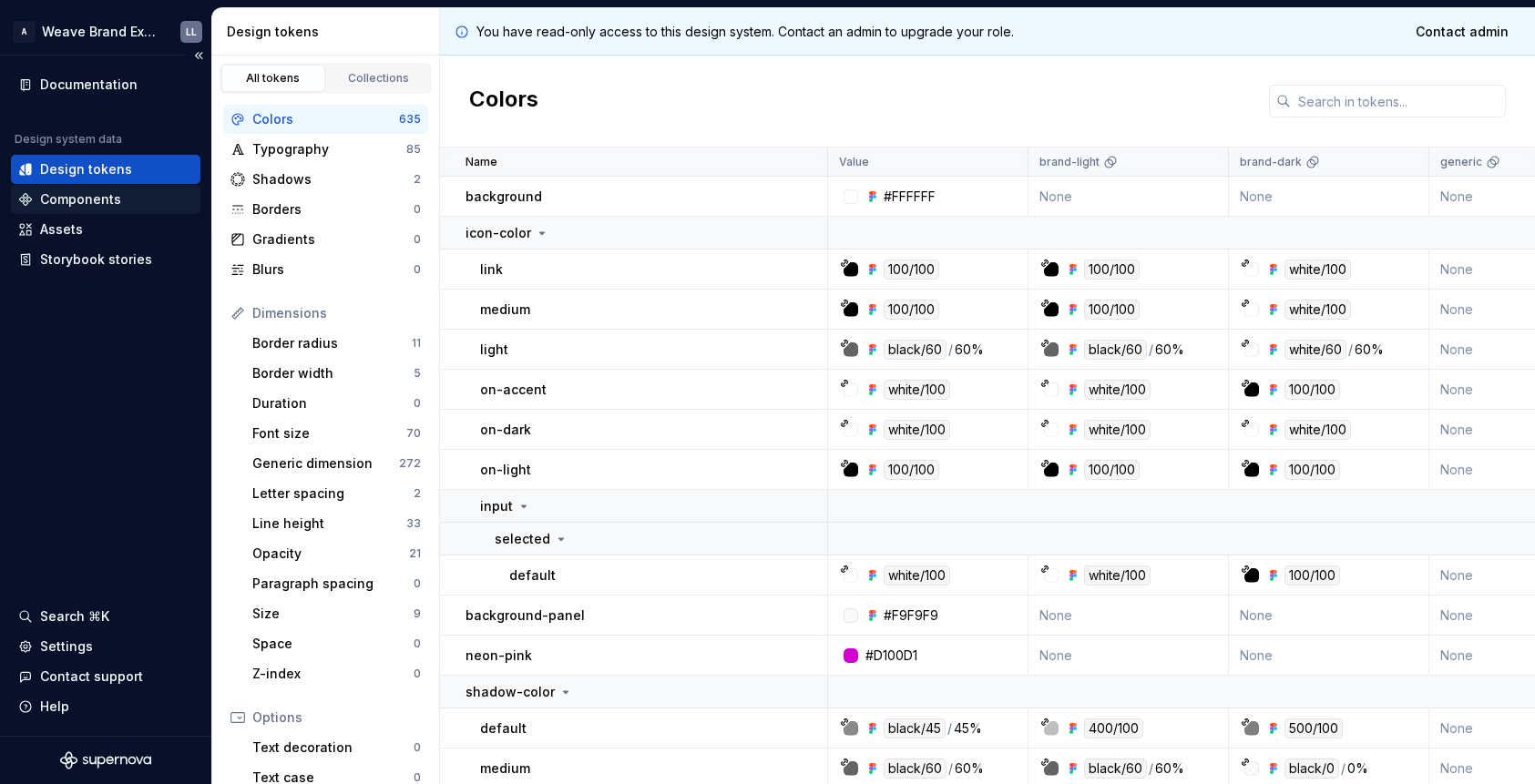
click at [132, 192] on div "Components" at bounding box center [105, 199] width 175 height 19
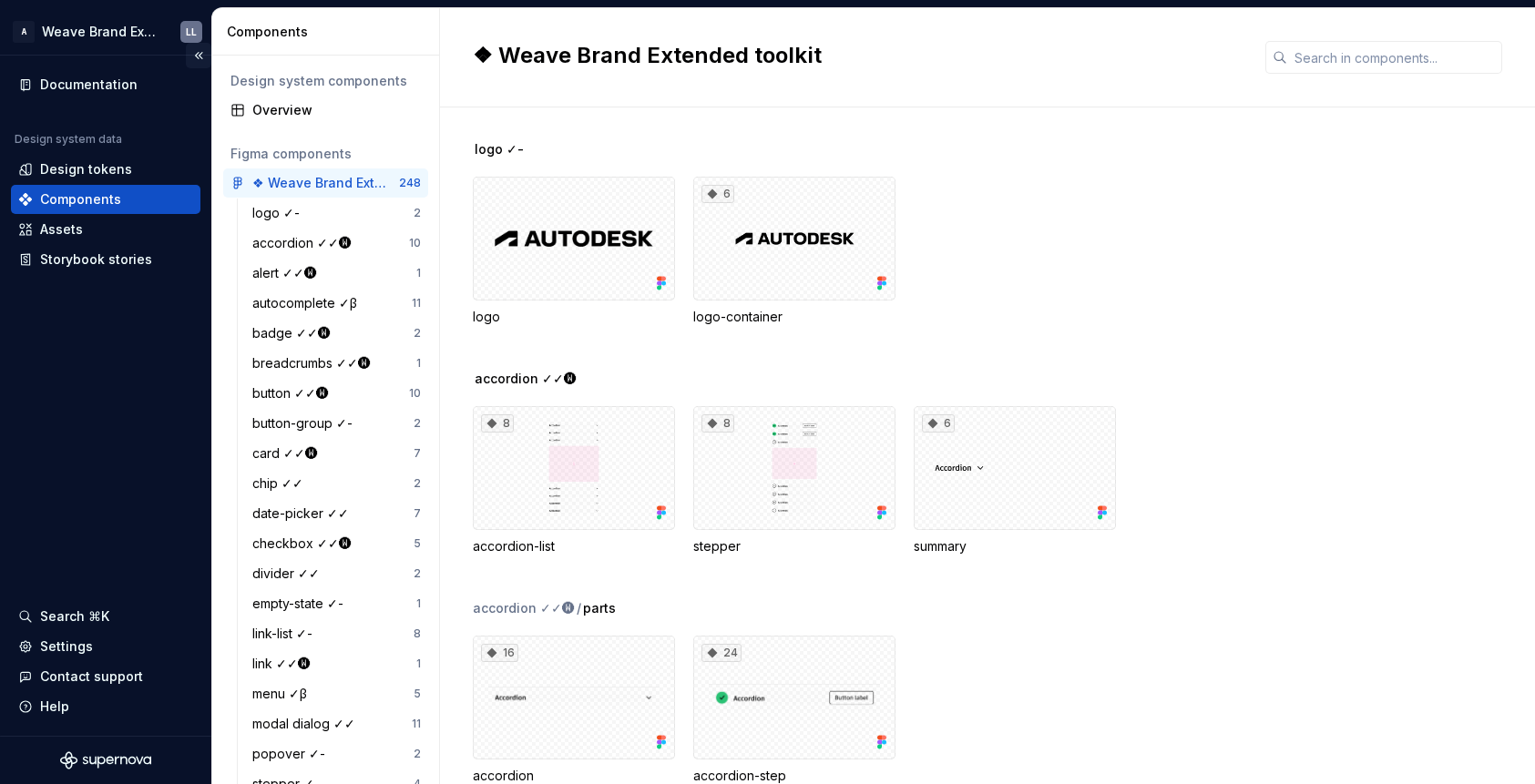
click at [199, 52] on button "Collapse sidebar" at bounding box center [199, 56] width 25 height 25
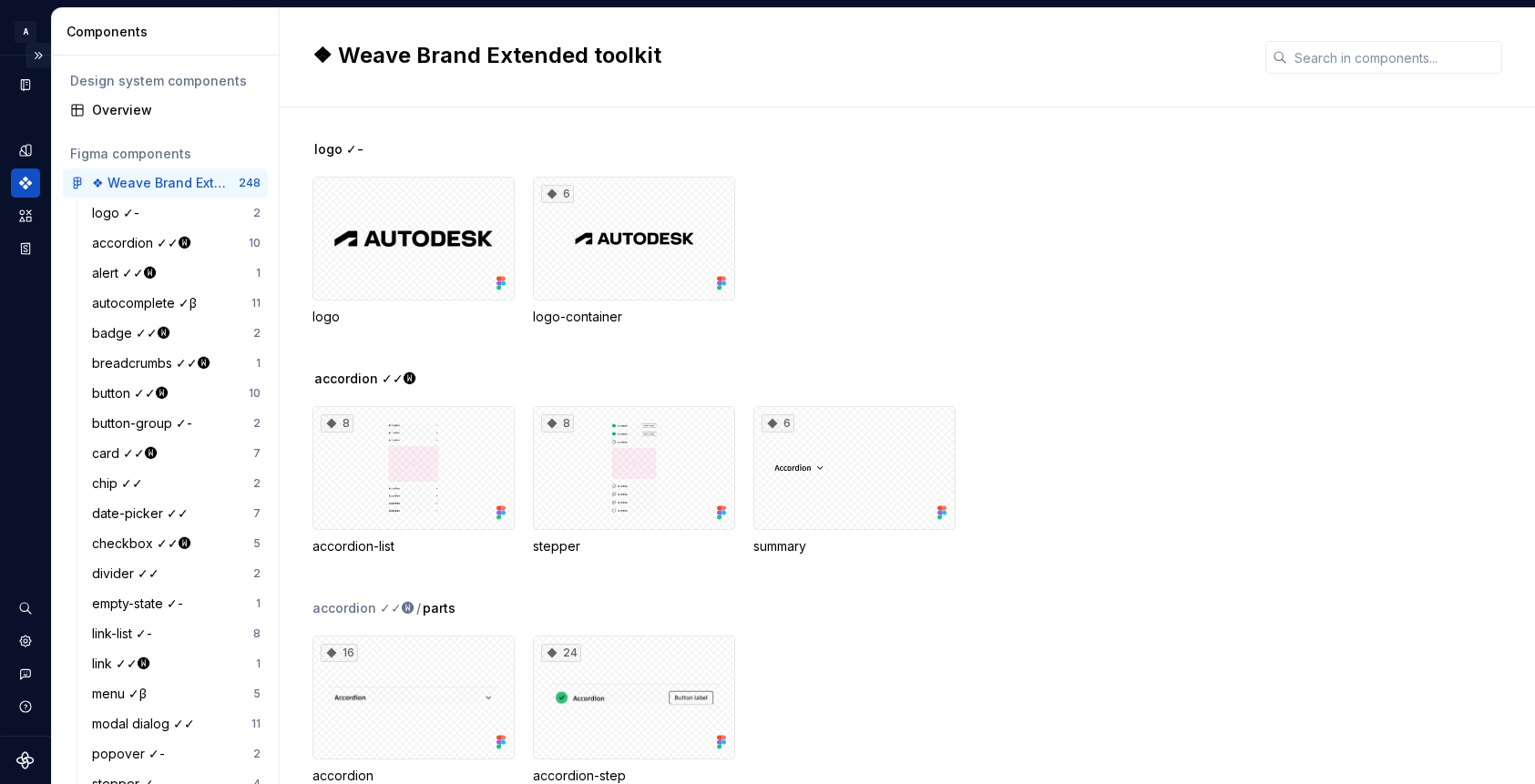
click at [40, 50] on button "Expand sidebar" at bounding box center [38, 56] width 25 height 25
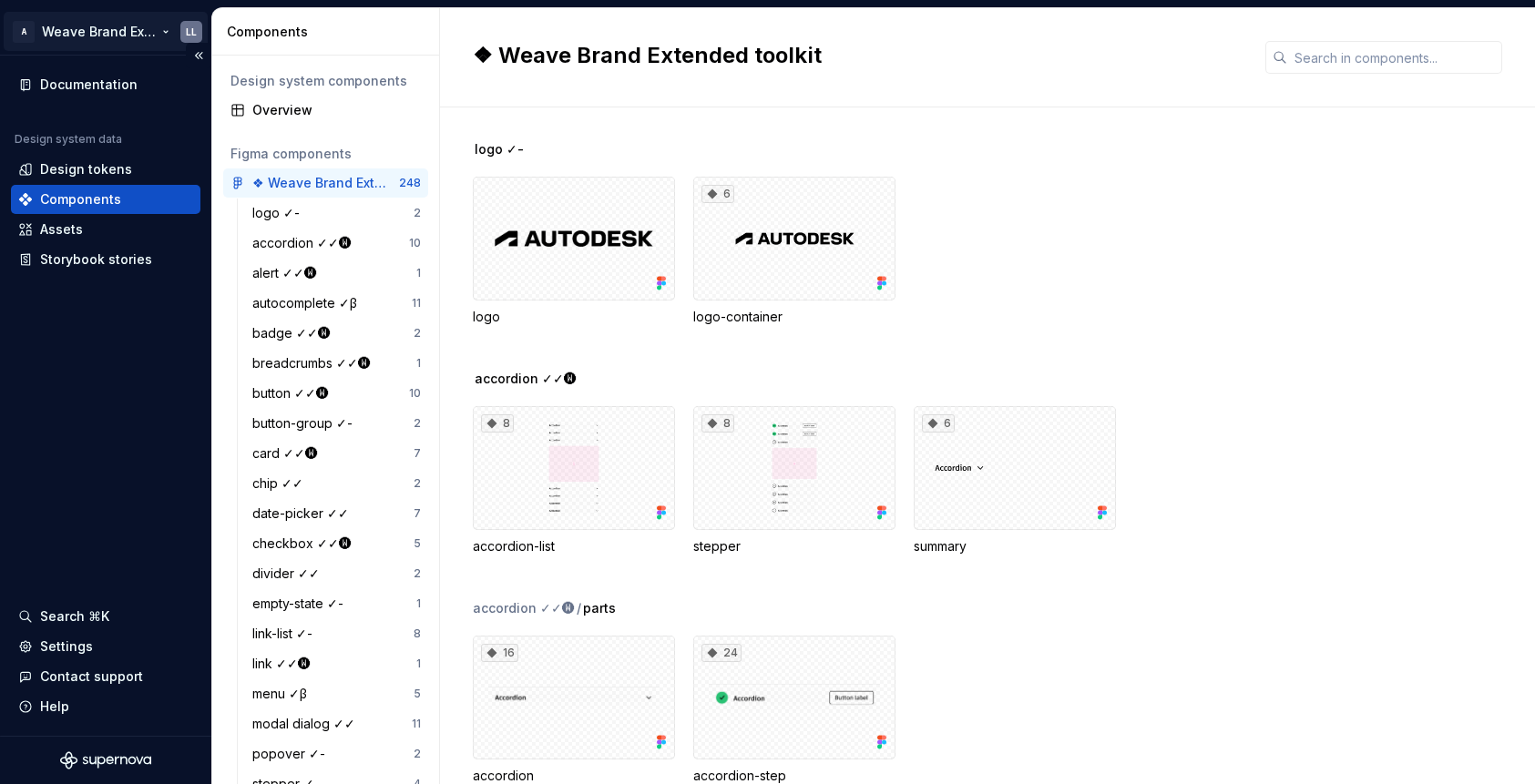
click at [165, 31] on html "A Weave Brand Extended LL Documentation Design system data Design tokens Compon…" at bounding box center [768, 392] width 1535 height 784
click at [154, 372] on html "A Weave Brand Extended LL Documentation Design system data Design tokens Compon…" at bounding box center [768, 392] width 1535 height 784
click at [103, 82] on div "Documentation" at bounding box center [89, 85] width 98 height 19
click at [139, 469] on div "Documentation Design system data Design tokens Components Assets Storybook stor…" at bounding box center [105, 396] width 212 height 681
click at [98, 616] on div "Search ⌘K" at bounding box center [74, 616] width 69 height 19
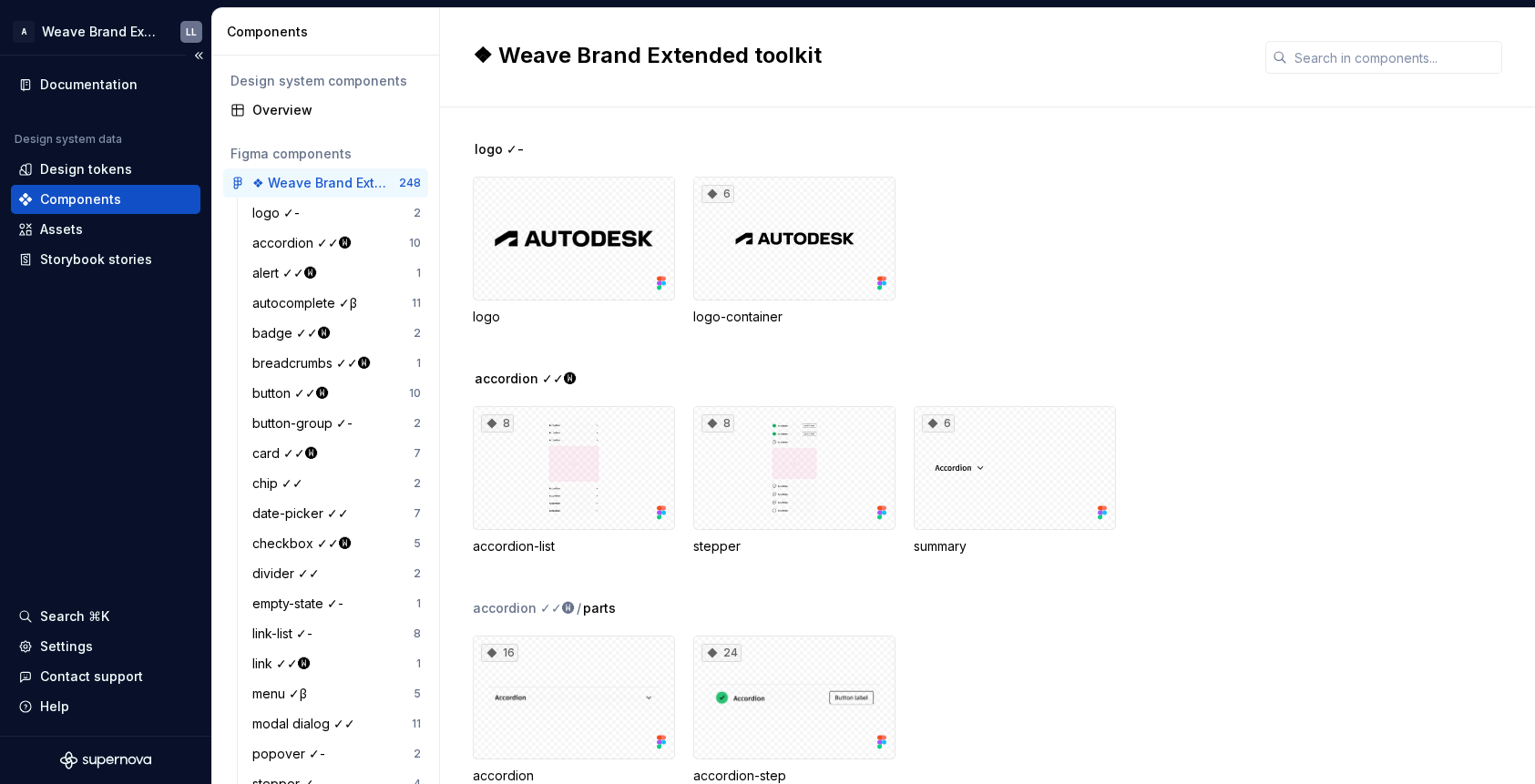
click at [101, 517] on div "Documentation Design system data Design tokens Components Assets Storybook stor…" at bounding box center [105, 396] width 212 height 681
click at [93, 650] on div "Settings" at bounding box center [105, 647] width 175 height 19
click at [111, 612] on div "Search ⌘K" at bounding box center [105, 616] width 175 height 19
click at [204, 56] on button "Collapse sidebar" at bounding box center [199, 56] width 25 height 25
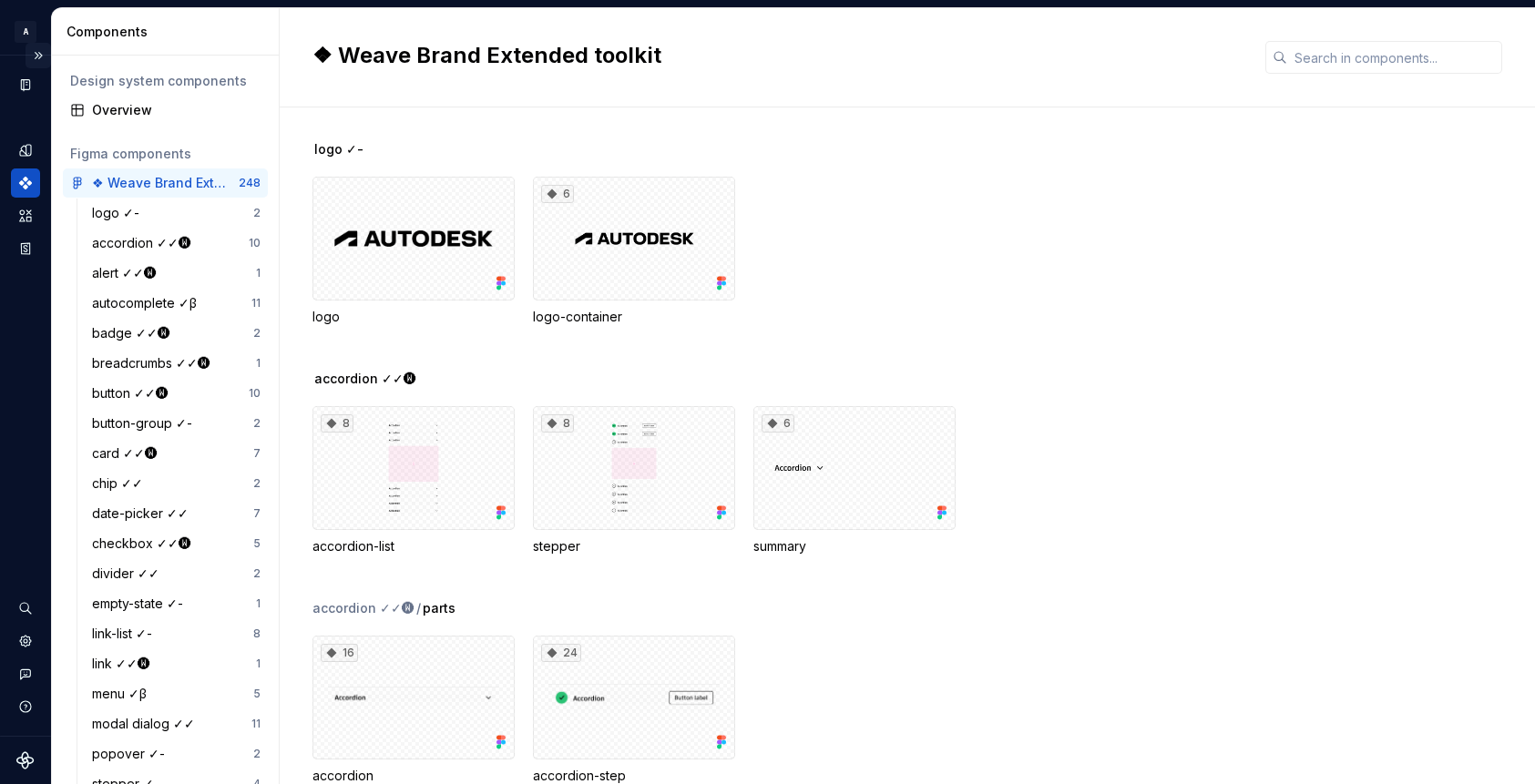
click at [39, 54] on button "Expand sidebar" at bounding box center [38, 56] width 25 height 25
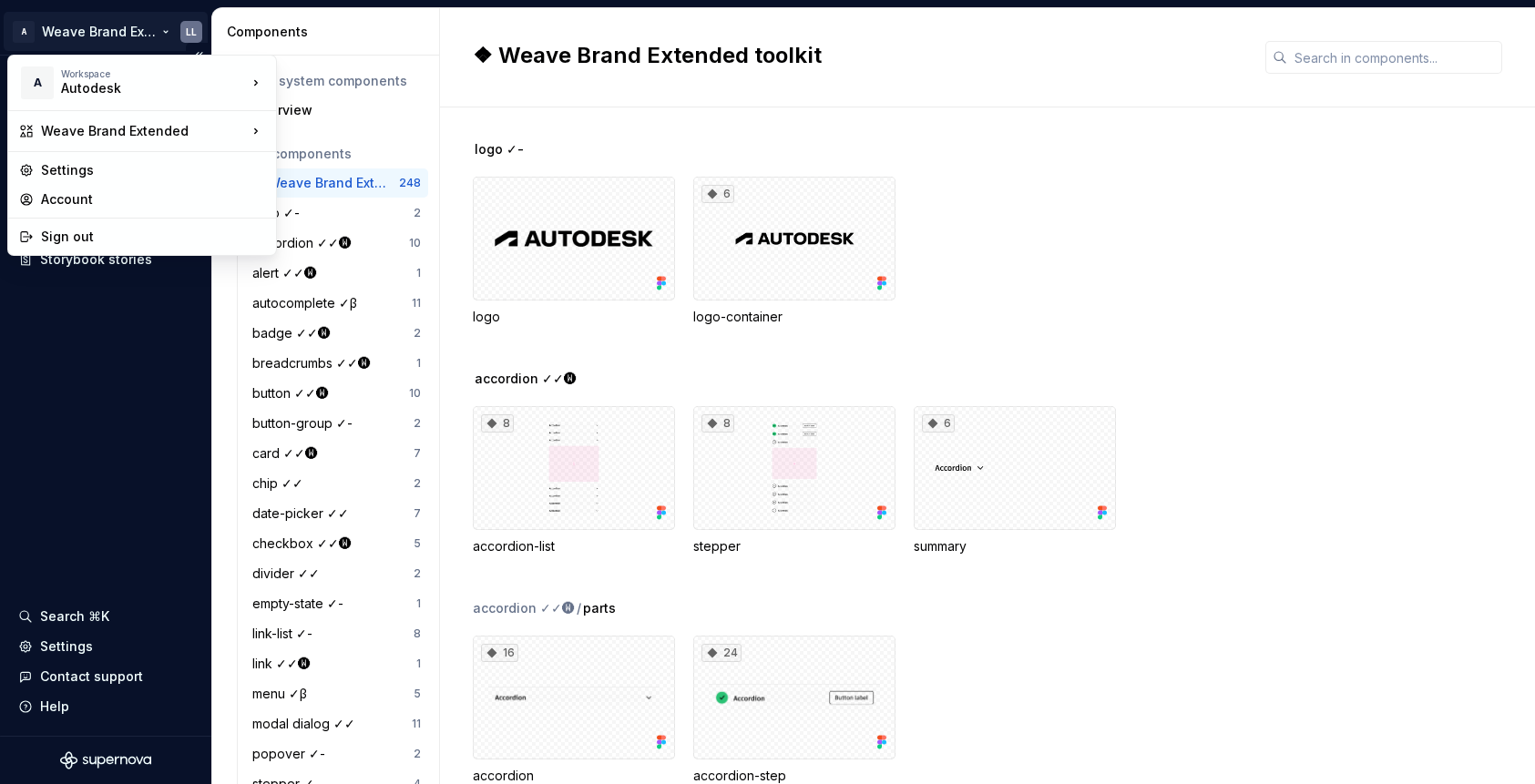
click at [155, 32] on html "A Weave Brand Extended LL Documentation Design system data Design tokens Compon…" at bounding box center [768, 392] width 1535 height 784
click at [155, 168] on div "Settings" at bounding box center [153, 170] width 224 height 19
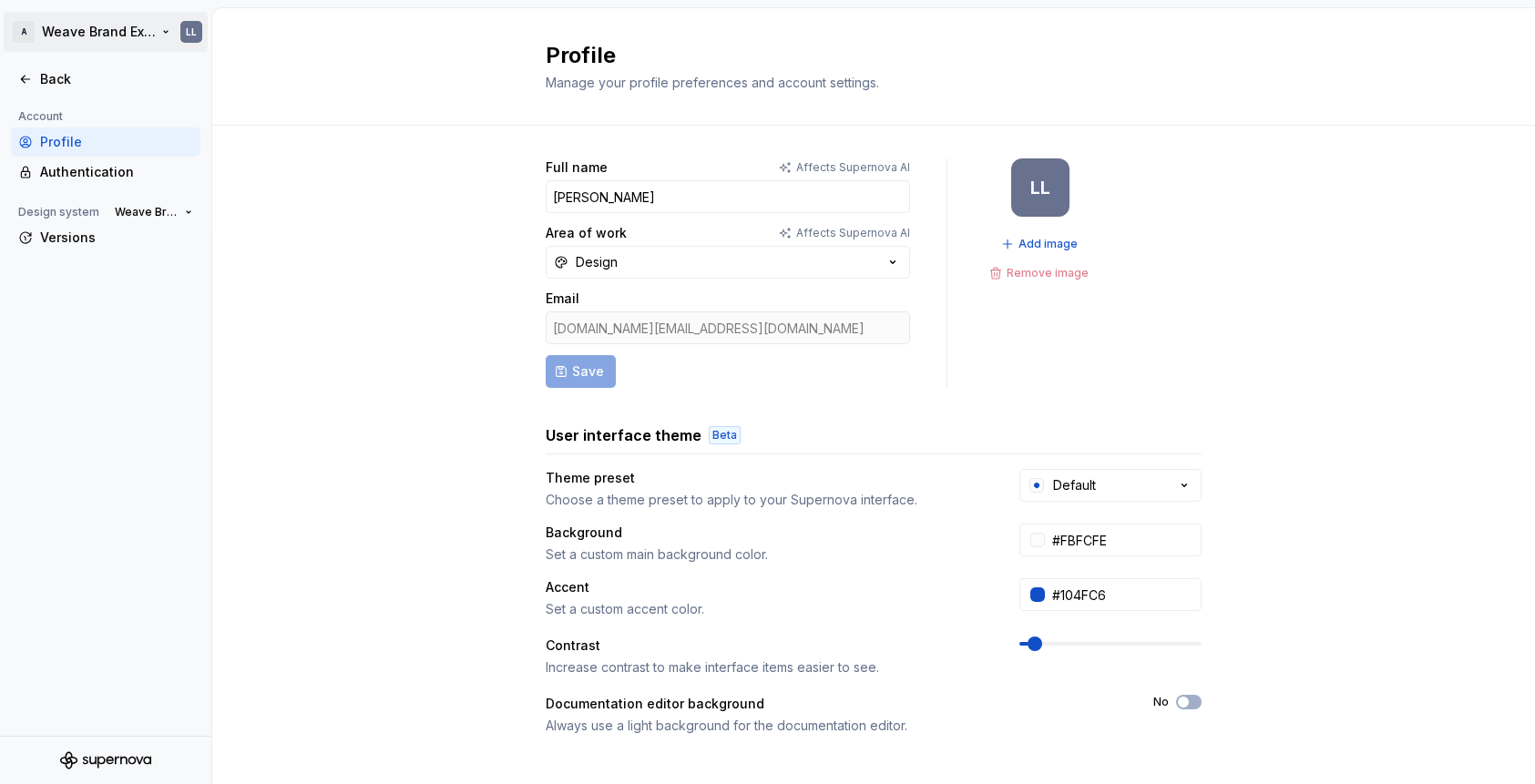
click at [131, 33] on html "A Weave Brand Extended LL Back Account Profile Authentication Design system Wea…" at bounding box center [768, 392] width 1535 height 784
click at [162, 30] on html "A Weave Brand Extended LL Back Account Profile Authentication Design system Wea…" at bounding box center [768, 392] width 1535 height 784
click at [160, 29] on html "A Weave Brand Extended LL Back Account Profile Authentication Design system Wea…" at bounding box center [768, 392] width 1535 height 784
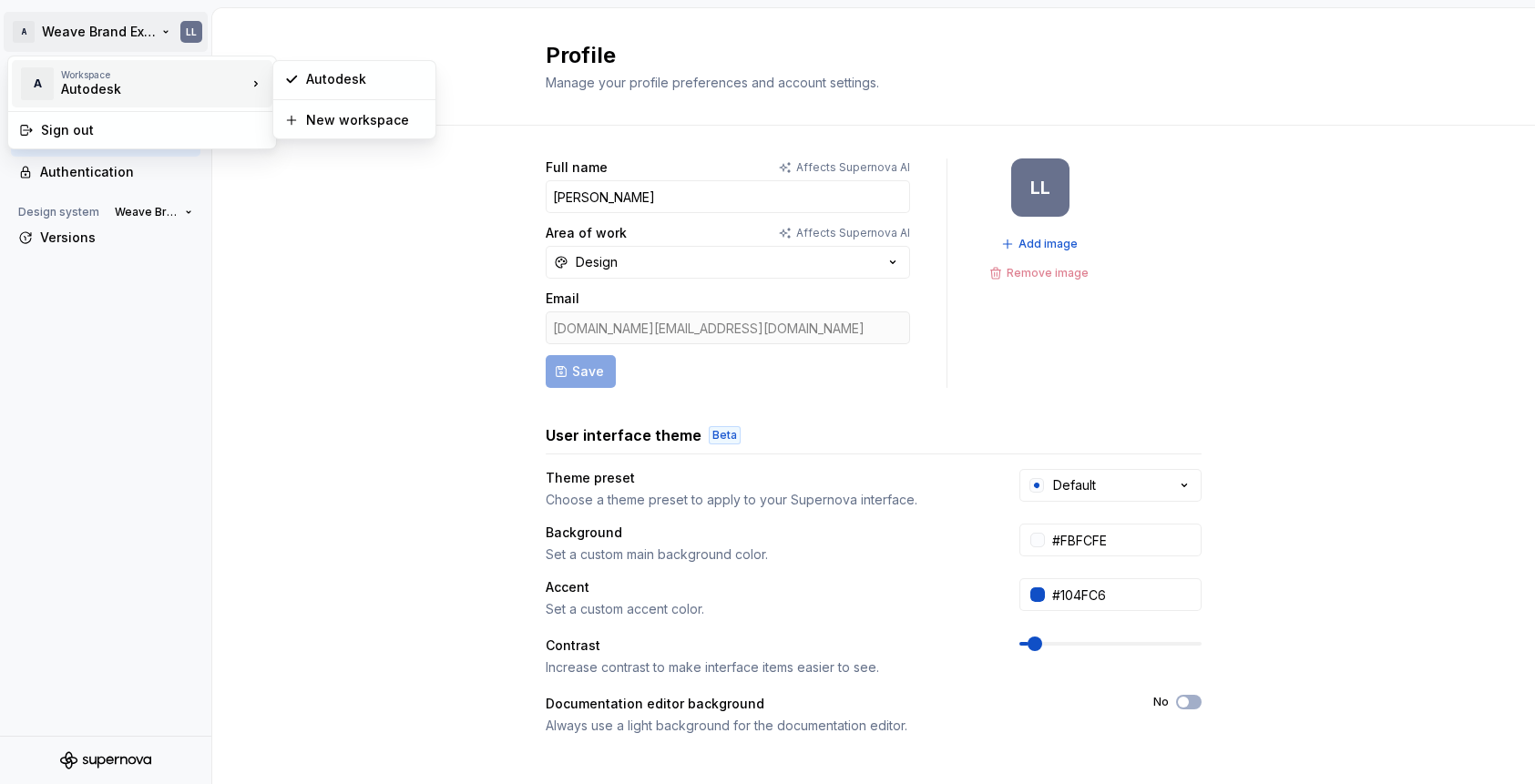
click at [153, 95] on div "Autodesk" at bounding box center [138, 89] width 155 height 19
click at [104, 355] on html "A Weave Brand Extended LL Back Account Profile Authentication Design system Wea…" at bounding box center [768, 392] width 1535 height 784
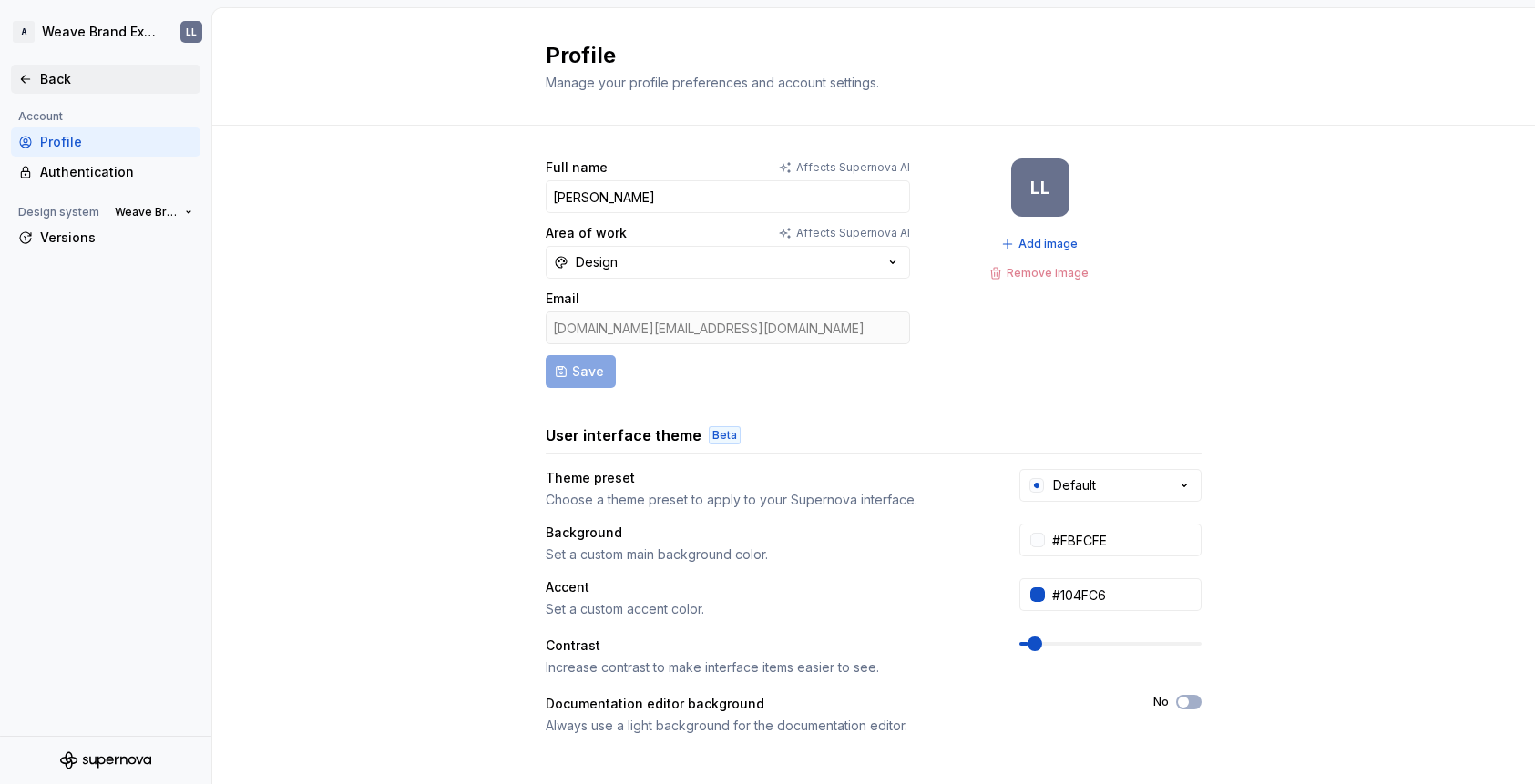
click at [54, 80] on div "Back" at bounding box center [116, 79] width 153 height 19
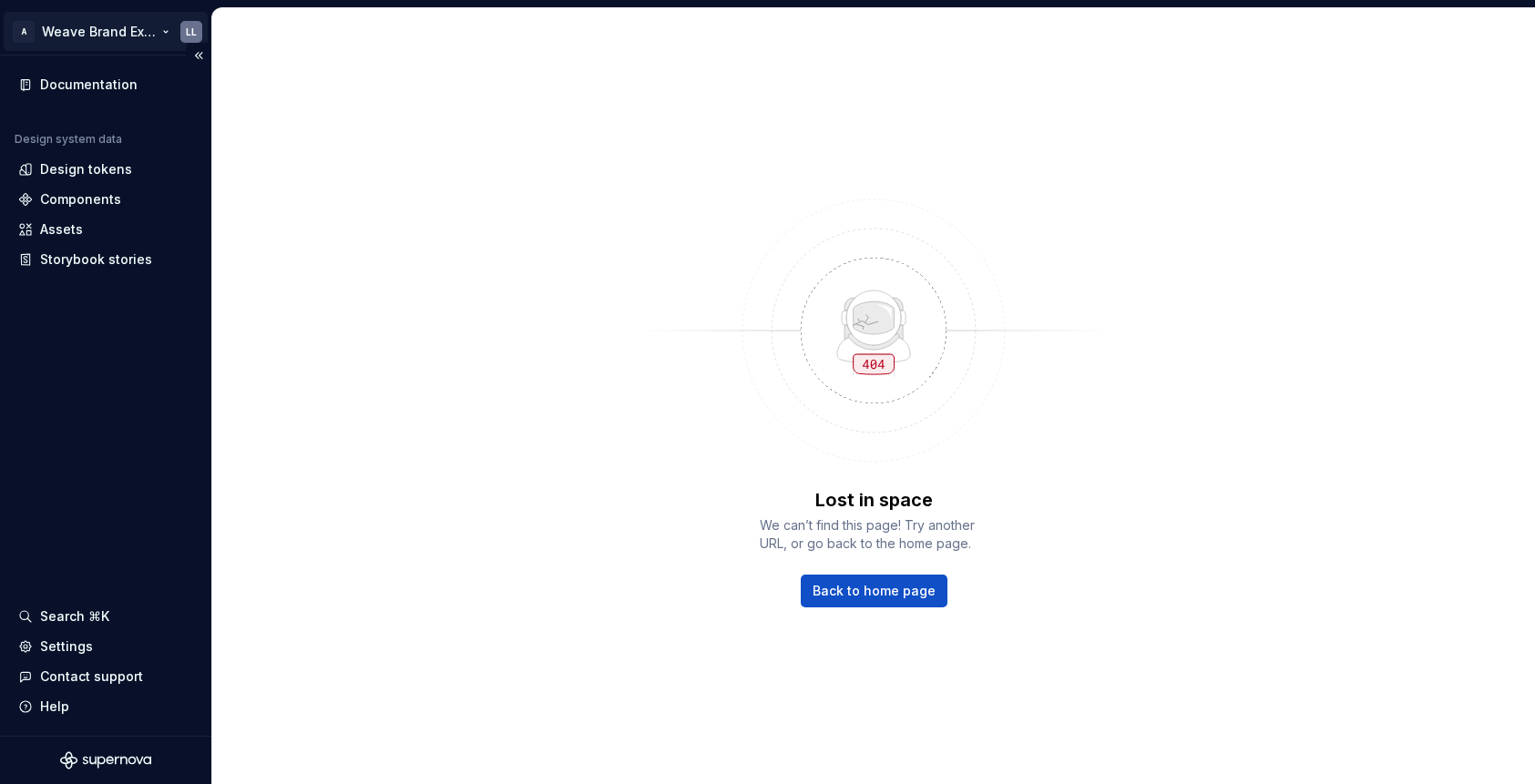
click at [6, 43] on html "A Weave Brand Extended LL Documentation Design system data Design tokens Compon…" at bounding box center [768, 392] width 1535 height 784
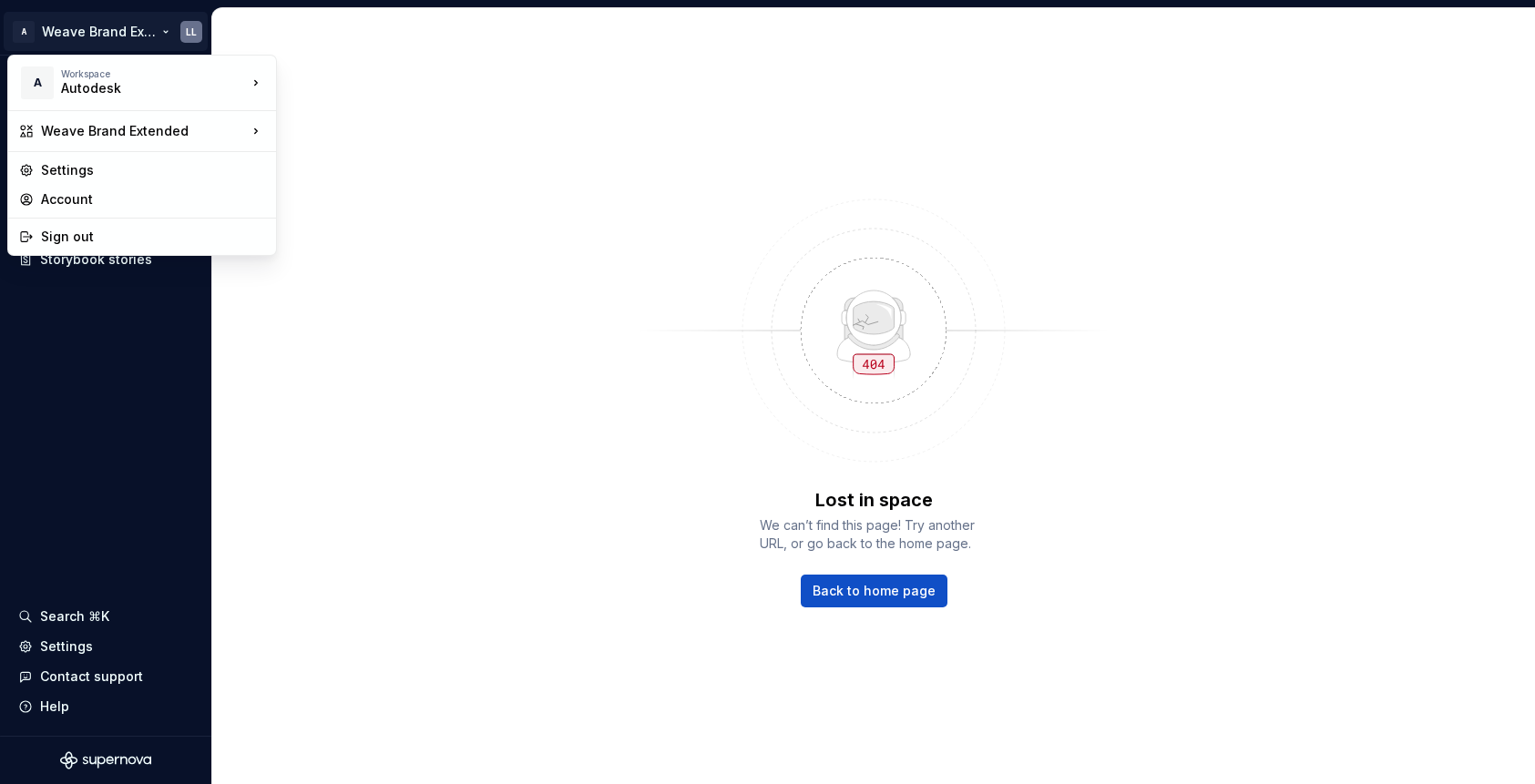
click at [152, 390] on html "A Weave Brand Extended LL Documentation Design system data Design tokens Compon…" at bounding box center [768, 392] width 1535 height 784
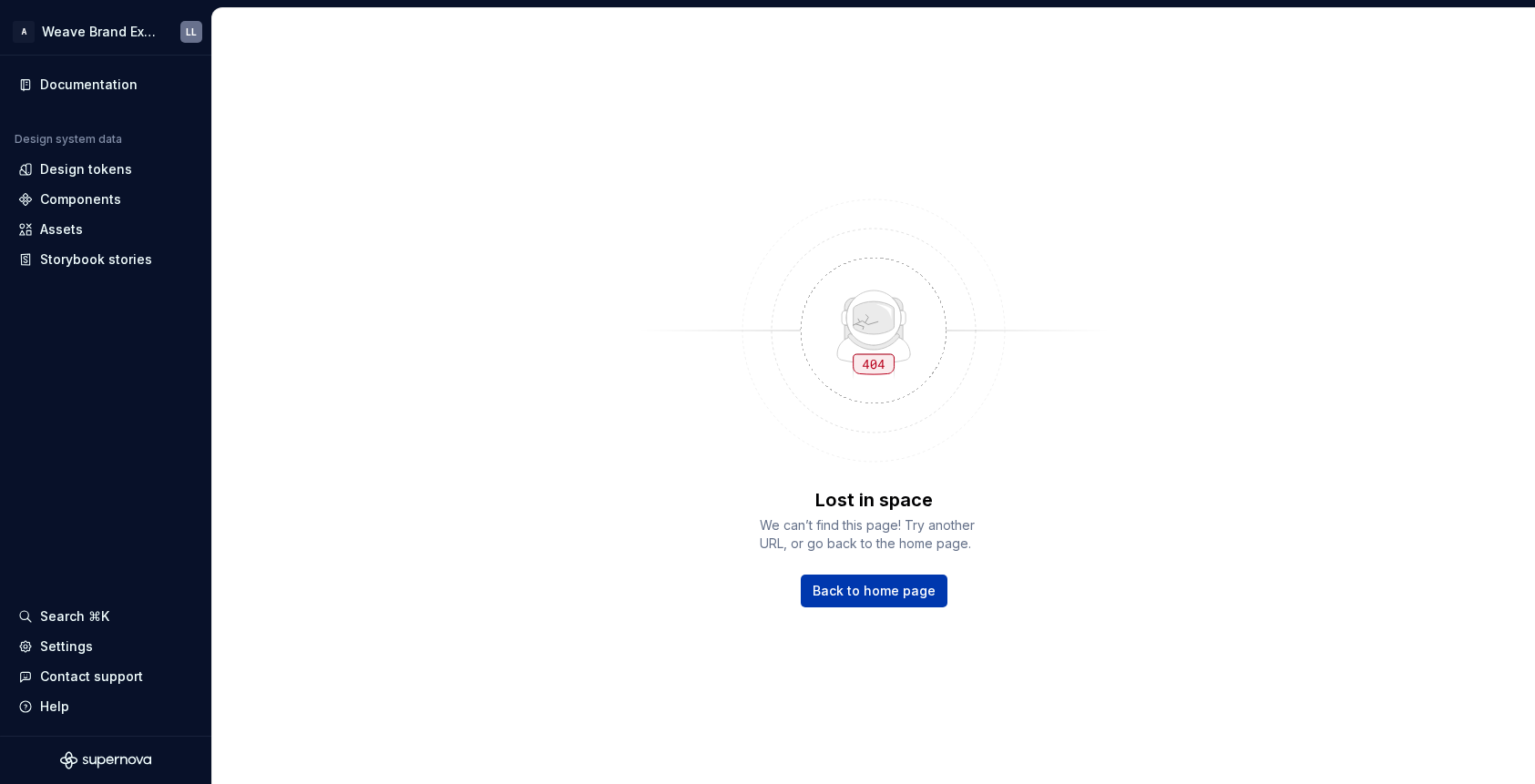
click at [904, 574] on link "Back to home page" at bounding box center [874, 591] width 146 height 33
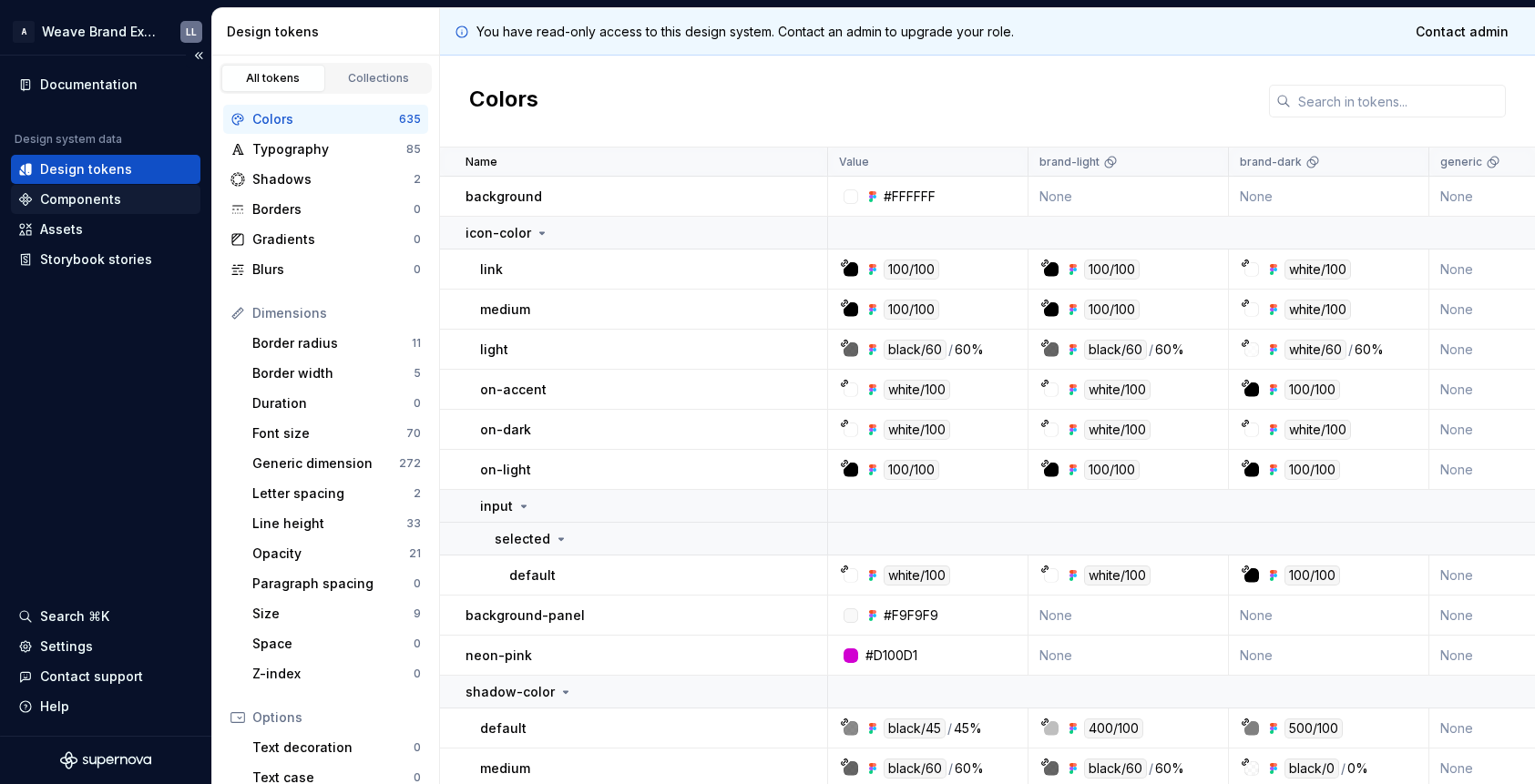
click at [104, 205] on div "Components" at bounding box center [80, 199] width 81 height 19
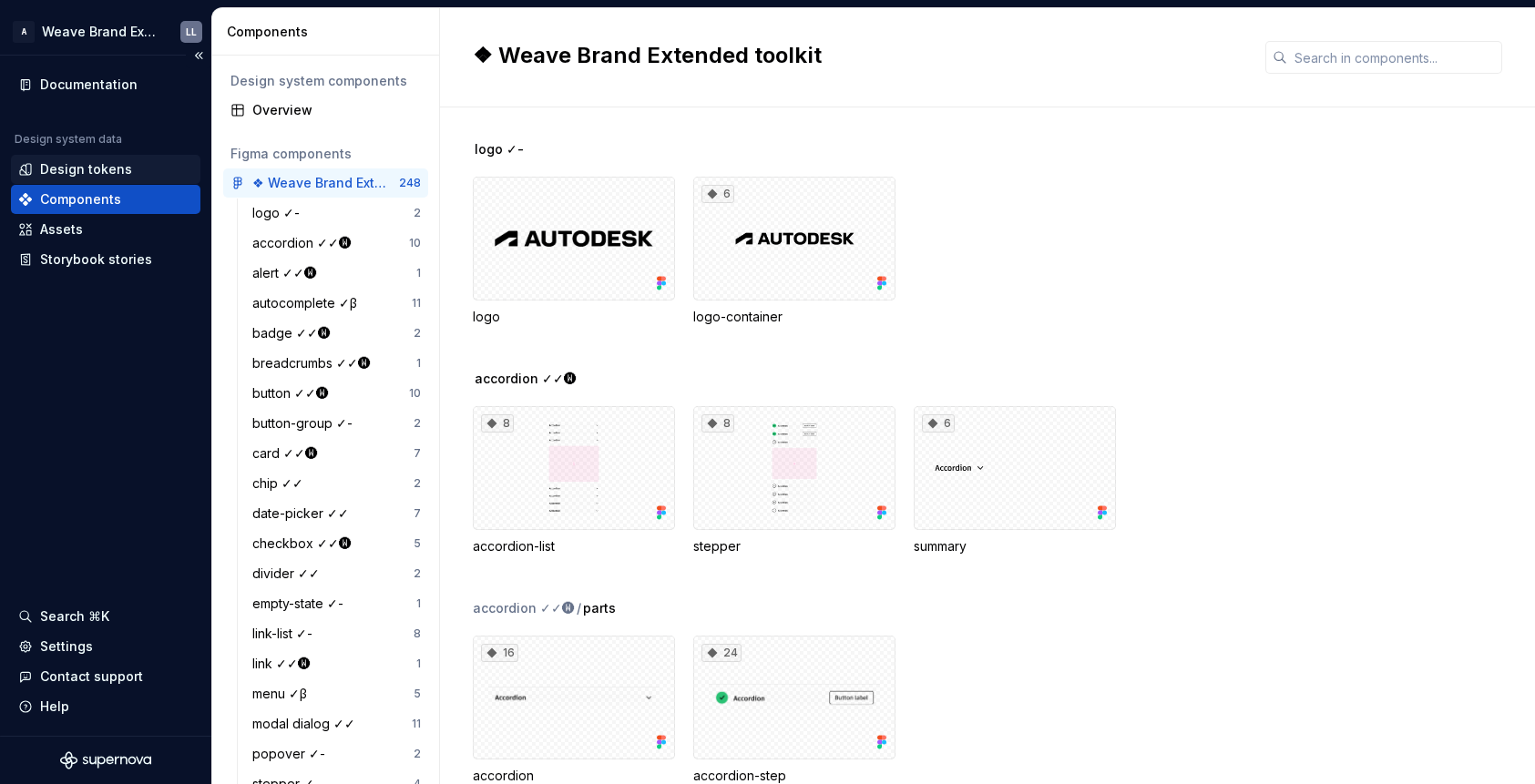
click at [124, 160] on div "Design tokens" at bounding box center [86, 169] width 92 height 19
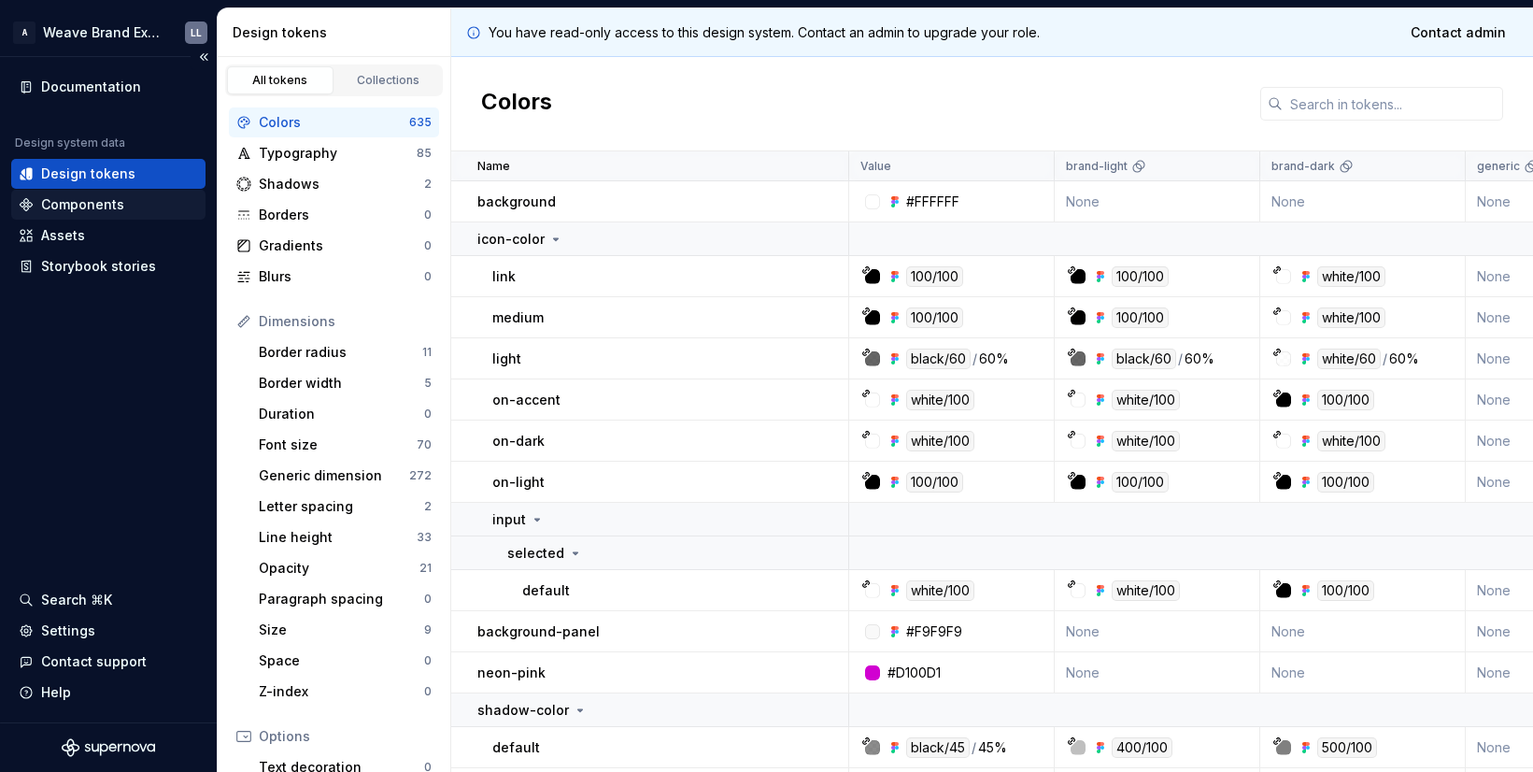
click at [102, 205] on div "Components" at bounding box center [82, 204] width 83 height 19
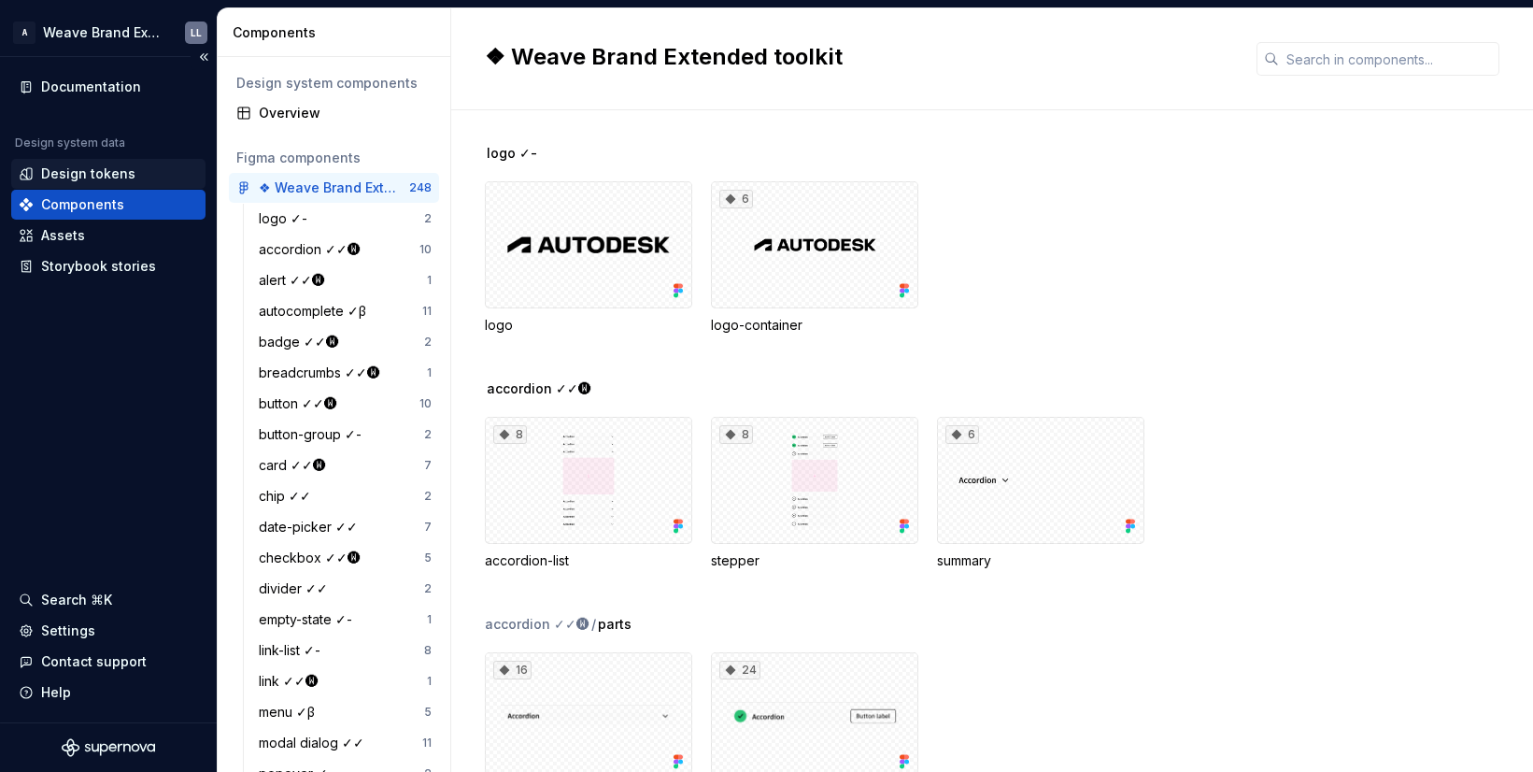
click at [89, 176] on div "Design tokens" at bounding box center [88, 173] width 94 height 19
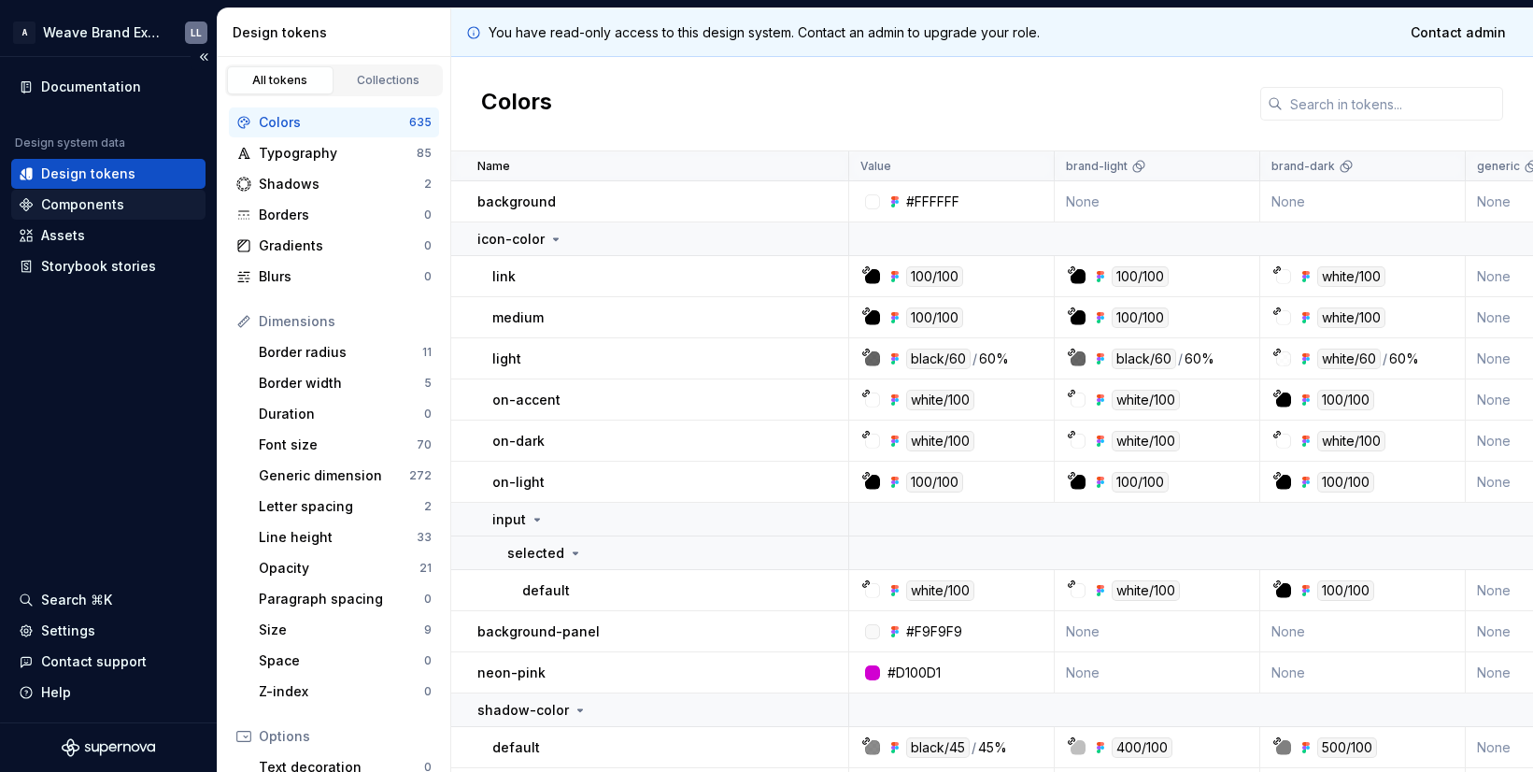
click at [116, 206] on div "Components" at bounding box center [82, 204] width 83 height 19
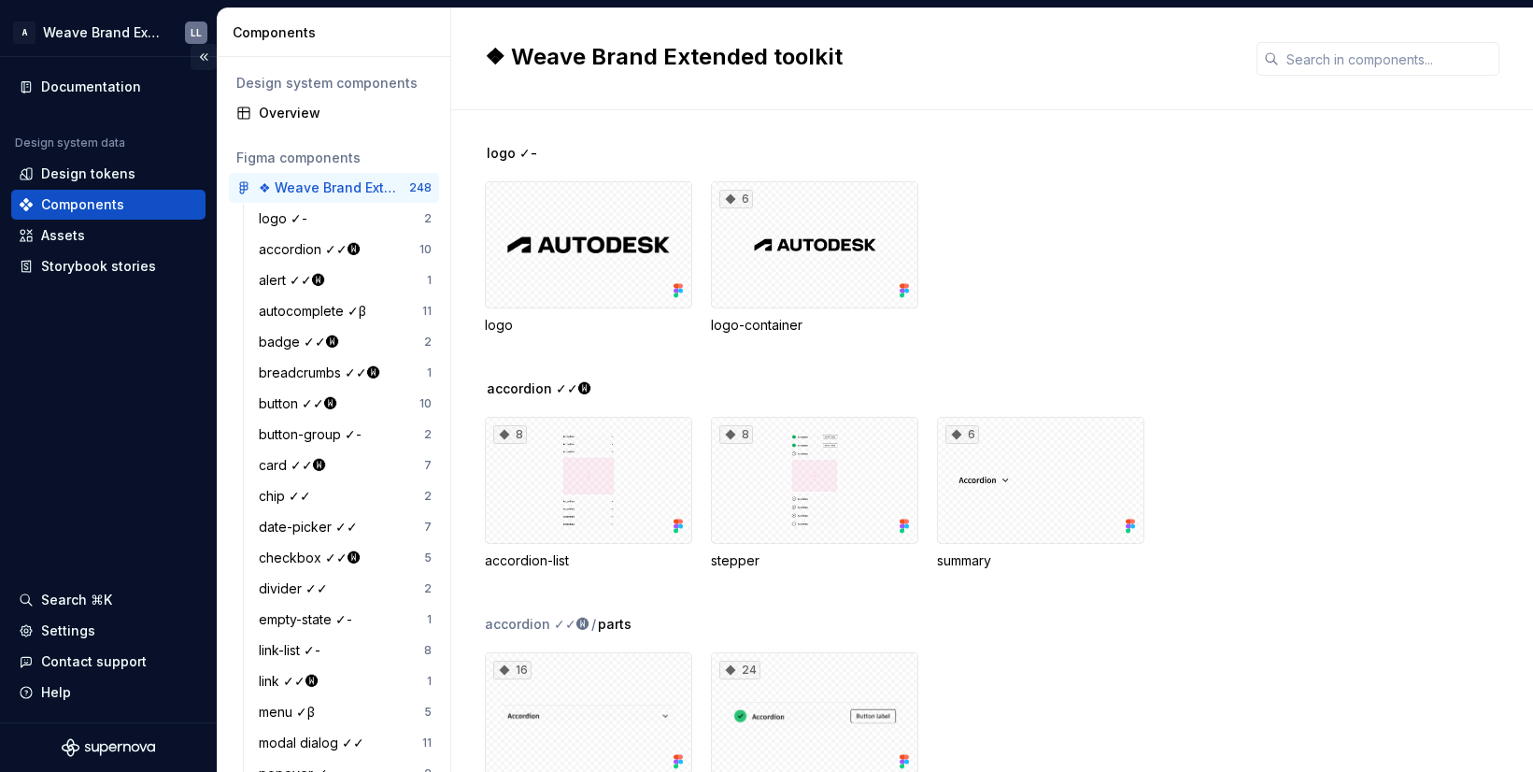
click at [205, 61] on button "Collapse sidebar" at bounding box center [204, 57] width 26 height 26
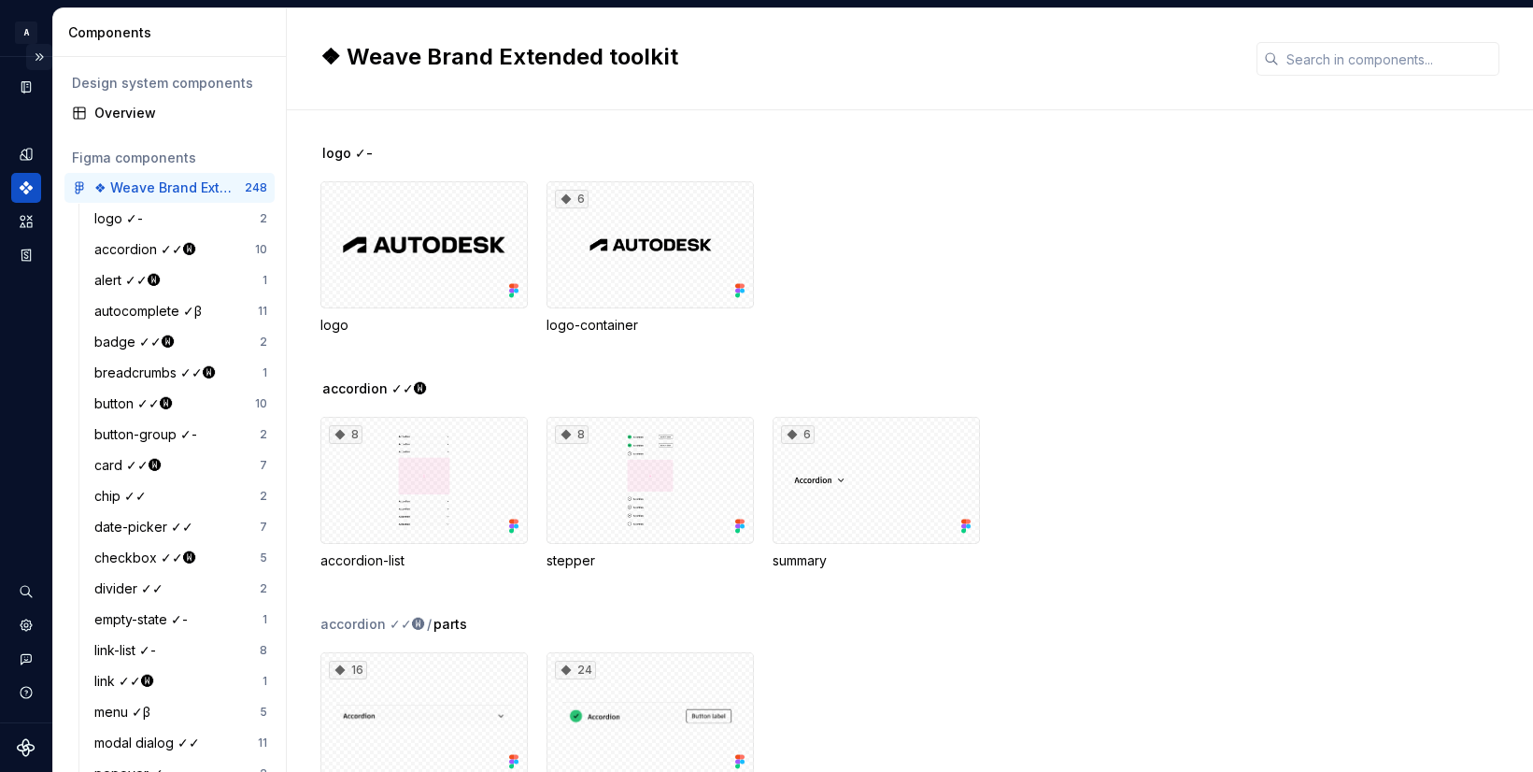
click at [46, 53] on button "Expand sidebar" at bounding box center [39, 57] width 26 height 26
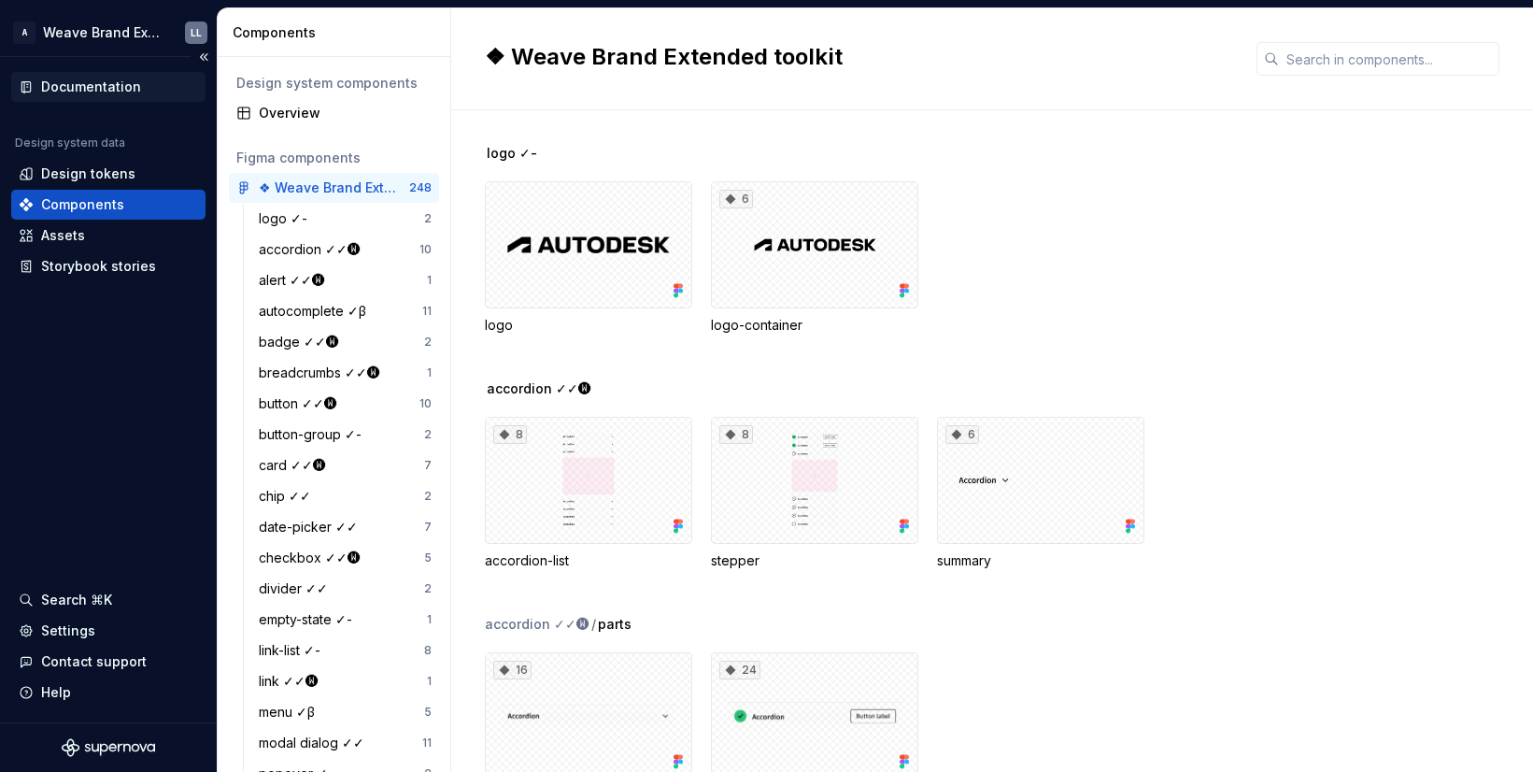
click at [112, 86] on div "Documentation" at bounding box center [91, 87] width 100 height 19
click at [100, 598] on div "Search ⌘K" at bounding box center [76, 599] width 71 height 19
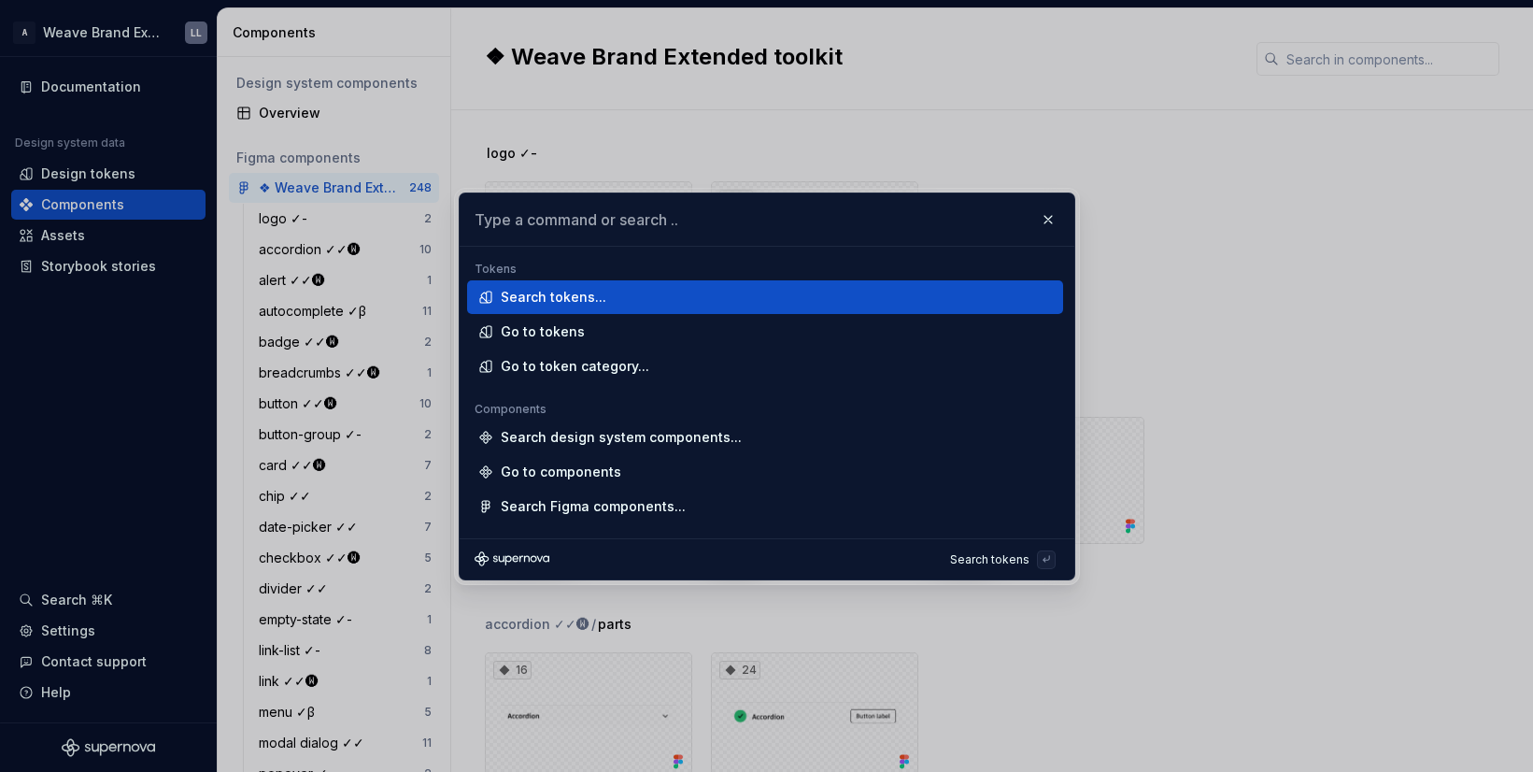
click at [529, 301] on div "Search tokens..." at bounding box center [554, 297] width 106 height 19
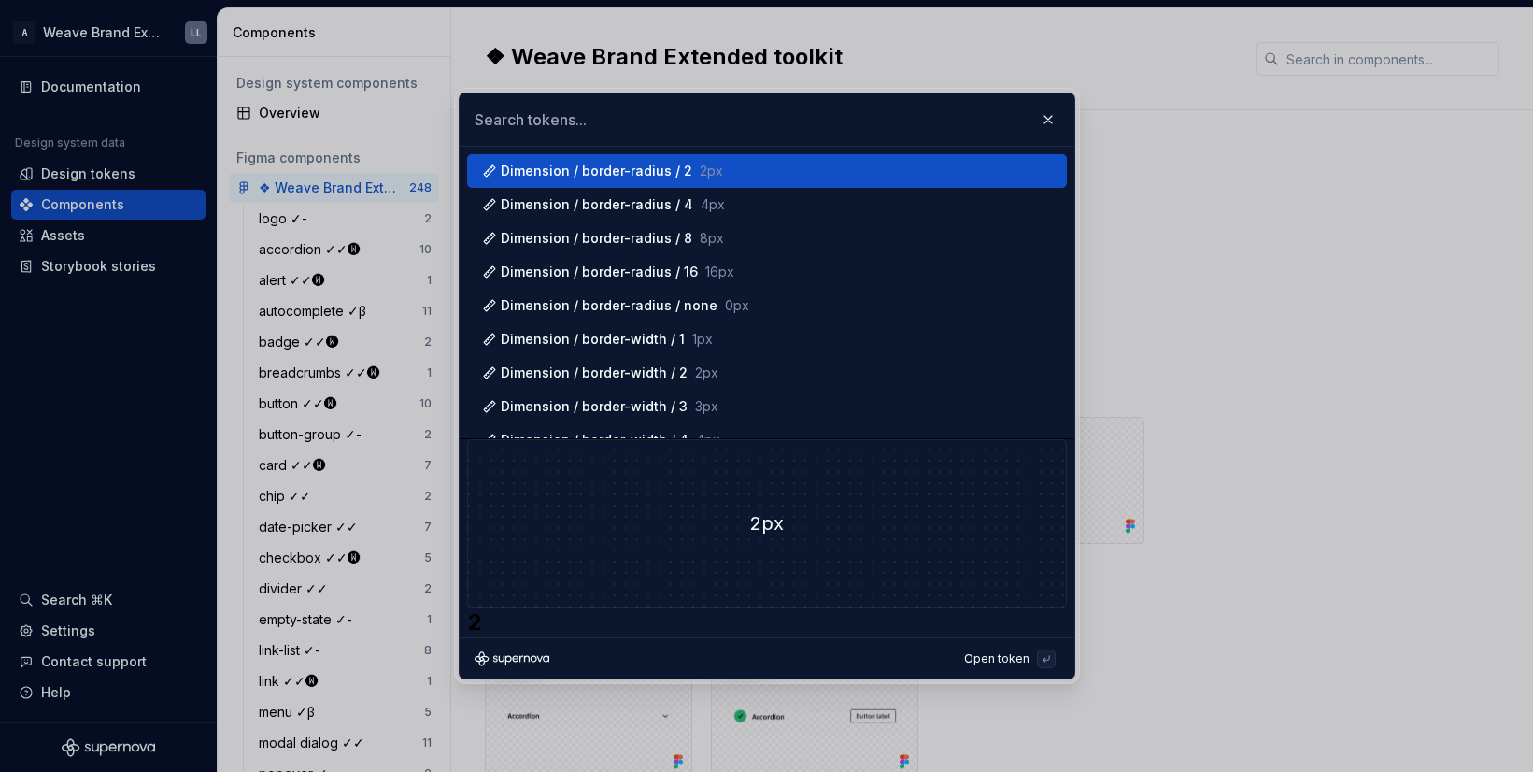
click at [680, 164] on div "Dimension / border-radius / 2 2px" at bounding box center [612, 171] width 222 height 19
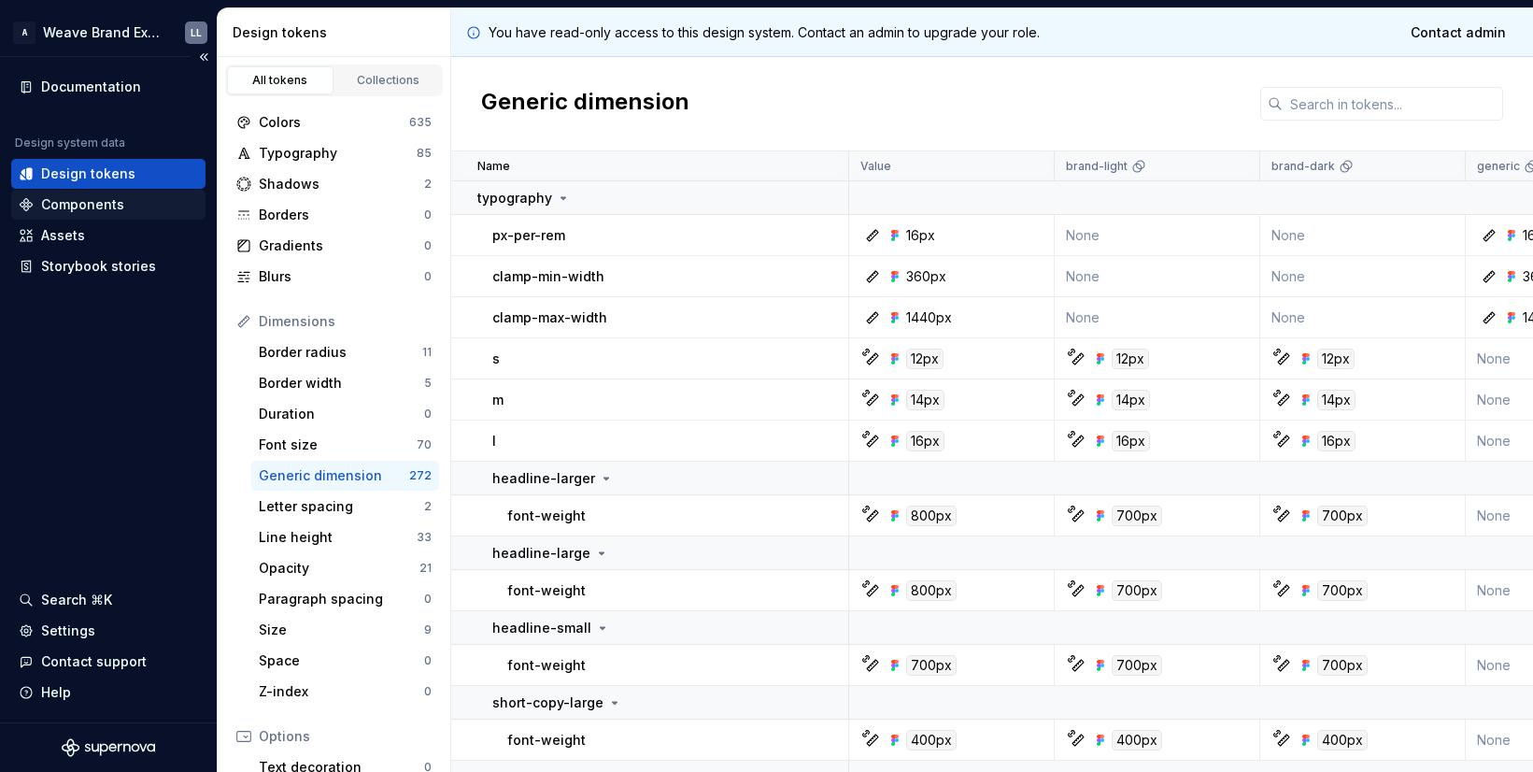
click at [117, 206] on div "Components" at bounding box center [82, 204] width 83 height 19
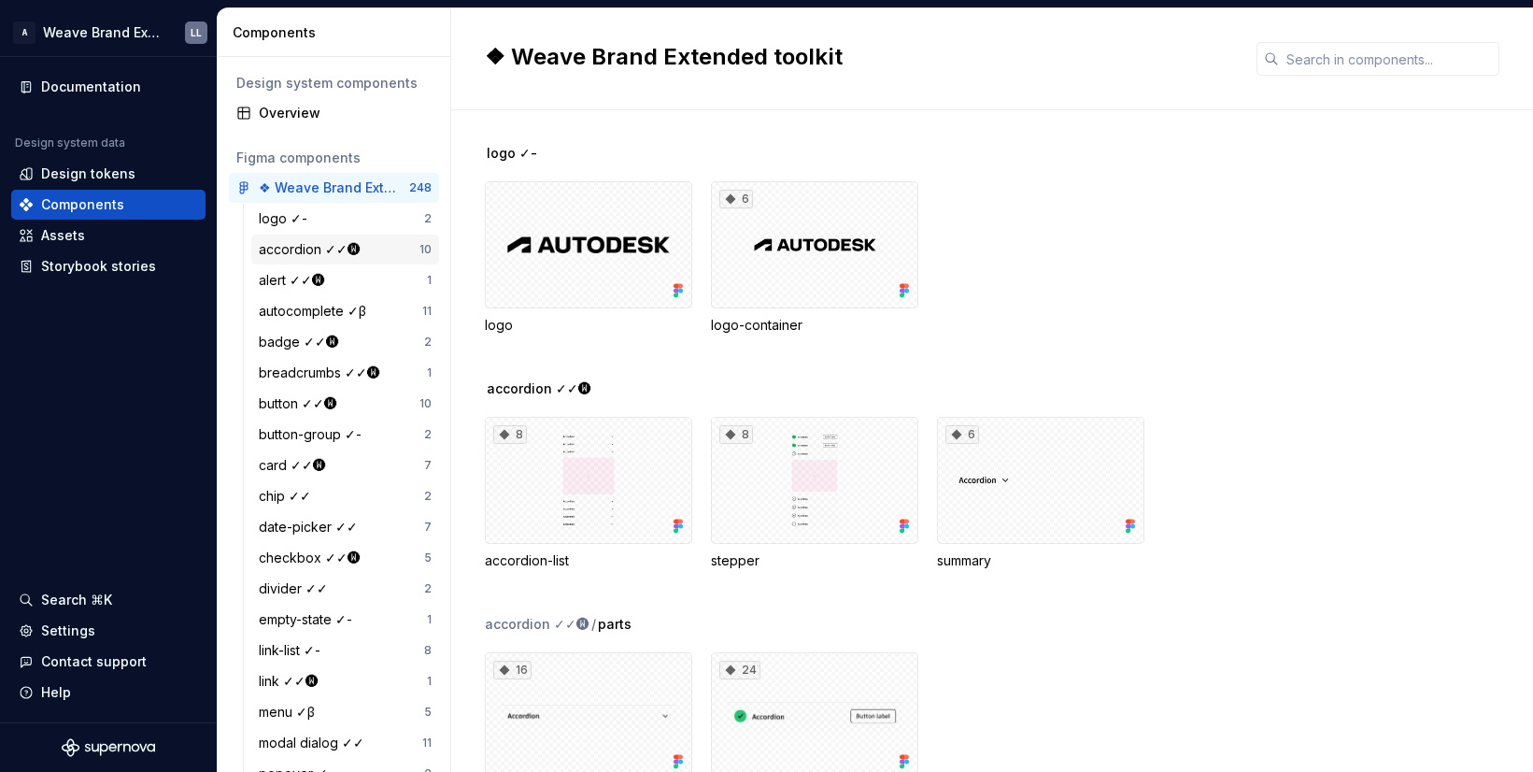
click at [303, 249] on div "accordion ✓✓🅦" at bounding box center [313, 249] width 109 height 19
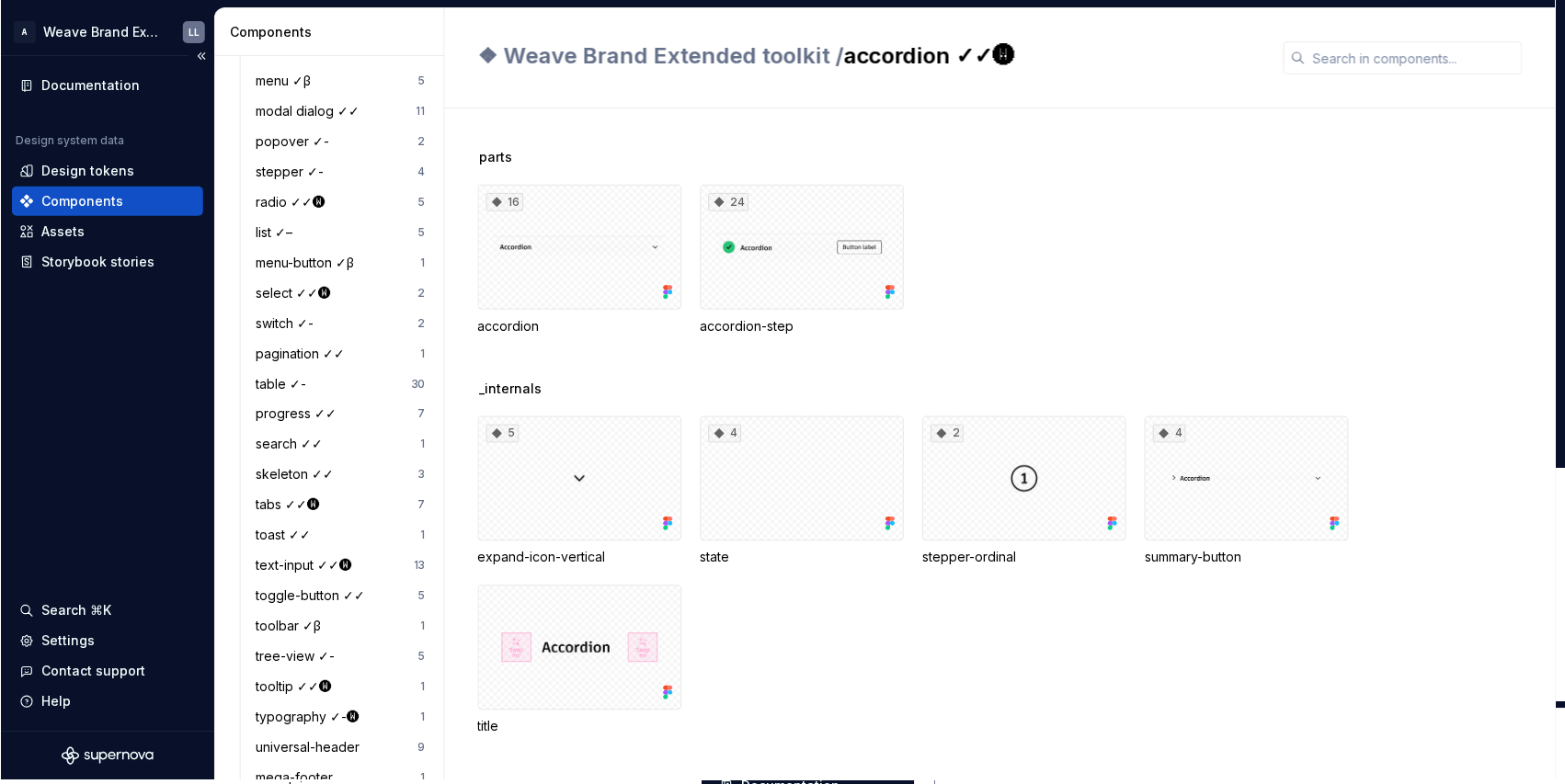
scroll to position [185, 0]
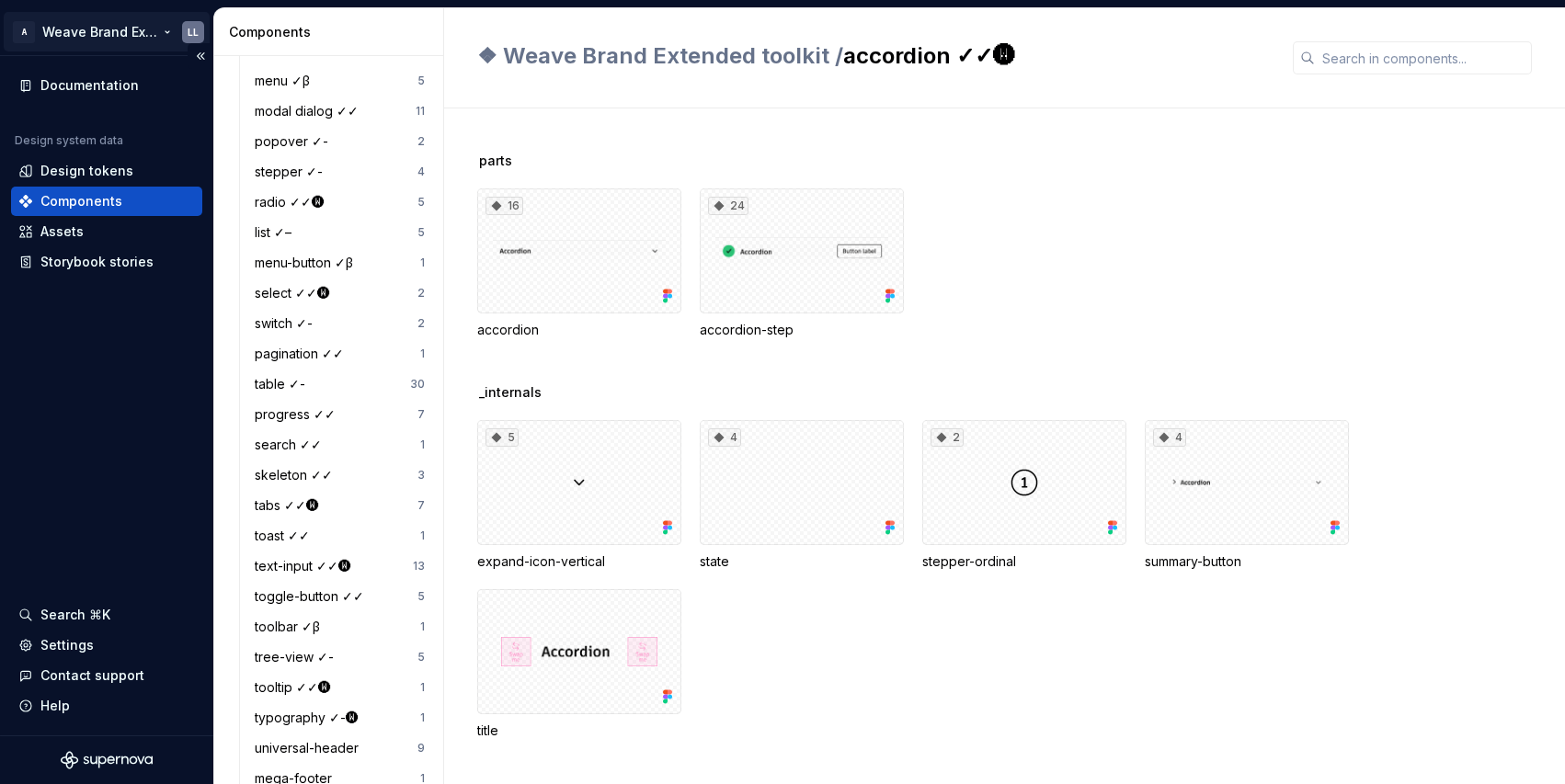
click at [164, 29] on html "A Weave Brand Extended LL Documentation Design system data Design tokens Compon…" at bounding box center [782, 392] width 1565 height 784
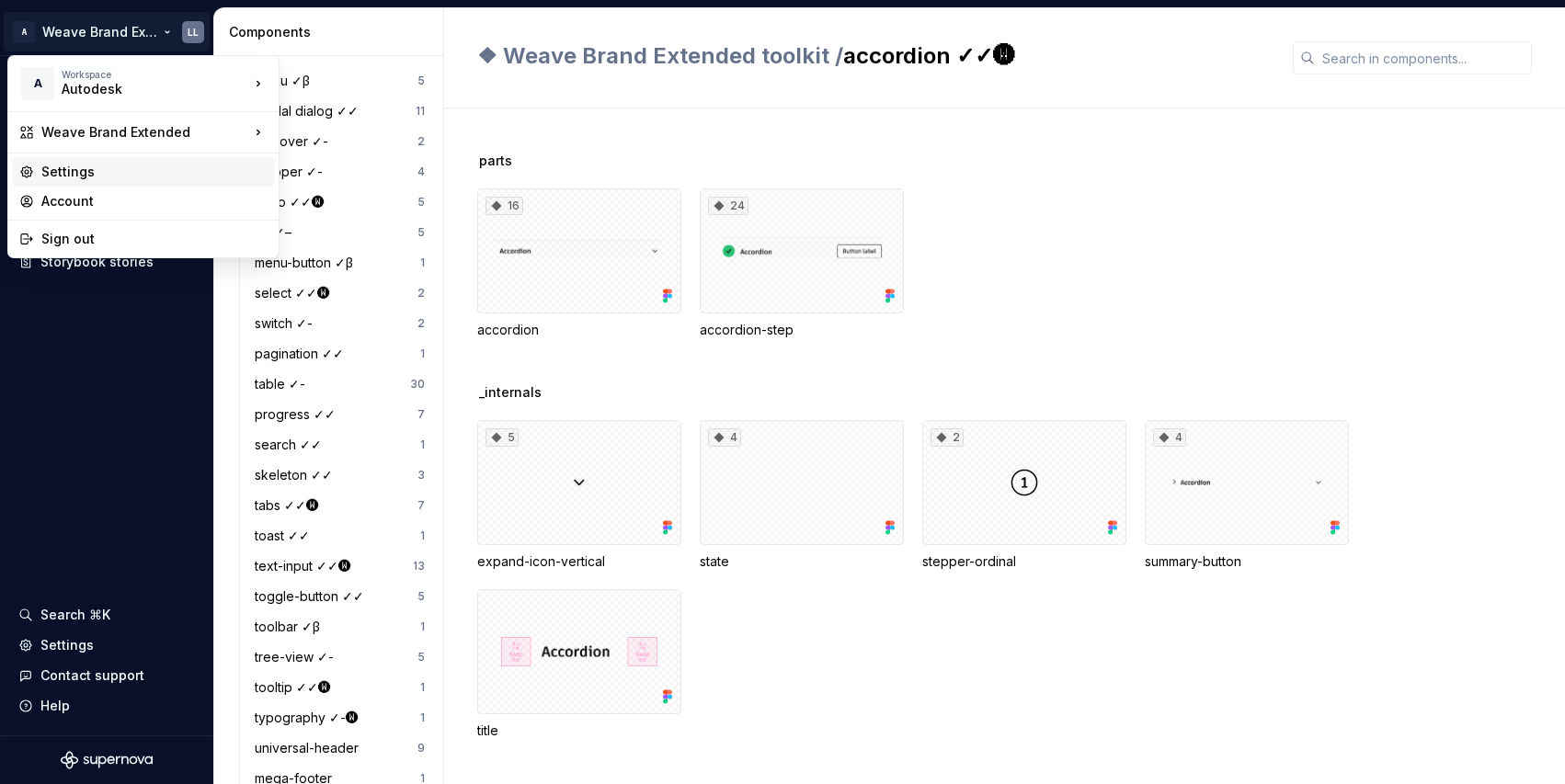
click at [193, 175] on div "Settings" at bounding box center [155, 171] width 226 height 19
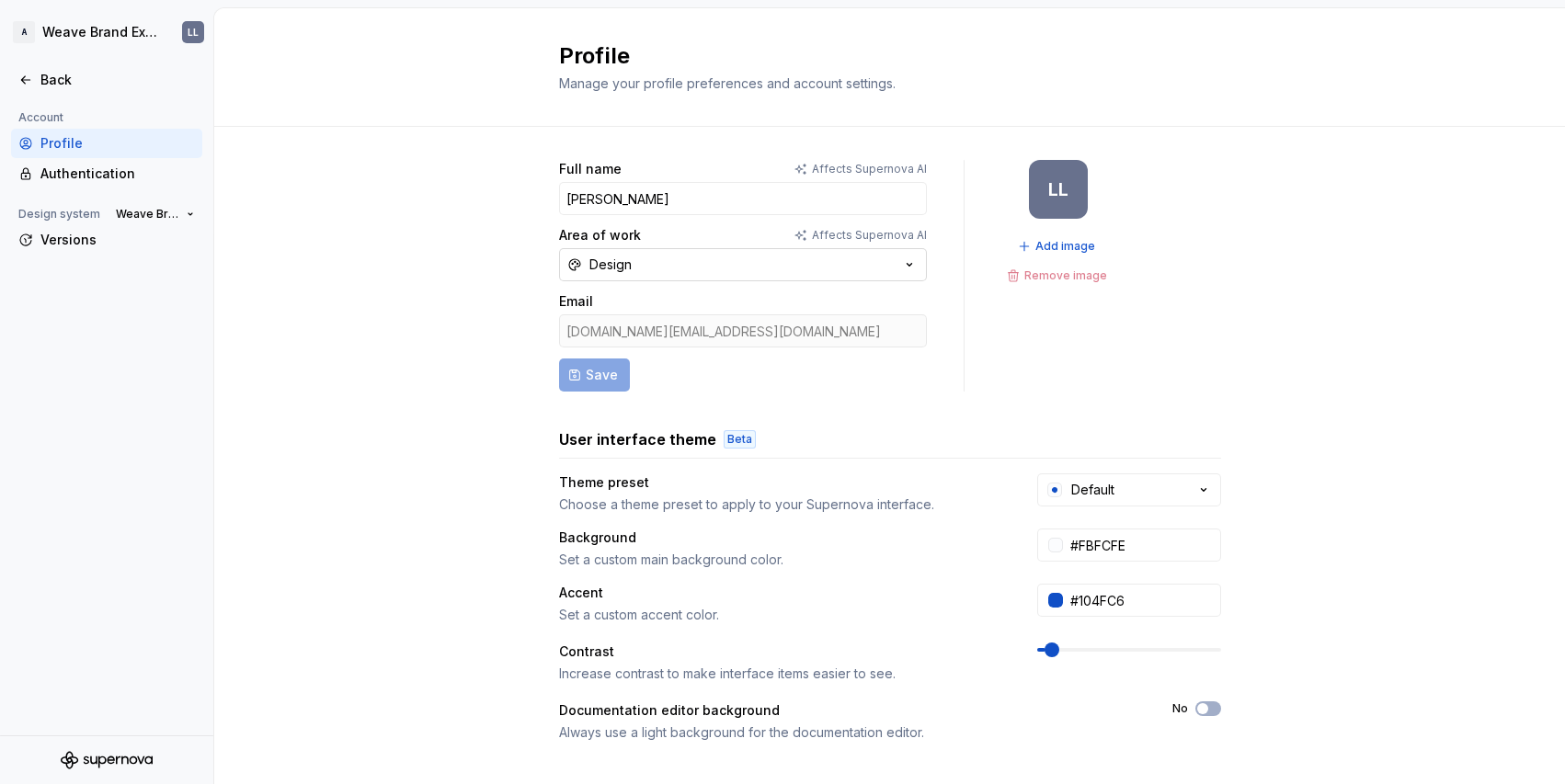
click at [901, 266] on icon "button" at bounding box center [909, 265] width 19 height 19
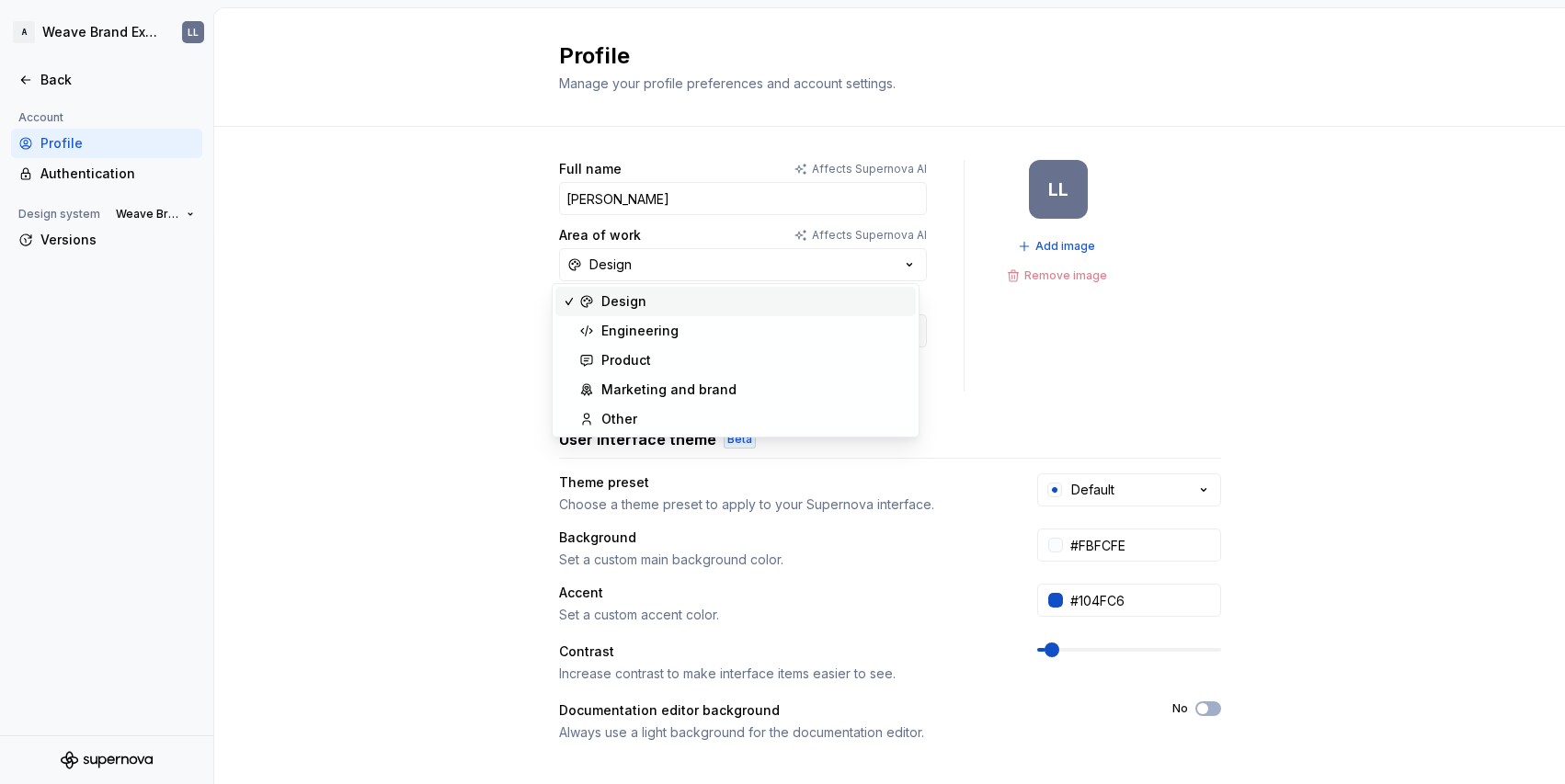
click at [1202, 268] on div "Full name Affects Supernova AI Lin Lu Area of work Affects Supernova AI Design …" at bounding box center [890, 275] width 662 height 231
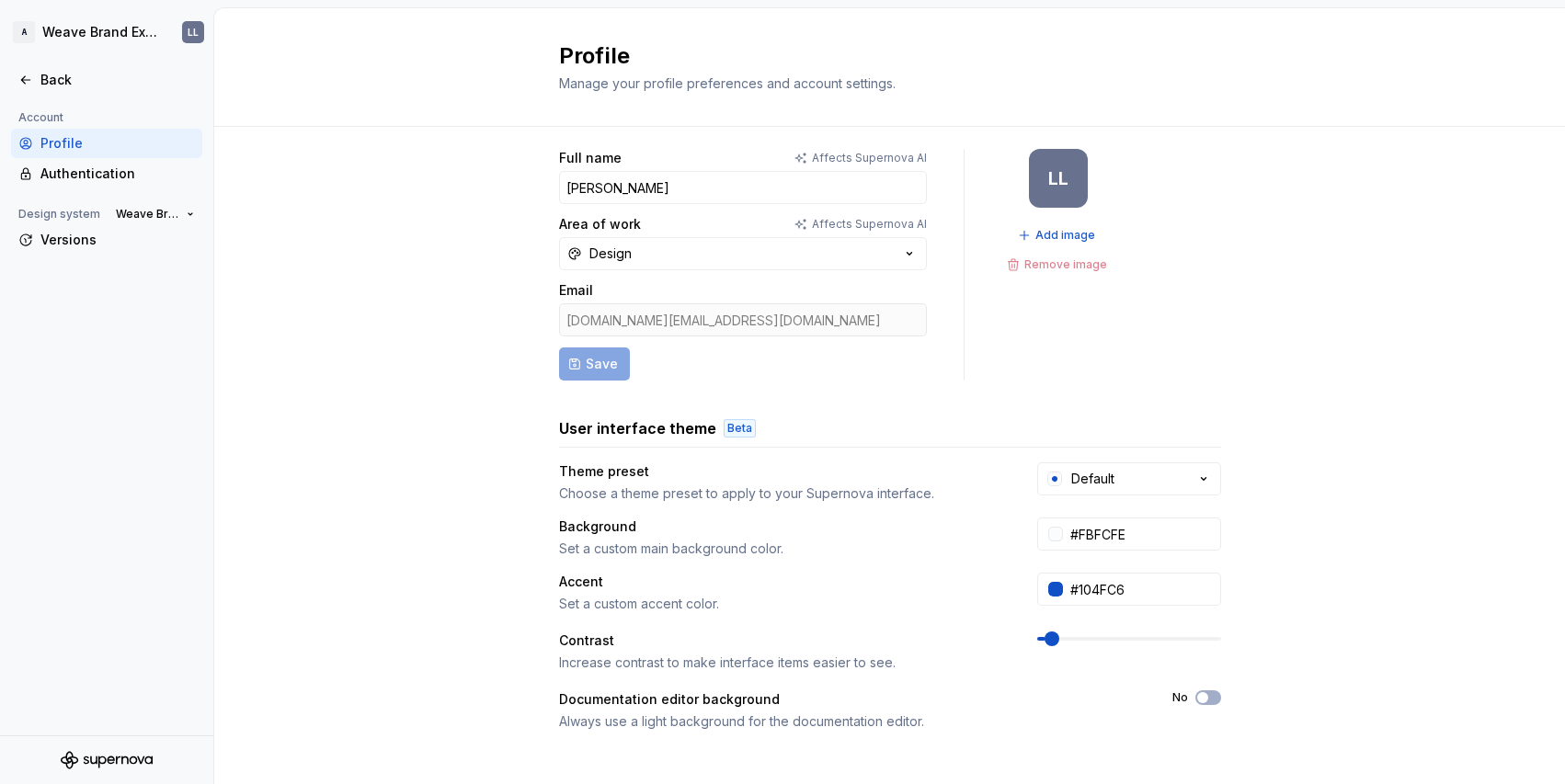
scroll to position [15, 0]
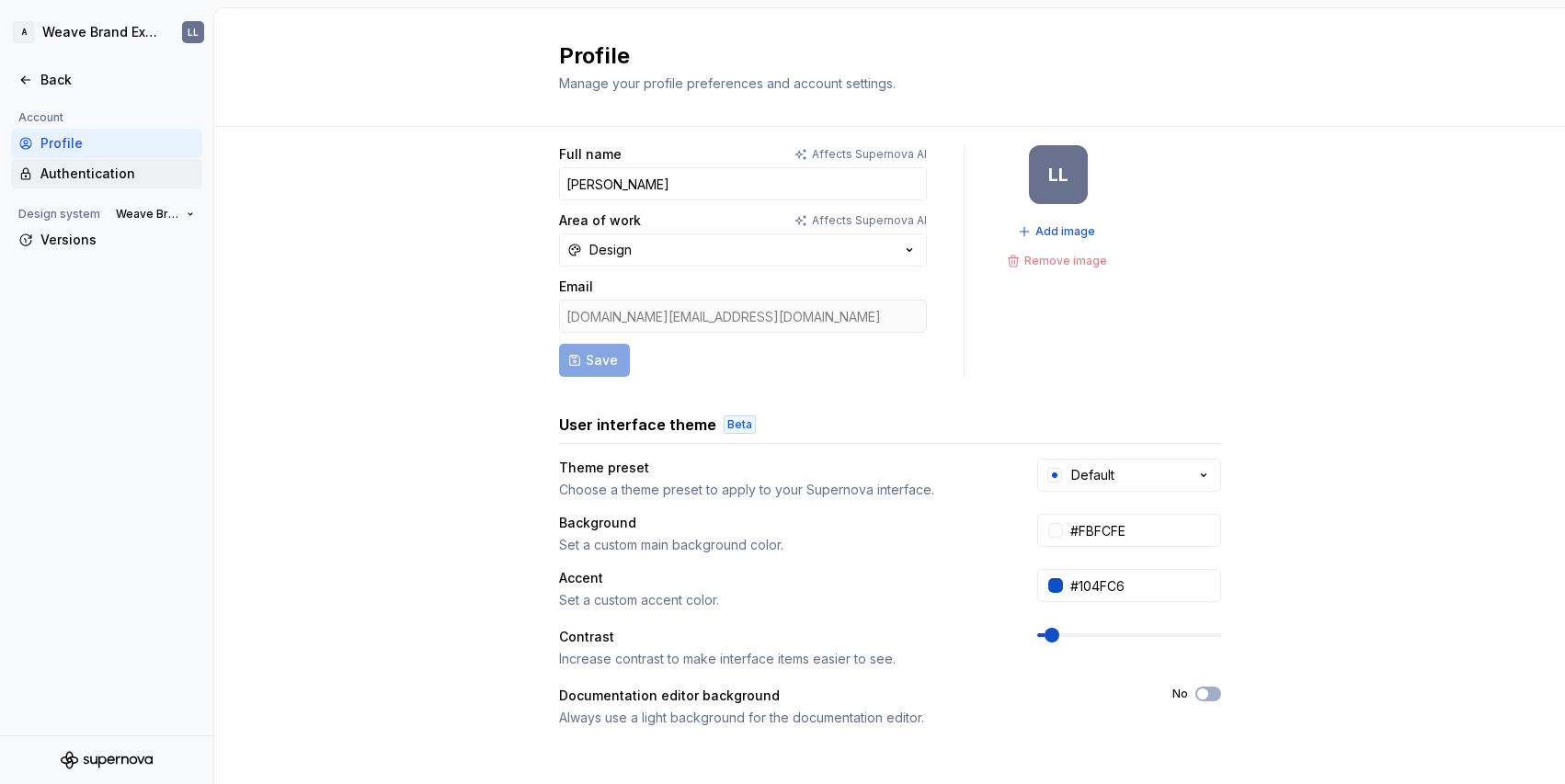
click at [122, 176] on div "Authentication" at bounding box center [117, 173] width 155 height 19
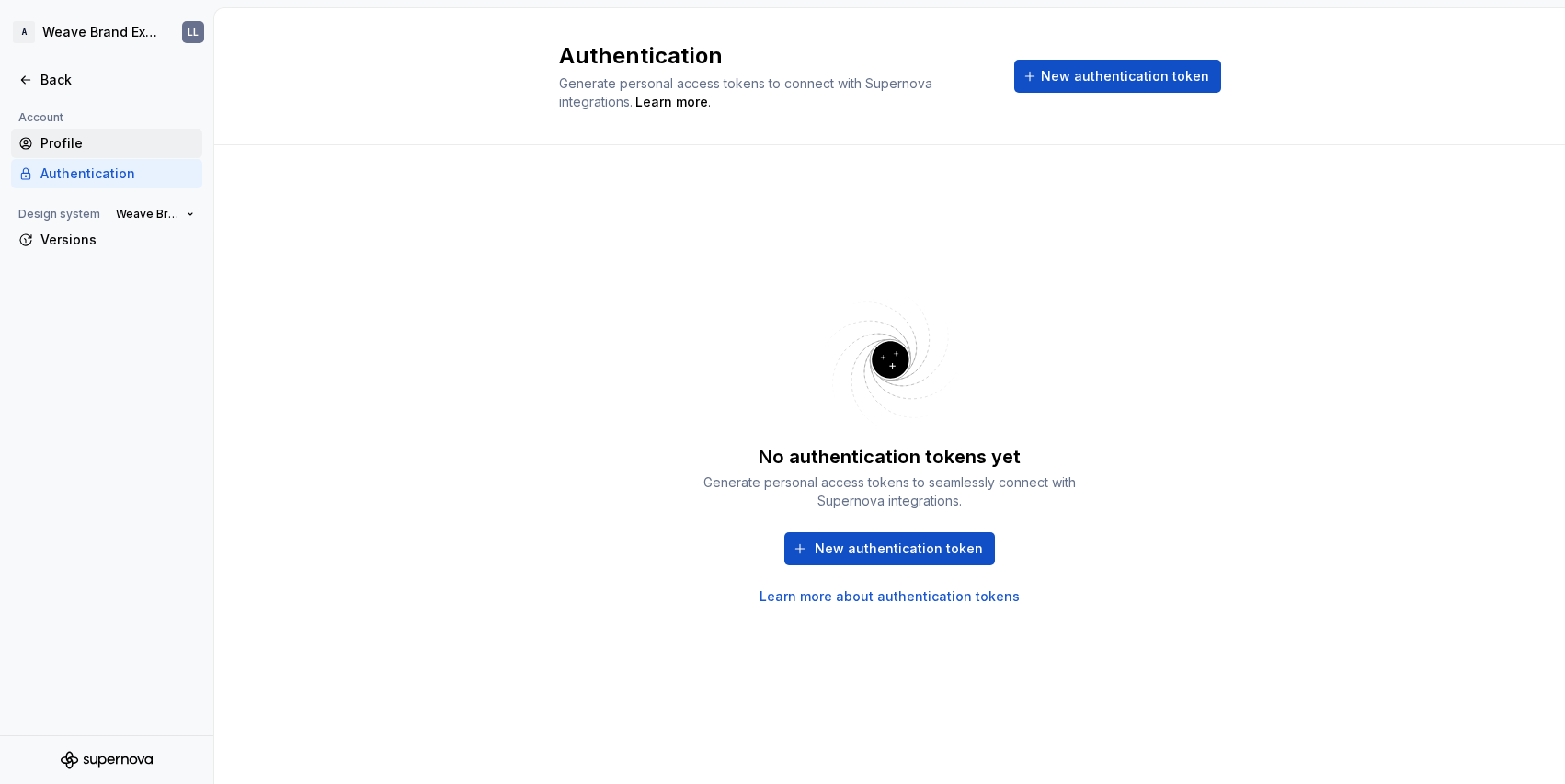
click at [93, 139] on div "Profile" at bounding box center [117, 143] width 155 height 19
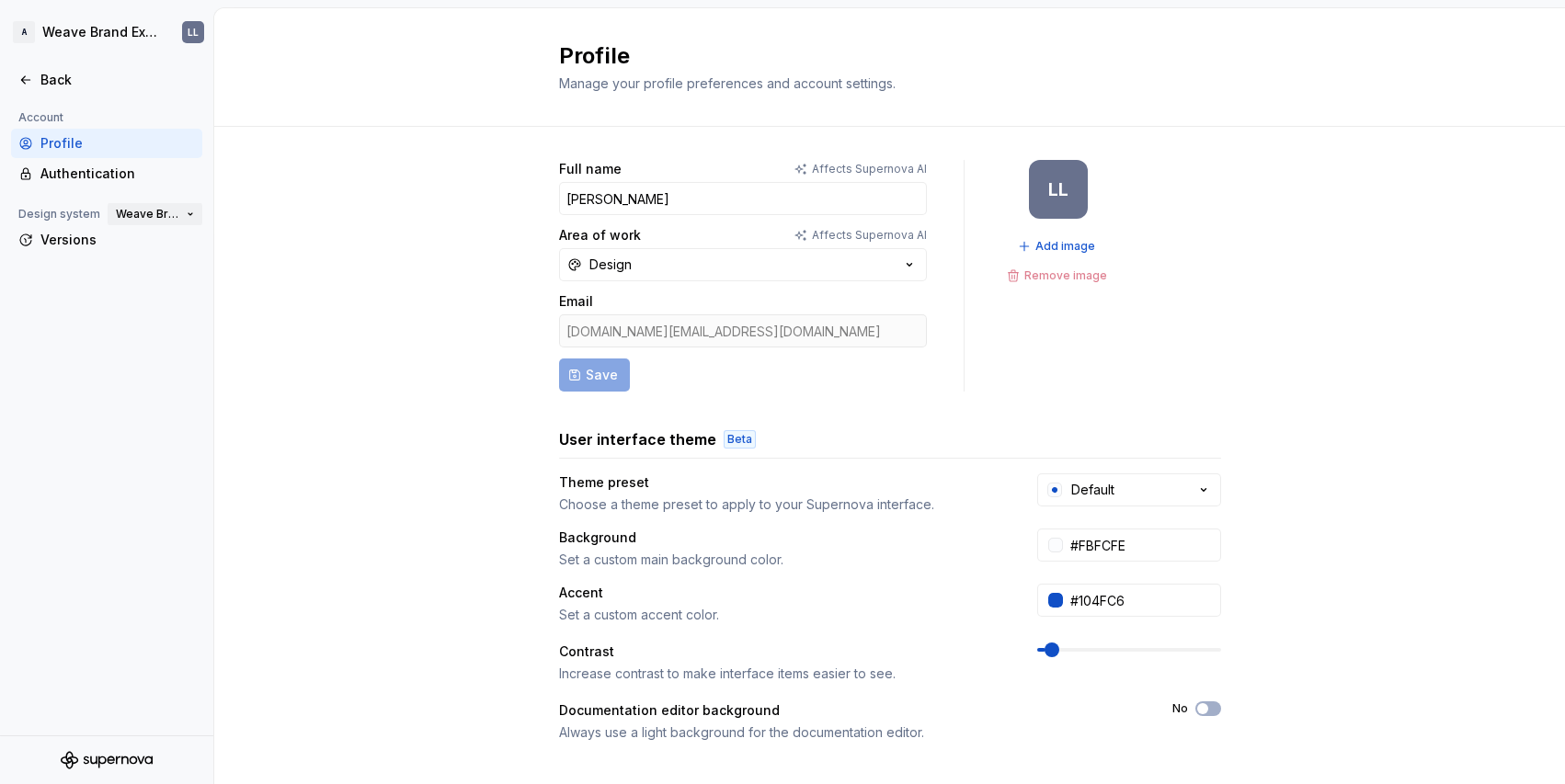
click at [184, 211] on button "Weave Brand Extended" at bounding box center [155, 214] width 94 height 26
click at [346, 162] on div "Full name Affects Supernova AI Lin Lu Area of work Affects Supernova AI Design …" at bounding box center [890, 590] width 1350 height 927
click at [60, 83] on div "Back" at bounding box center [117, 80] width 155 height 19
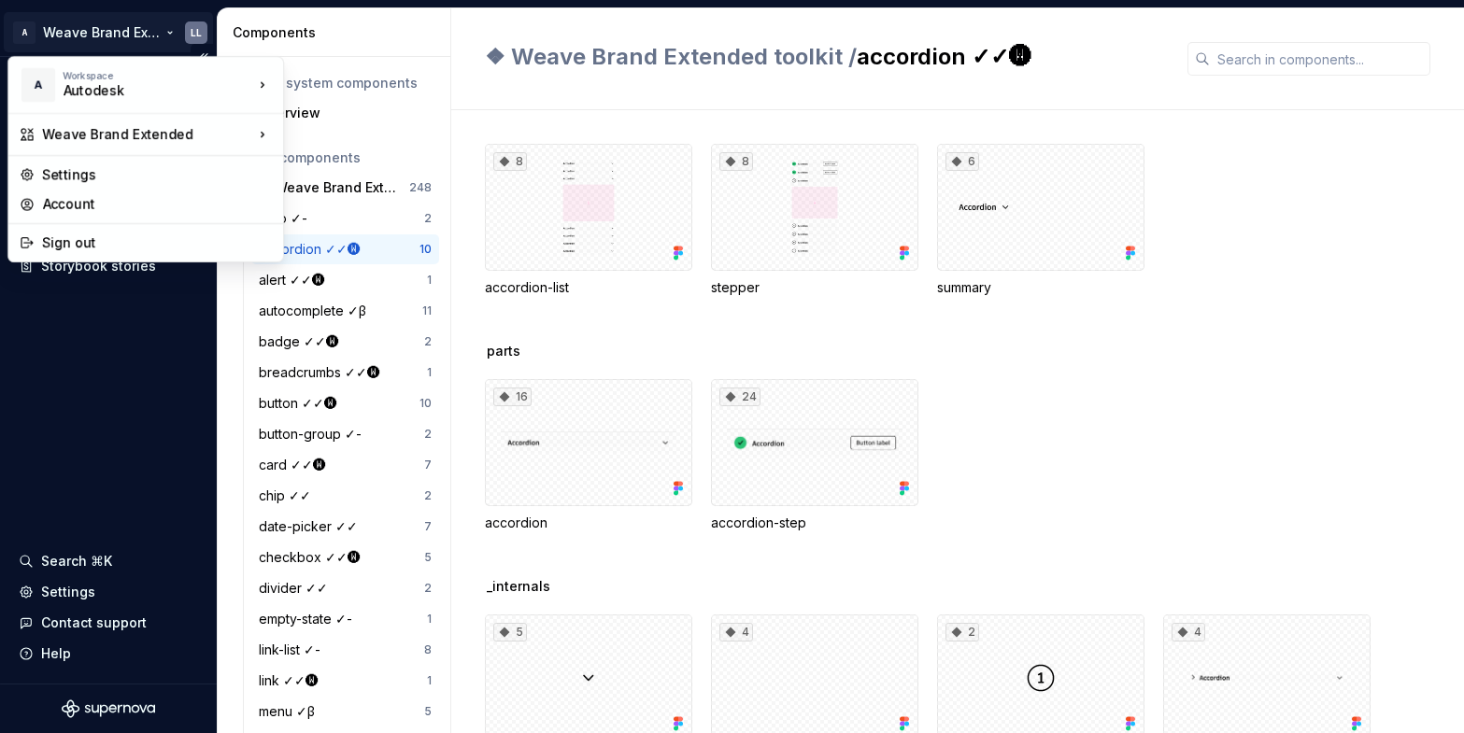
click at [29, 32] on html "A Weave Brand Extended LL Documentation Design system data Design tokens Compon…" at bounding box center [732, 366] width 1464 height 733
click at [163, 198] on div "Account" at bounding box center [157, 204] width 230 height 19
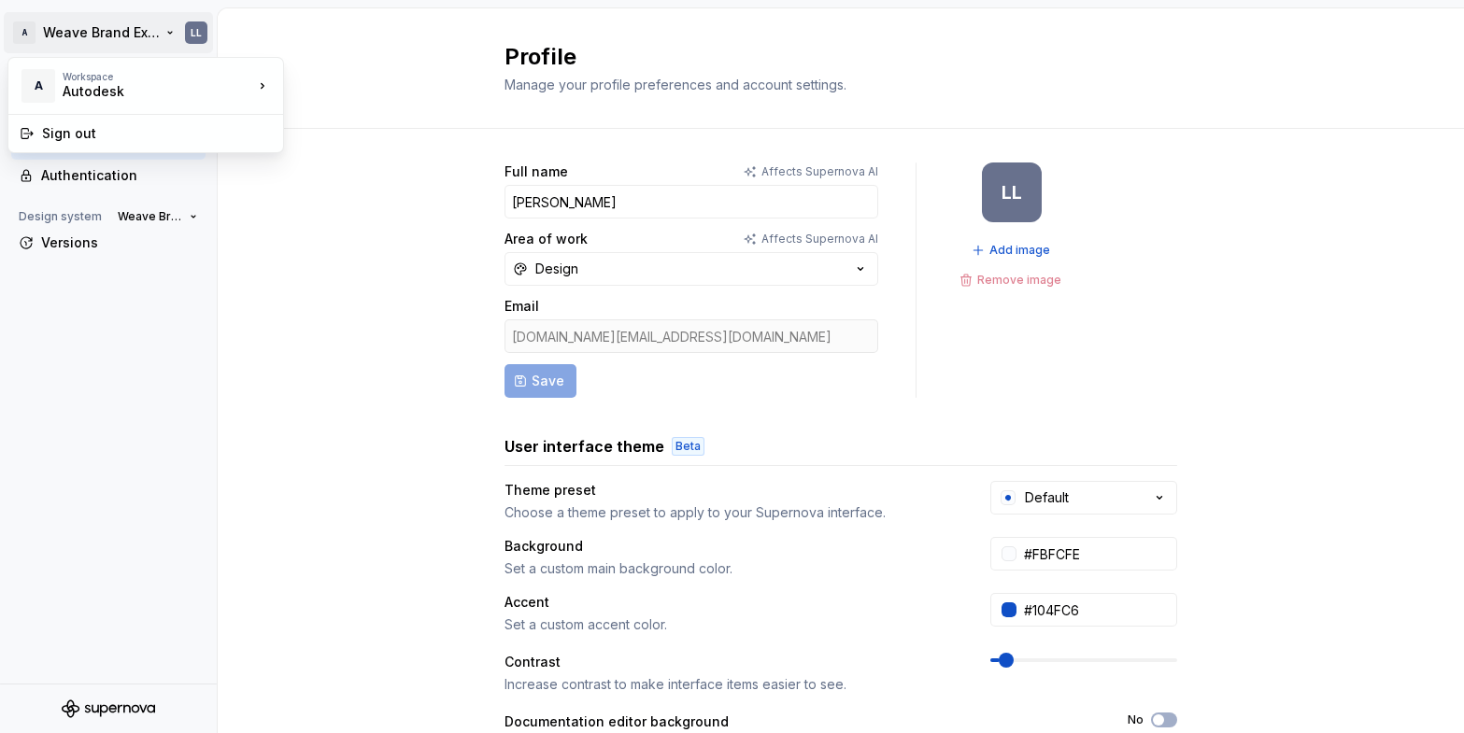
click at [108, 30] on html "A Weave Brand Extended LL Back Account Profile Authentication Design system Wea…" at bounding box center [732, 366] width 1464 height 733
click at [330, 84] on div "Autodesk" at bounding box center [374, 81] width 121 height 19
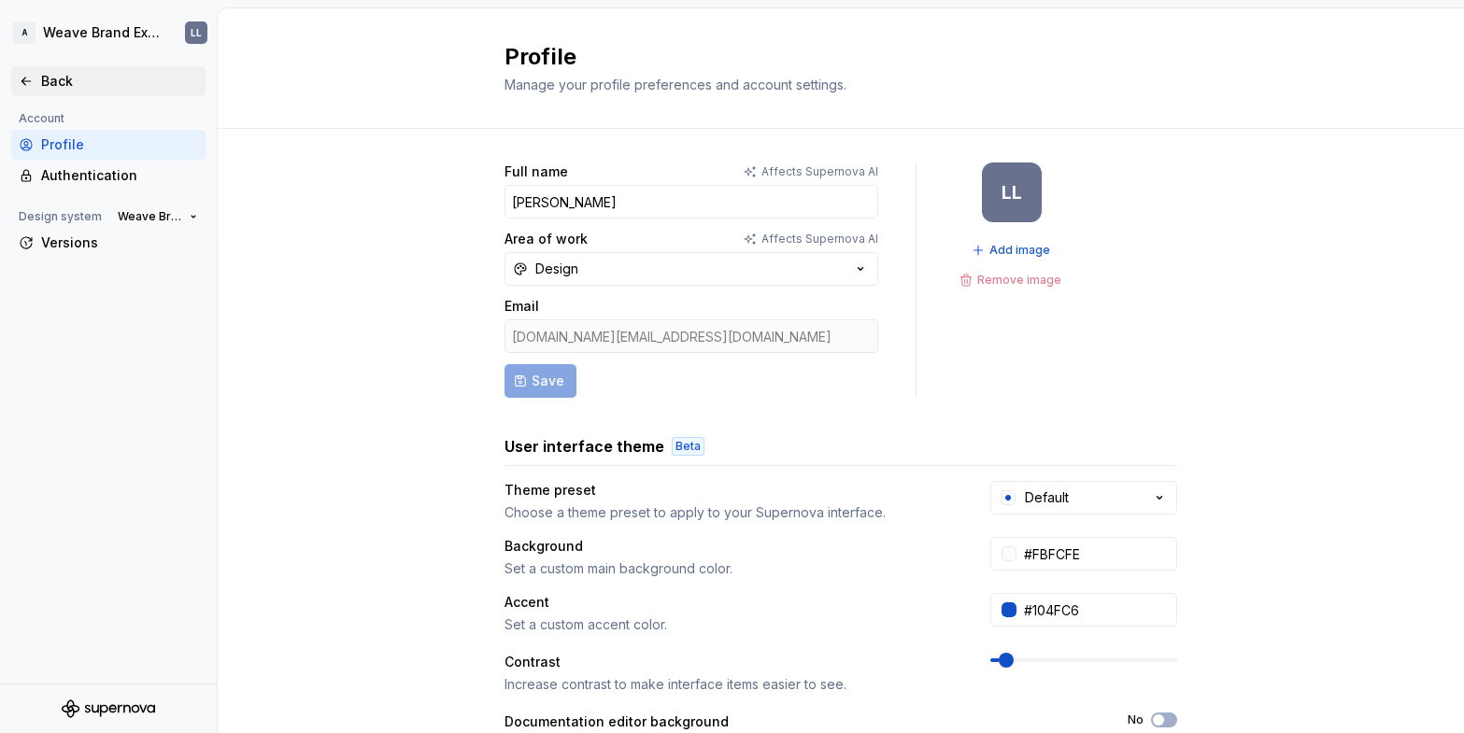
click at [40, 86] on div "Back" at bounding box center [108, 81] width 179 height 19
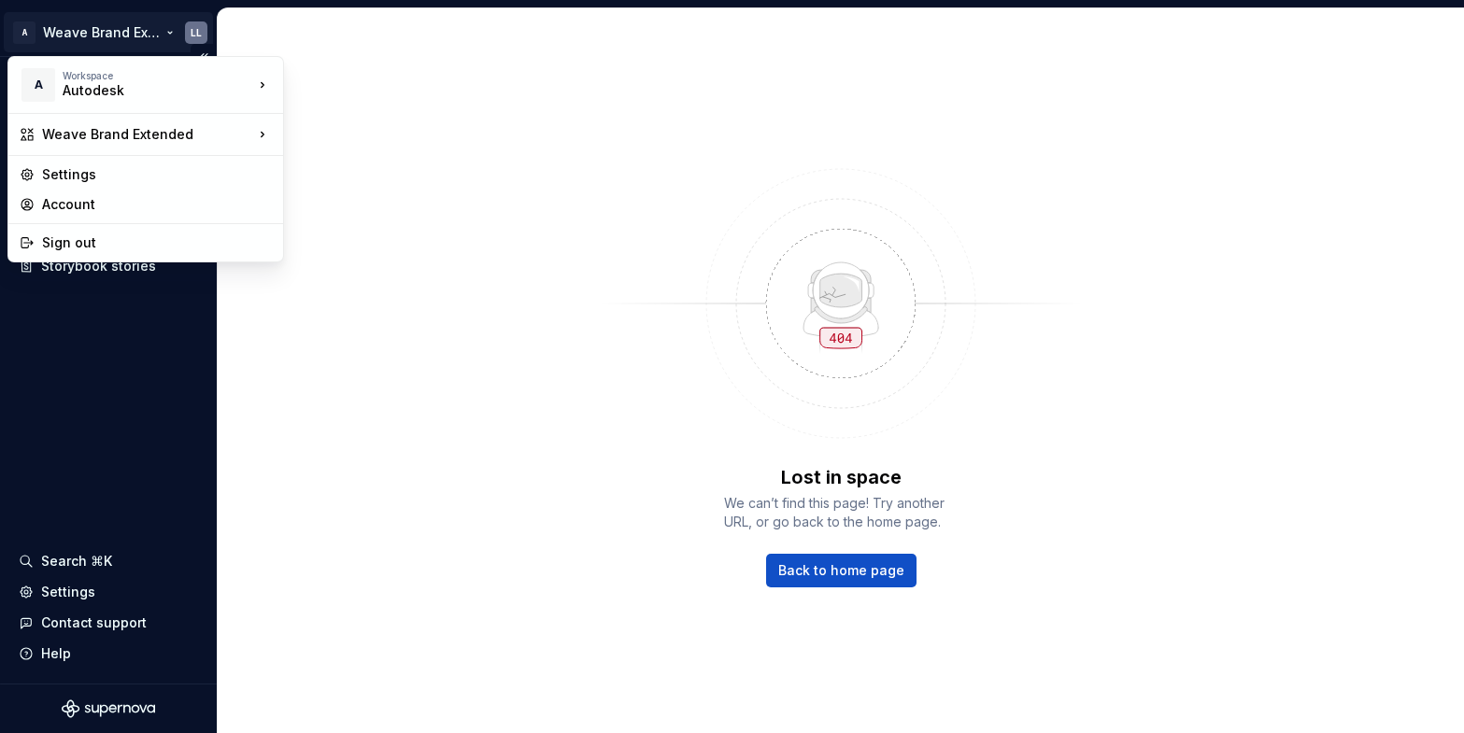
click at [194, 27] on html "A Weave Brand Extended LL Documentation Design system data Design tokens Compon…" at bounding box center [732, 366] width 1464 height 733
click at [319, 51] on html "A Weave Brand Extended LL Documentation Design system data Design tokens Compon…" at bounding box center [732, 366] width 1464 height 733
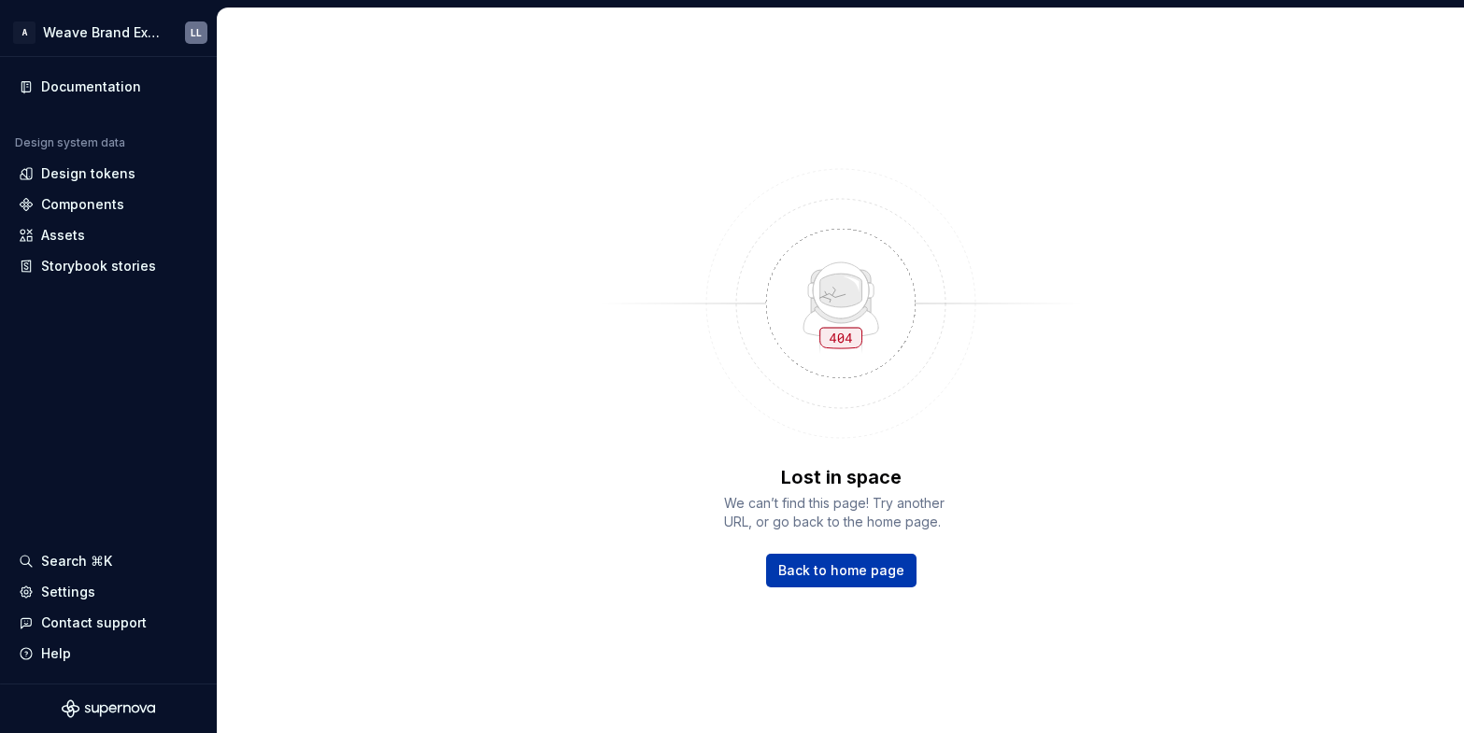
click at [831, 575] on span "Back to home page" at bounding box center [841, 570] width 126 height 19
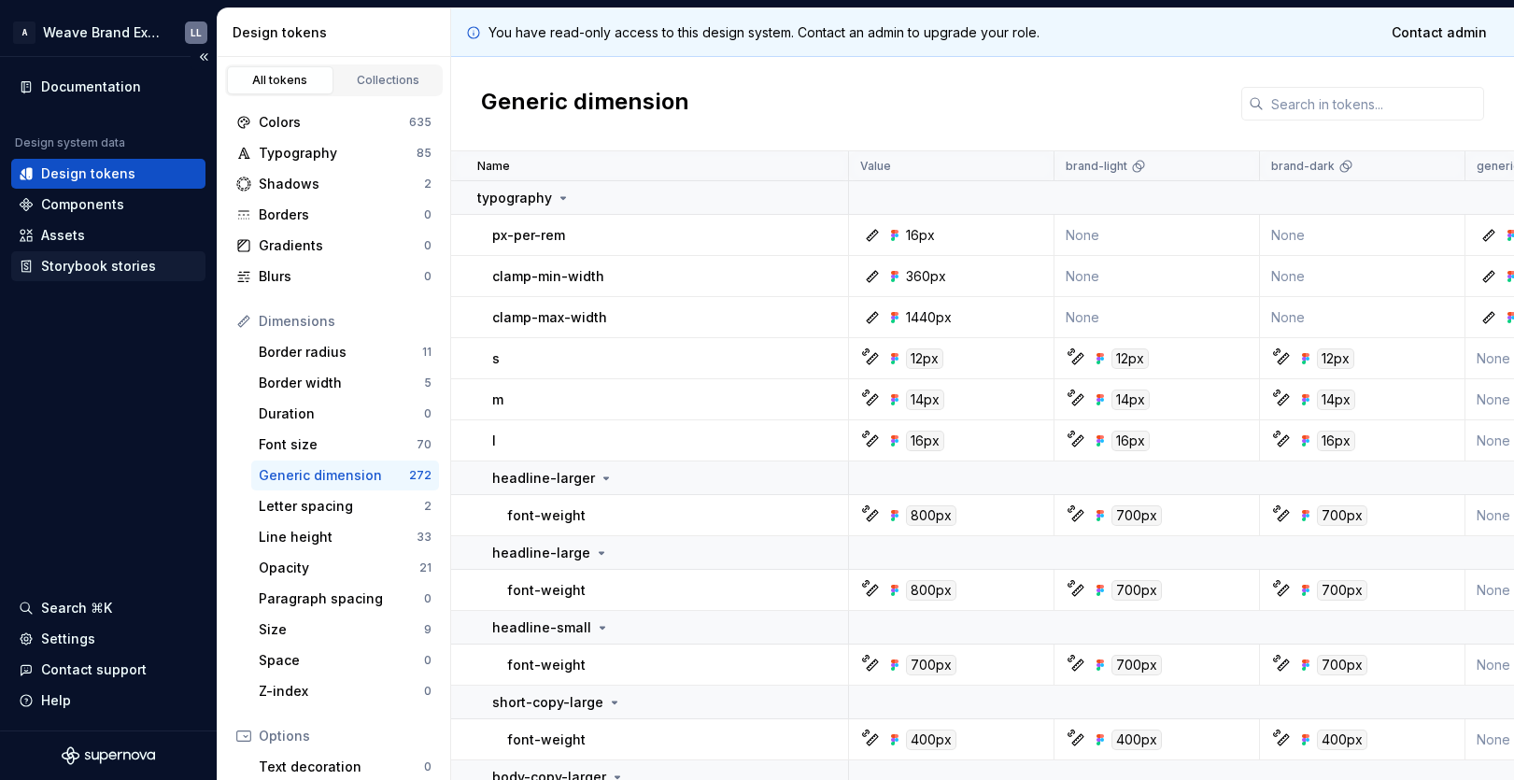
click at [80, 268] on div "Storybook stories" at bounding box center [98, 266] width 115 height 19
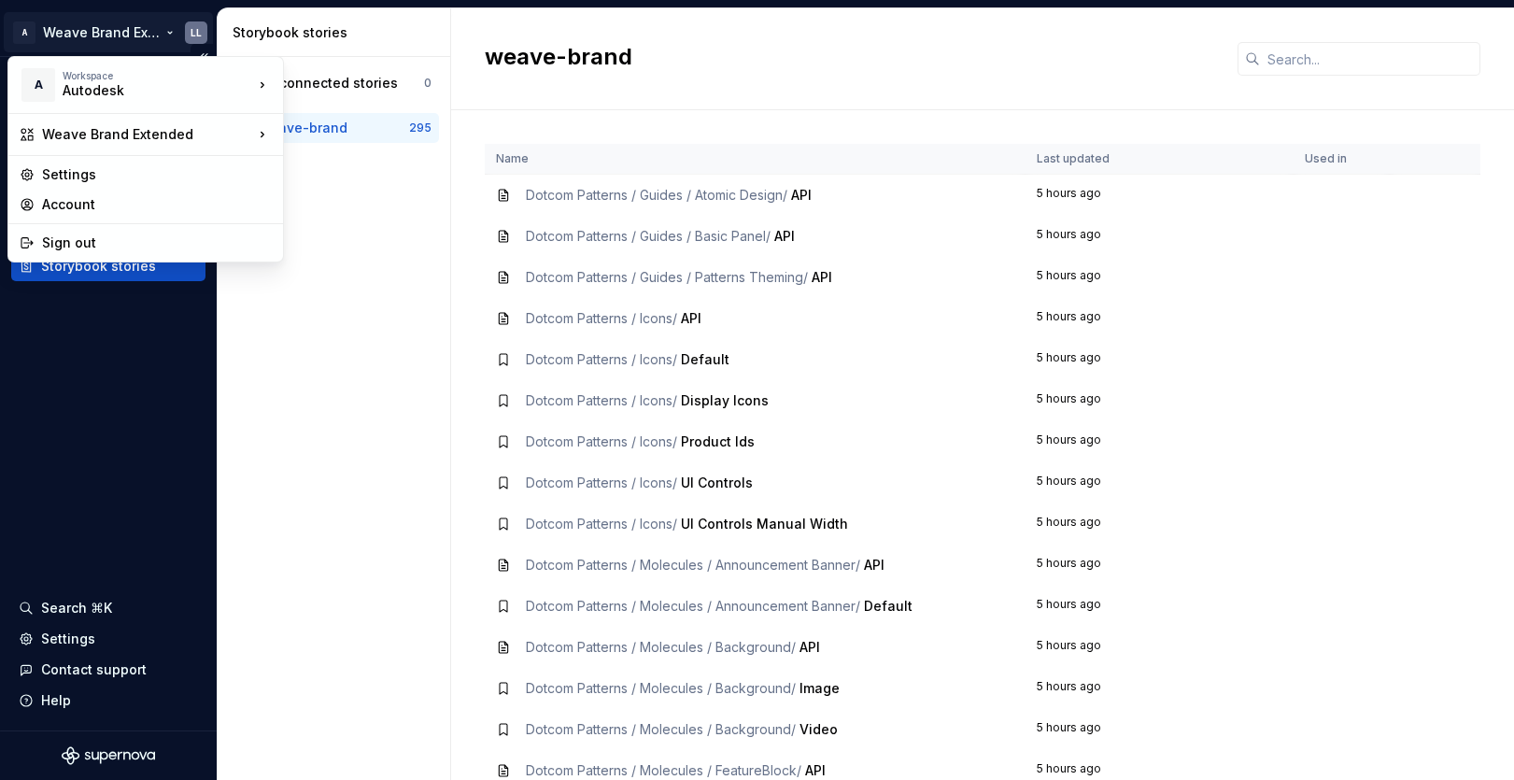
click at [138, 28] on html "A Weave Brand Extended LL Documentation Design system data Design tokens Compon…" at bounding box center [757, 390] width 1514 height 780
click at [148, 87] on div "Autodesk" at bounding box center [142, 90] width 159 height 19
click at [362, 81] on div "Autodesk" at bounding box center [374, 80] width 121 height 19
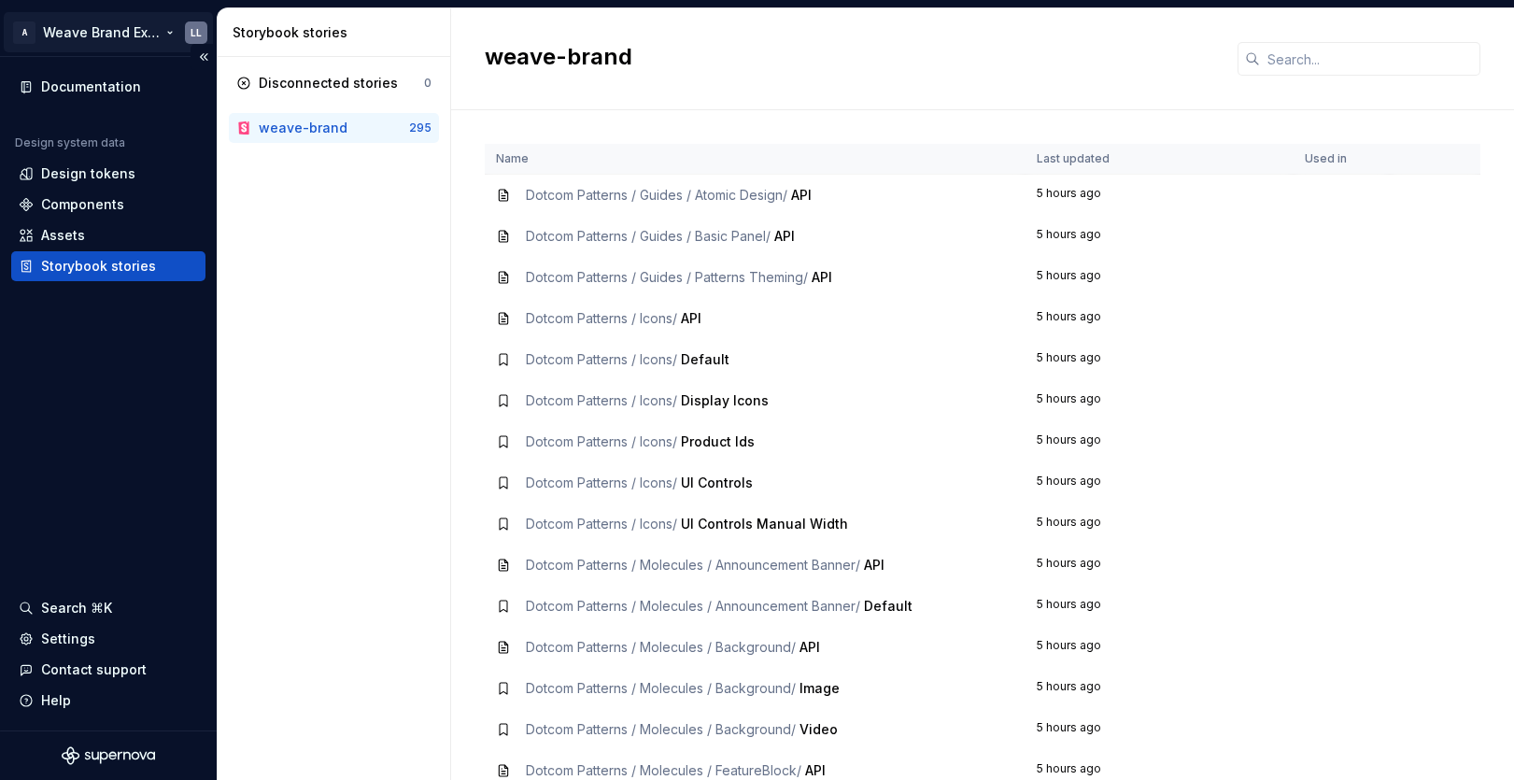
click at [163, 29] on html "A Weave Brand Extended LL Documentation Design system data Design tokens Compon…" at bounding box center [757, 390] width 1514 height 780
click at [355, 287] on html "A Weave Brand Extended LL Documentation Design system data Design tokens Compon…" at bounding box center [757, 390] width 1514 height 780
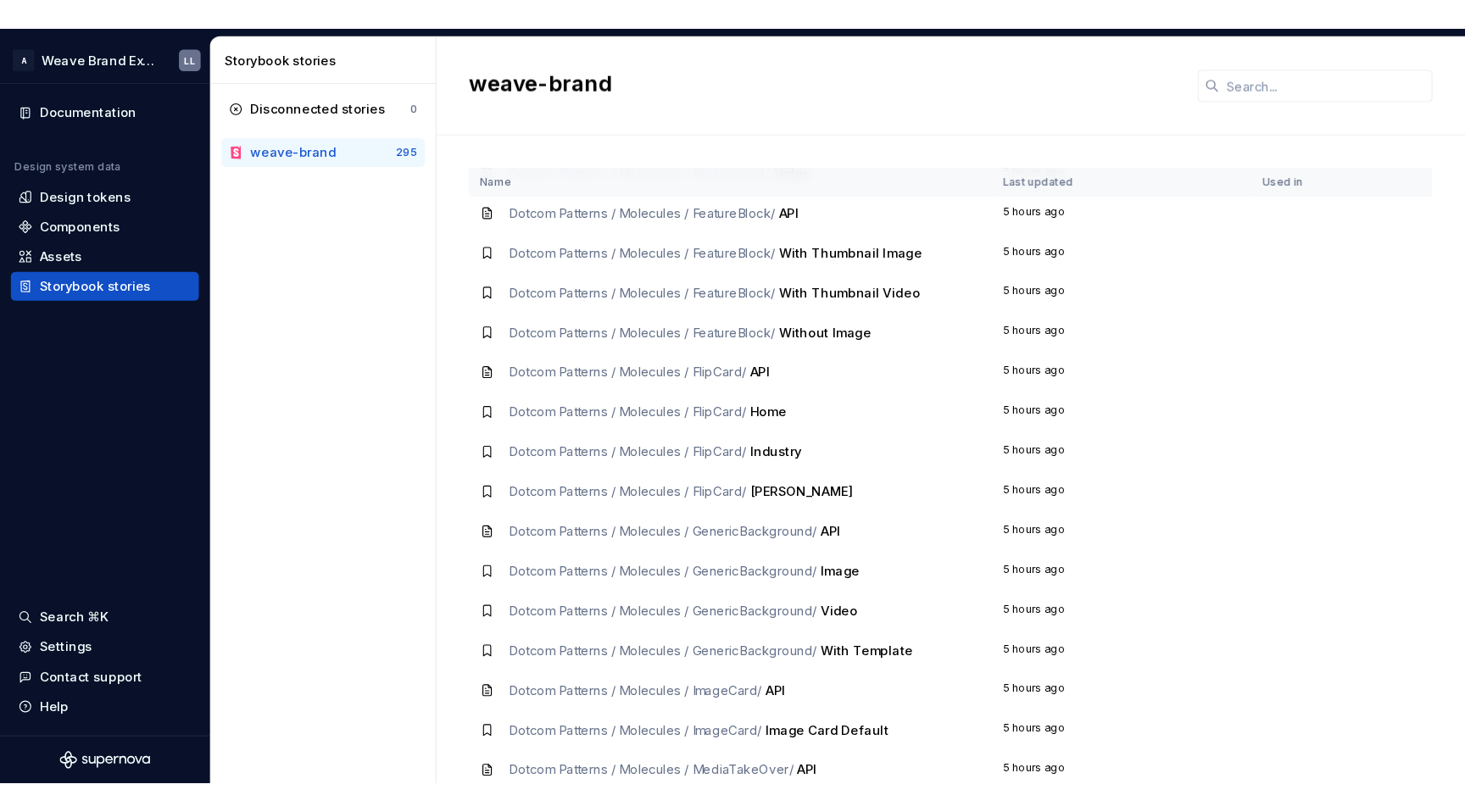
scroll to position [540, 0]
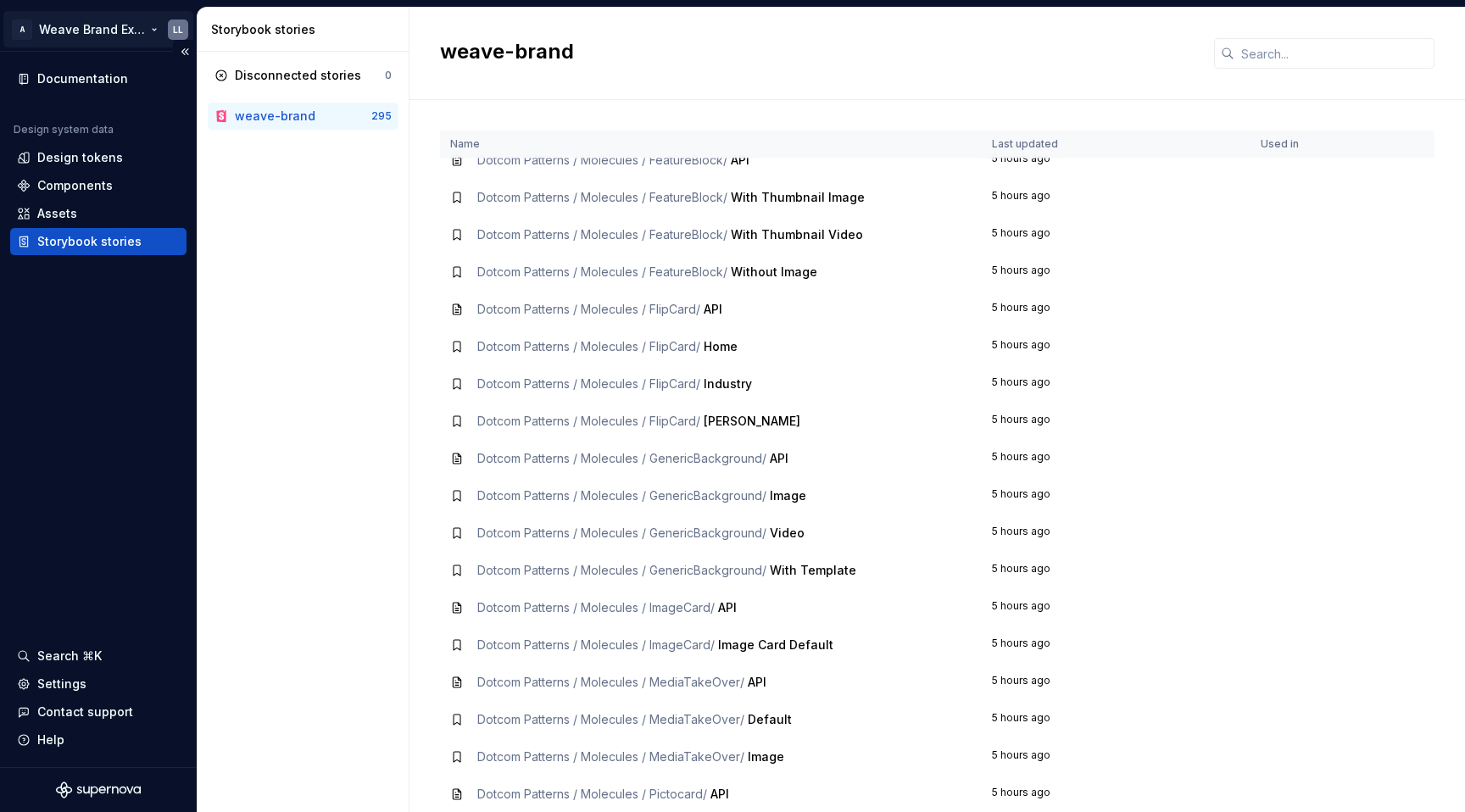
click at [151, 29] on html "A Weave Brand Extended LL Documentation Design system data Design tokens Compon…" at bounding box center [732, 406] width 1465 height 812
click at [295, 370] on html "A Weave Brand Extended LL Documentation Design system data Design tokens Compon…" at bounding box center [732, 406] width 1465 height 812
click at [69, 664] on div "Contact support" at bounding box center [98, 712] width 176 height 27
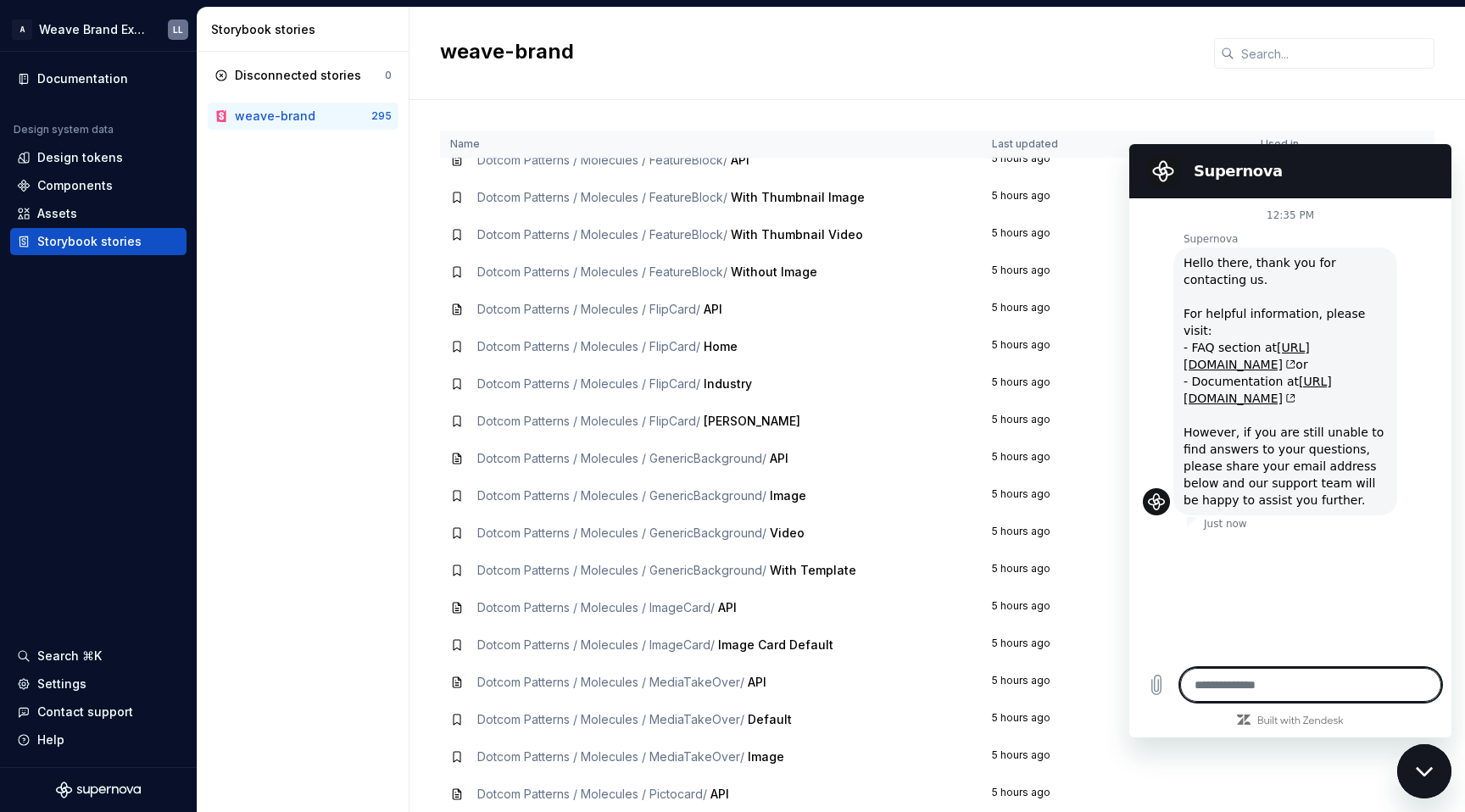
type textarea "*"
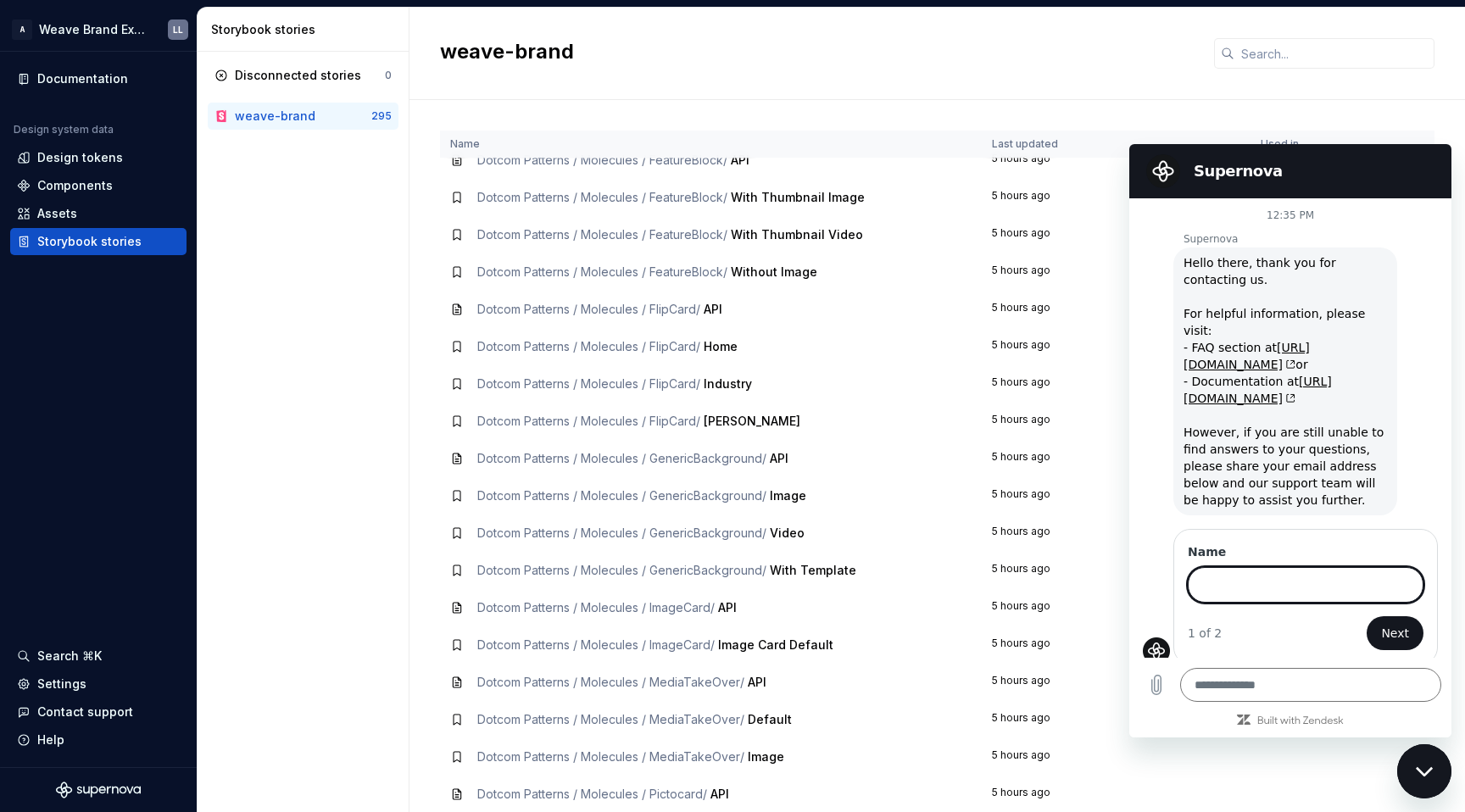
click at [1177, 113] on div "Name Last updated Used in Dotcom Patterns / Molecules / FeatureBlock / API 5 ho…" at bounding box center [938, 455] width 995 height 712
